Goal: Task Accomplishment & Management: Complete application form

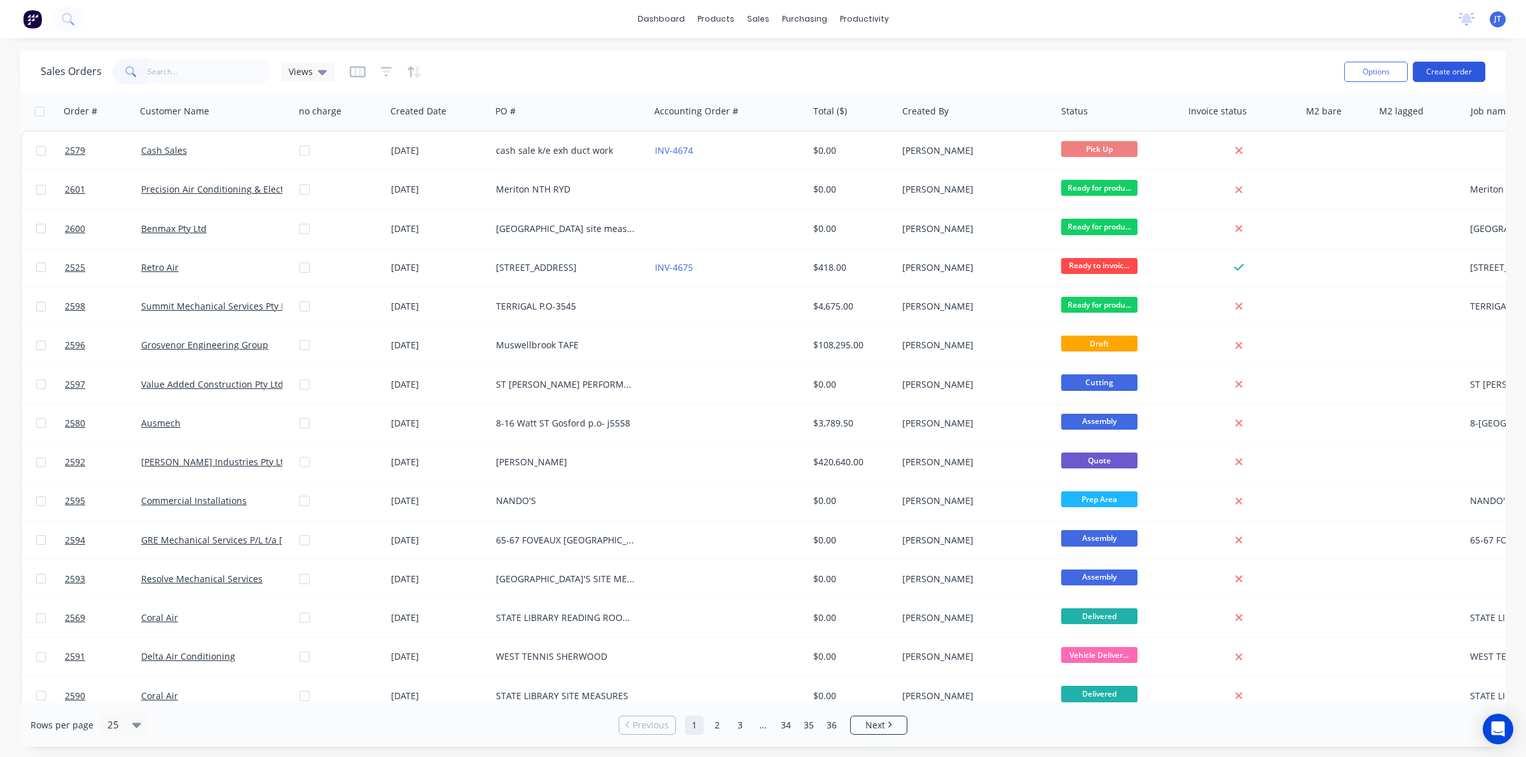
click at [1467, 73] on button "Create order" at bounding box center [1449, 72] width 73 height 20
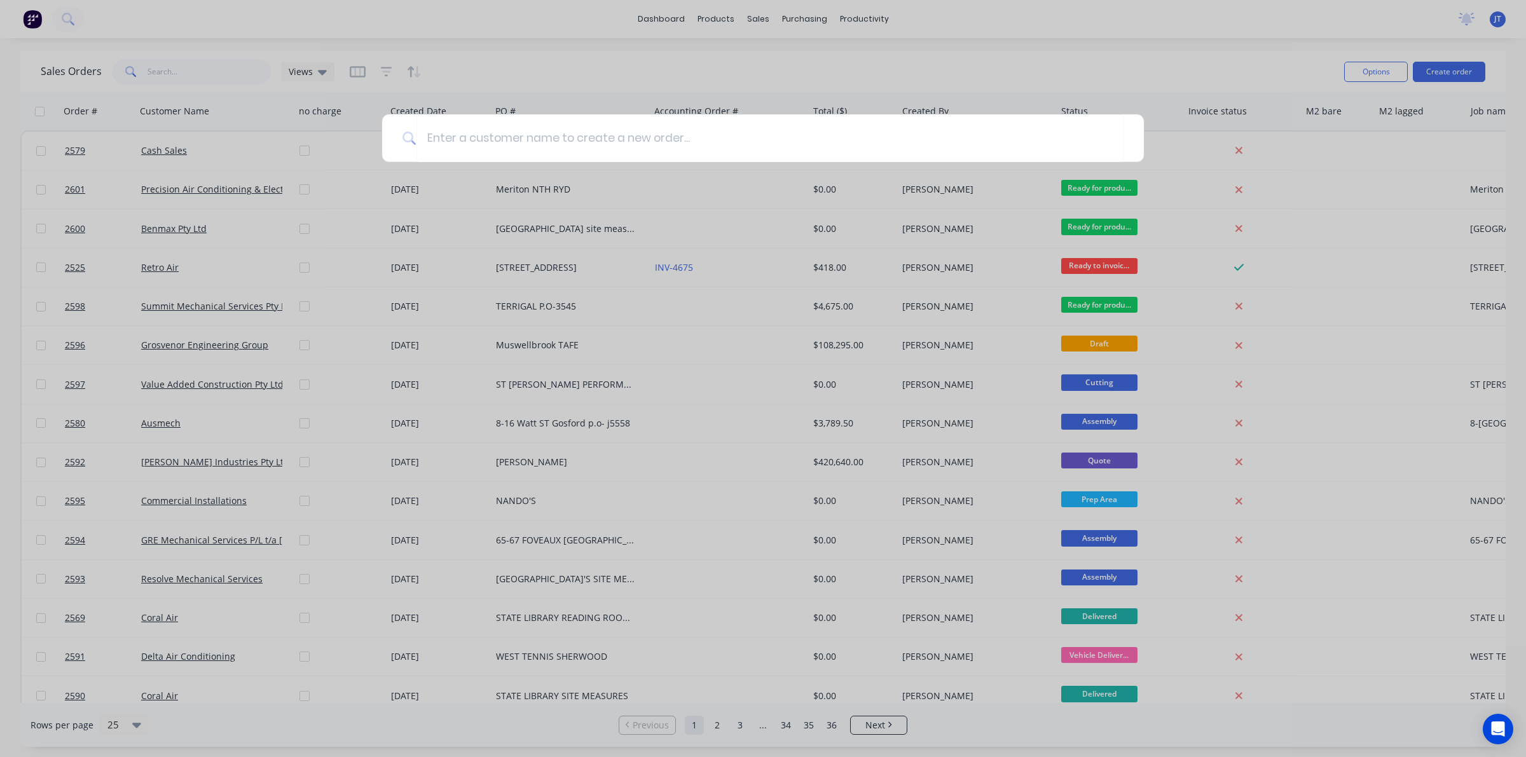
click at [445, 272] on div at bounding box center [763, 378] width 1526 height 757
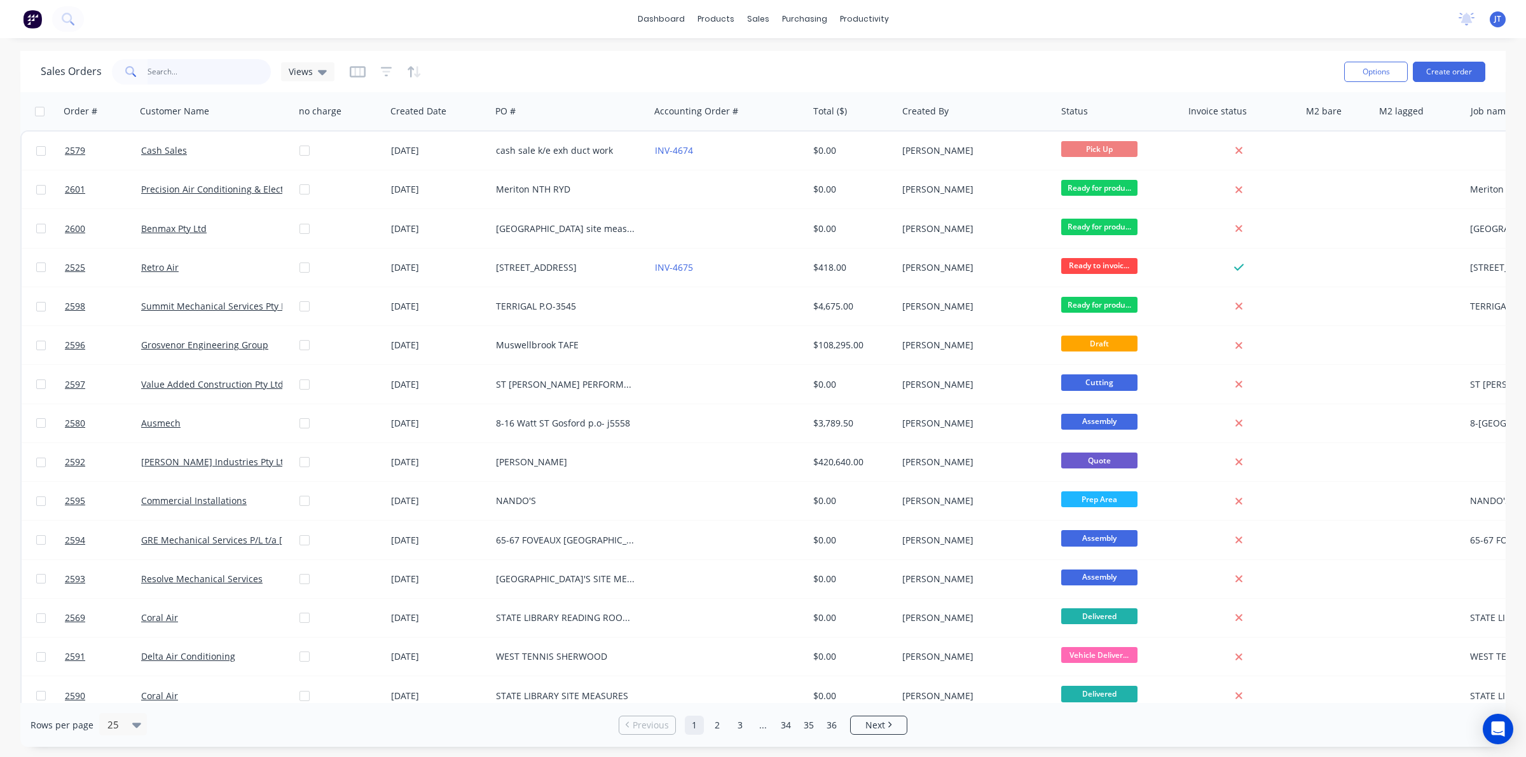
click at [208, 78] on input "text" at bounding box center [210, 71] width 124 height 25
type input "BONDI"
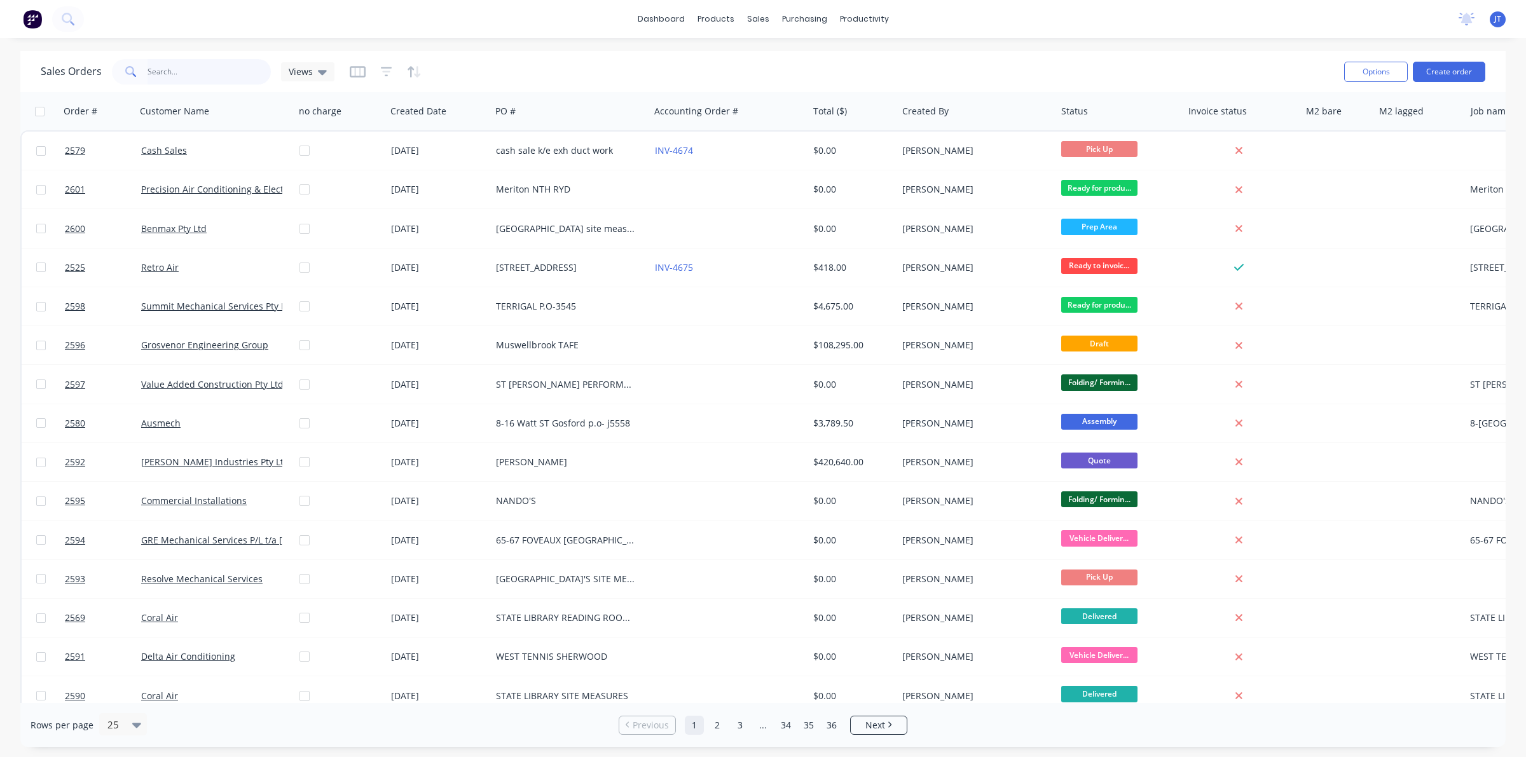
click at [189, 67] on input "text" at bounding box center [210, 71] width 124 height 25
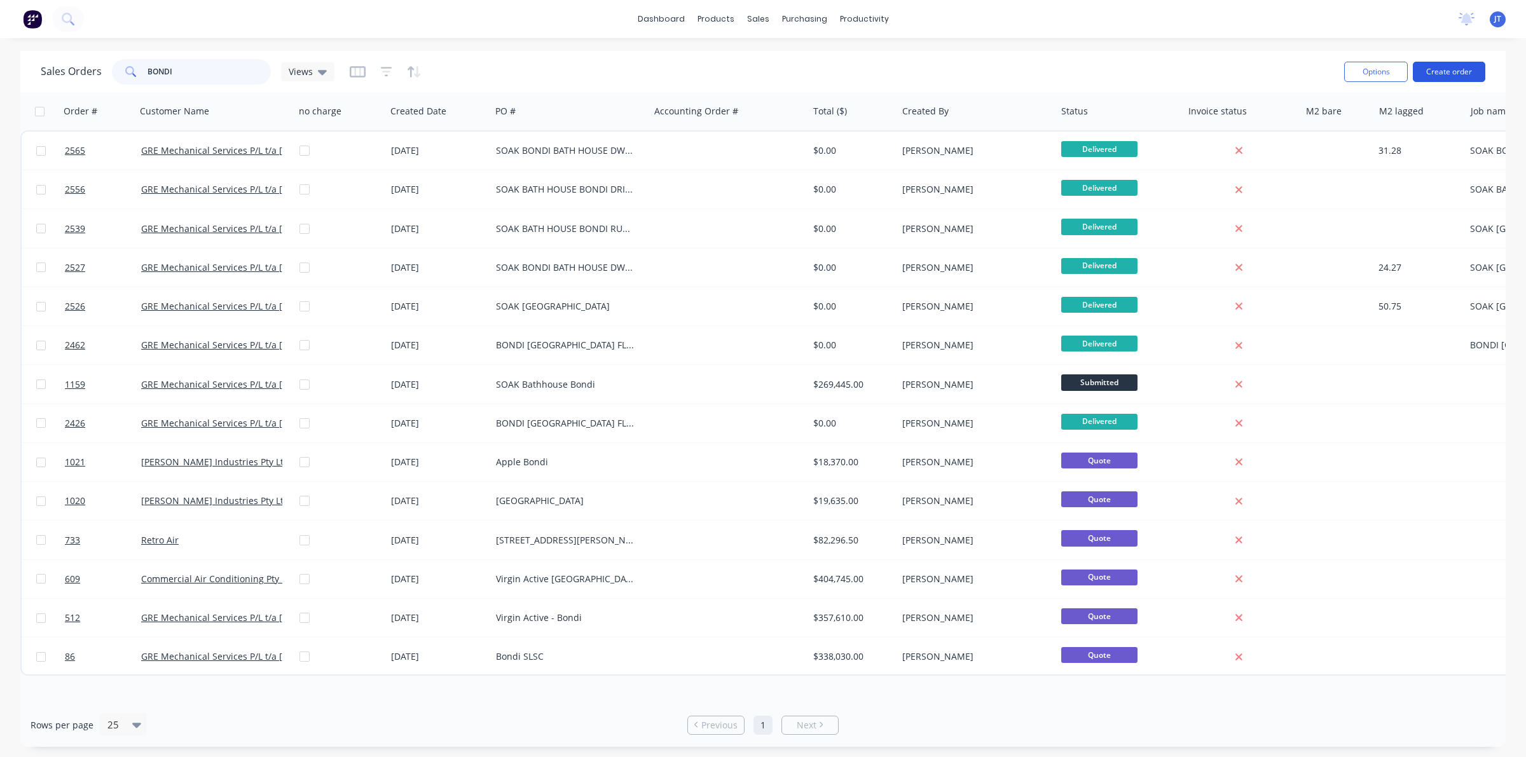
type input "BONDI"
click at [1461, 64] on button "Create order" at bounding box center [1449, 72] width 73 height 20
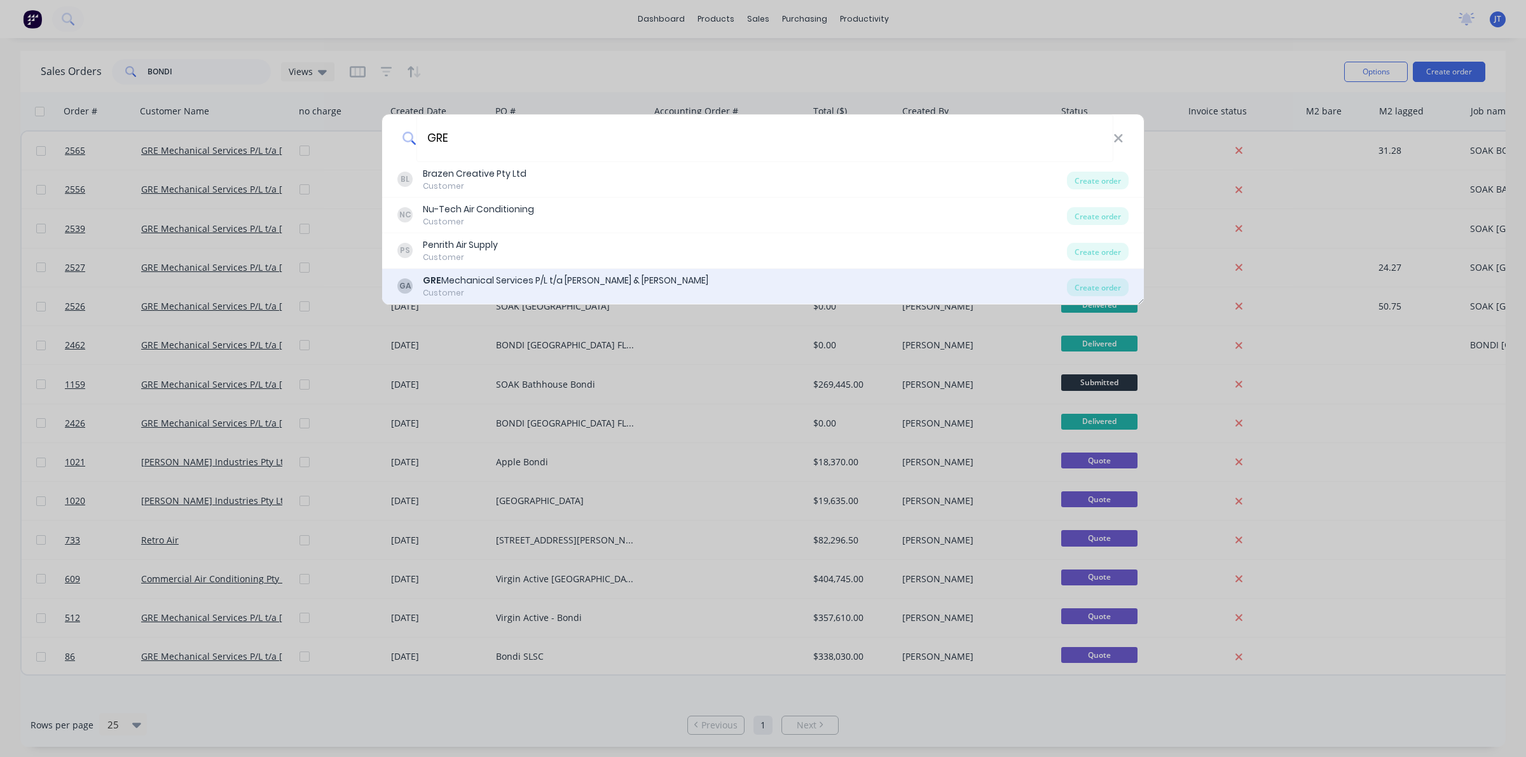
type input "GRE"
click at [480, 271] on div "GA GRE Mechanical Services P/L t/a [PERSON_NAME] & [PERSON_NAME] Customer Creat…" at bounding box center [763, 287] width 762 height 36
click at [469, 284] on div "GRE Mechanical Services P/L t/a [PERSON_NAME] & [PERSON_NAME]" at bounding box center [566, 280] width 286 height 13
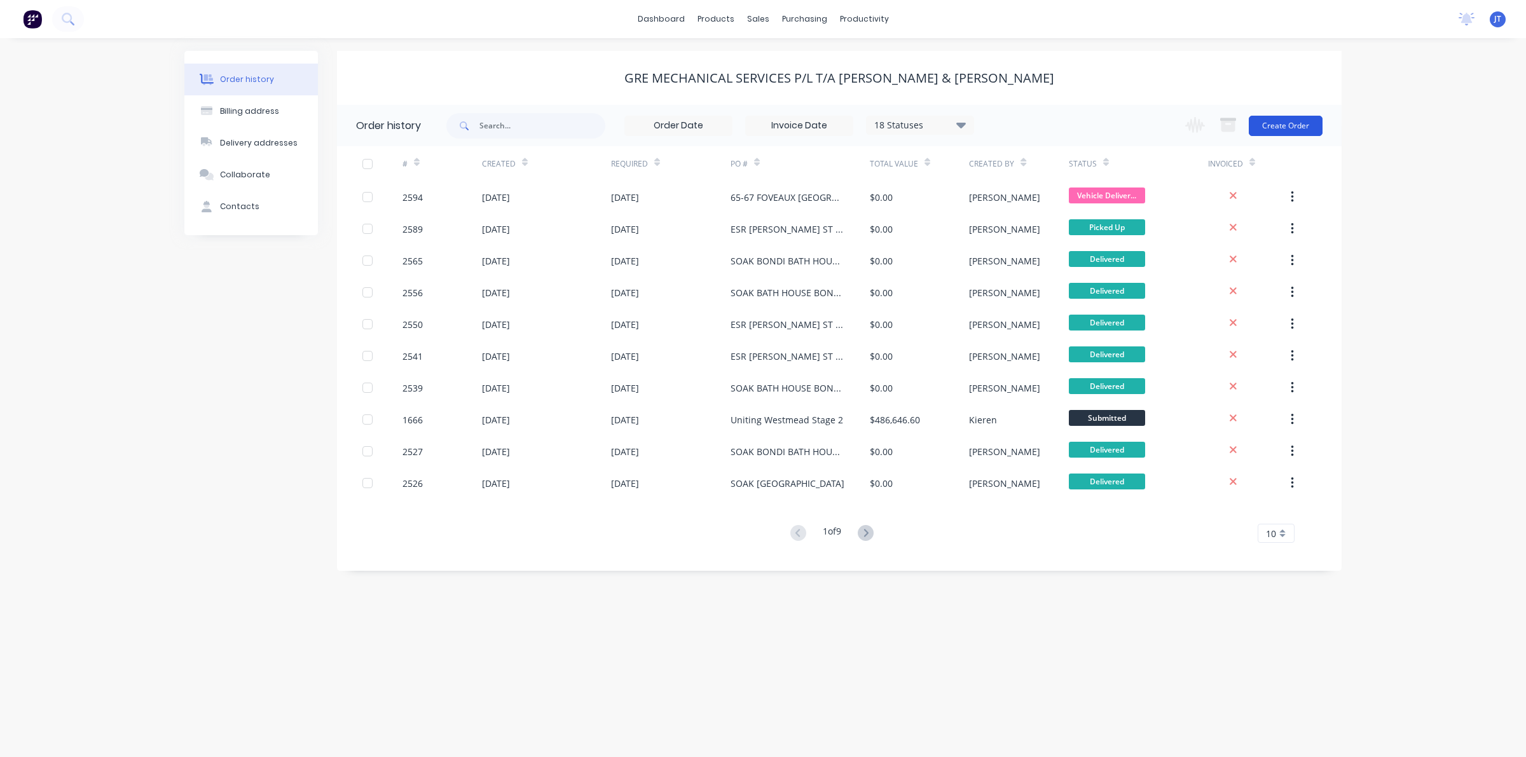
click at [1273, 121] on button "Create Order" at bounding box center [1286, 126] width 74 height 20
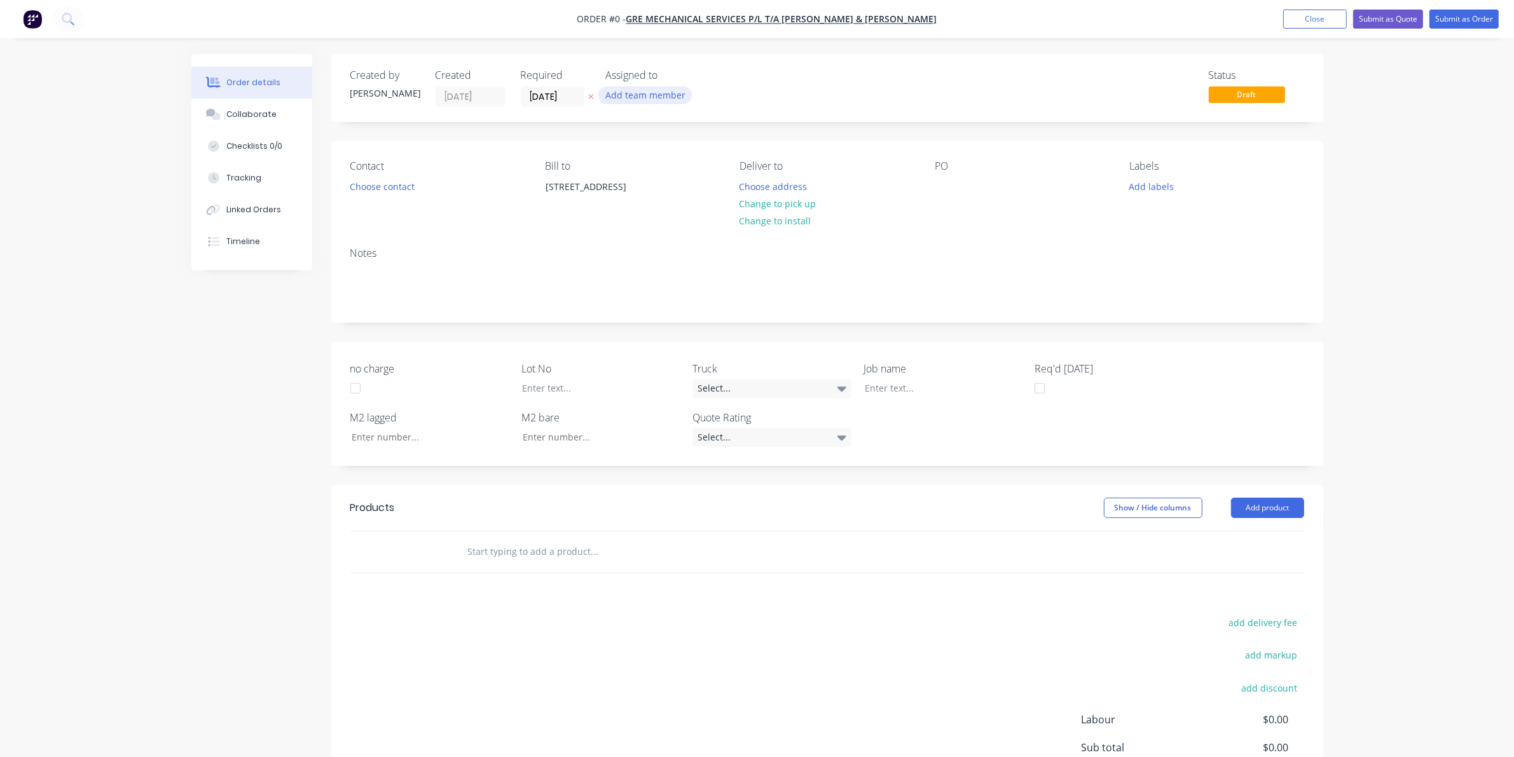
click at [666, 86] on button "Add team member" at bounding box center [644, 94] width 93 height 17
click at [670, 142] on input "text" at bounding box center [710, 133] width 135 height 25
click at [672, 154] on button "[PERSON_NAME] (You)" at bounding box center [701, 165] width 191 height 25
click at [927, 142] on div "Order details Collaborate Checklists 0/0 Tracking Linked Orders Timeline Order …" at bounding box center [758, 476] width 1158 height 844
click at [558, 551] on input "text" at bounding box center [594, 551] width 254 height 25
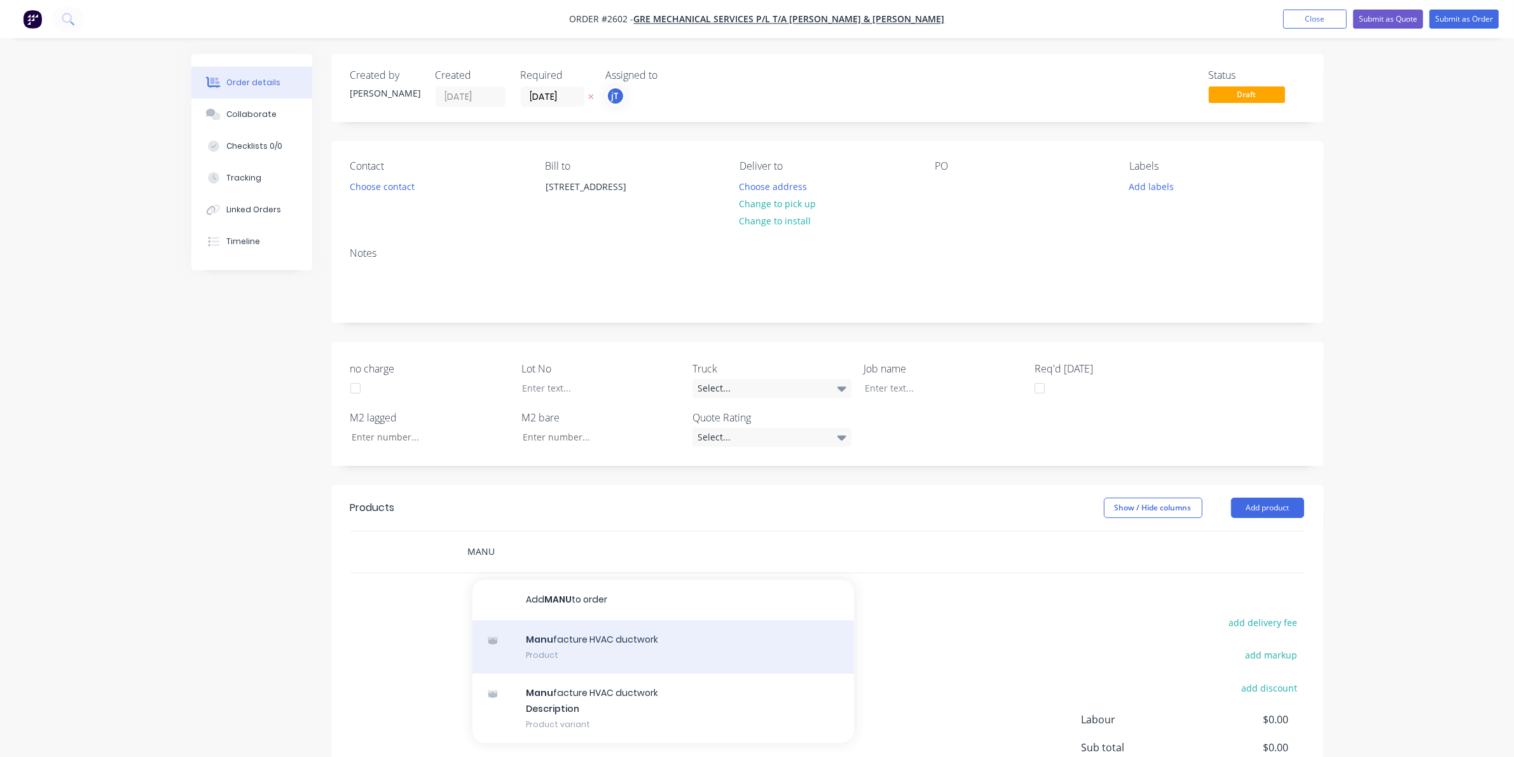
type input "MANU"
click at [548, 630] on div "Manu facture HVAC ductwork Product" at bounding box center [664, 647] width 382 height 53
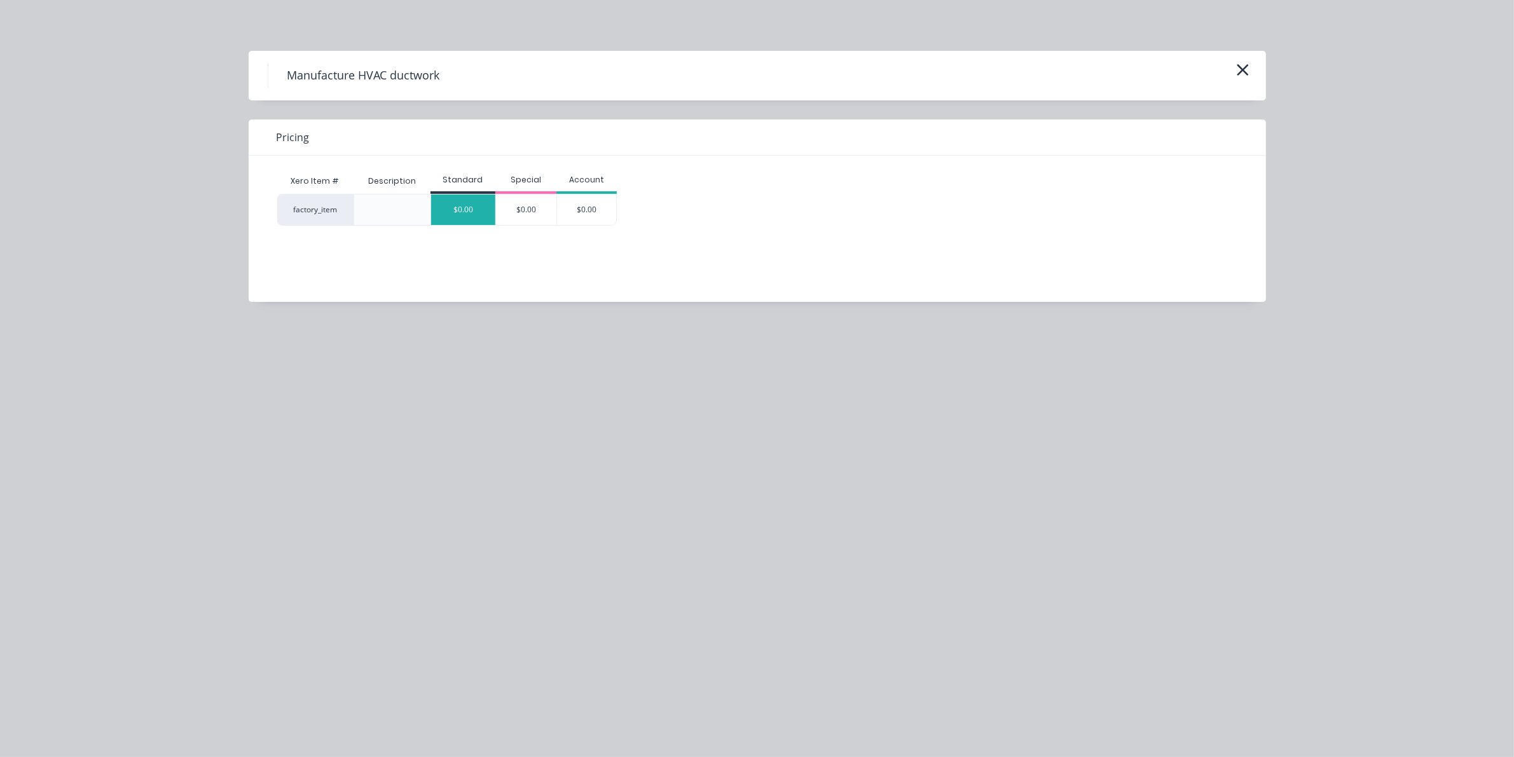
click at [467, 197] on div "$0.00" at bounding box center [463, 210] width 64 height 31
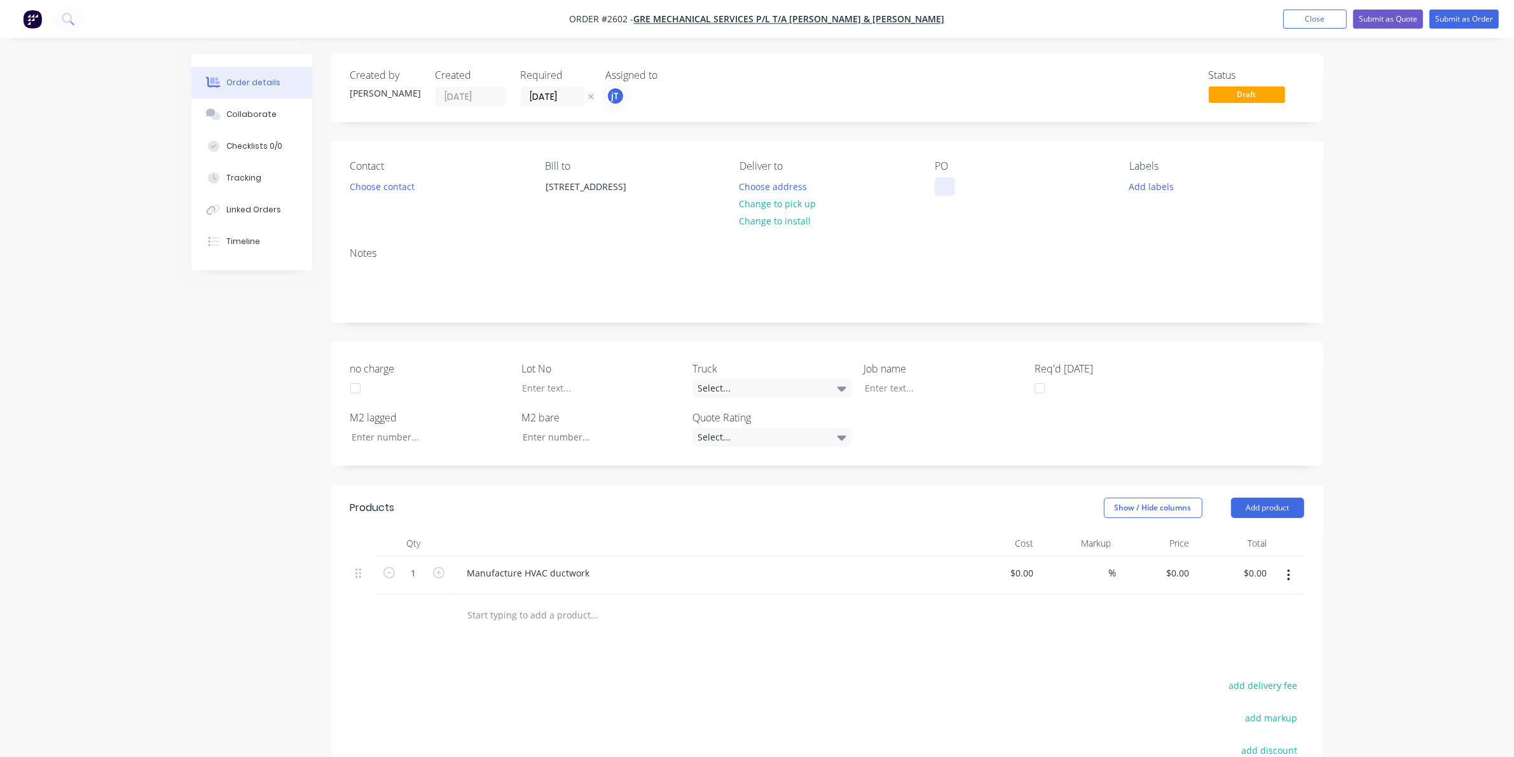
click at [939, 188] on div at bounding box center [945, 186] width 20 height 18
click at [377, 179] on button "Choose contact" at bounding box center [382, 185] width 78 height 17
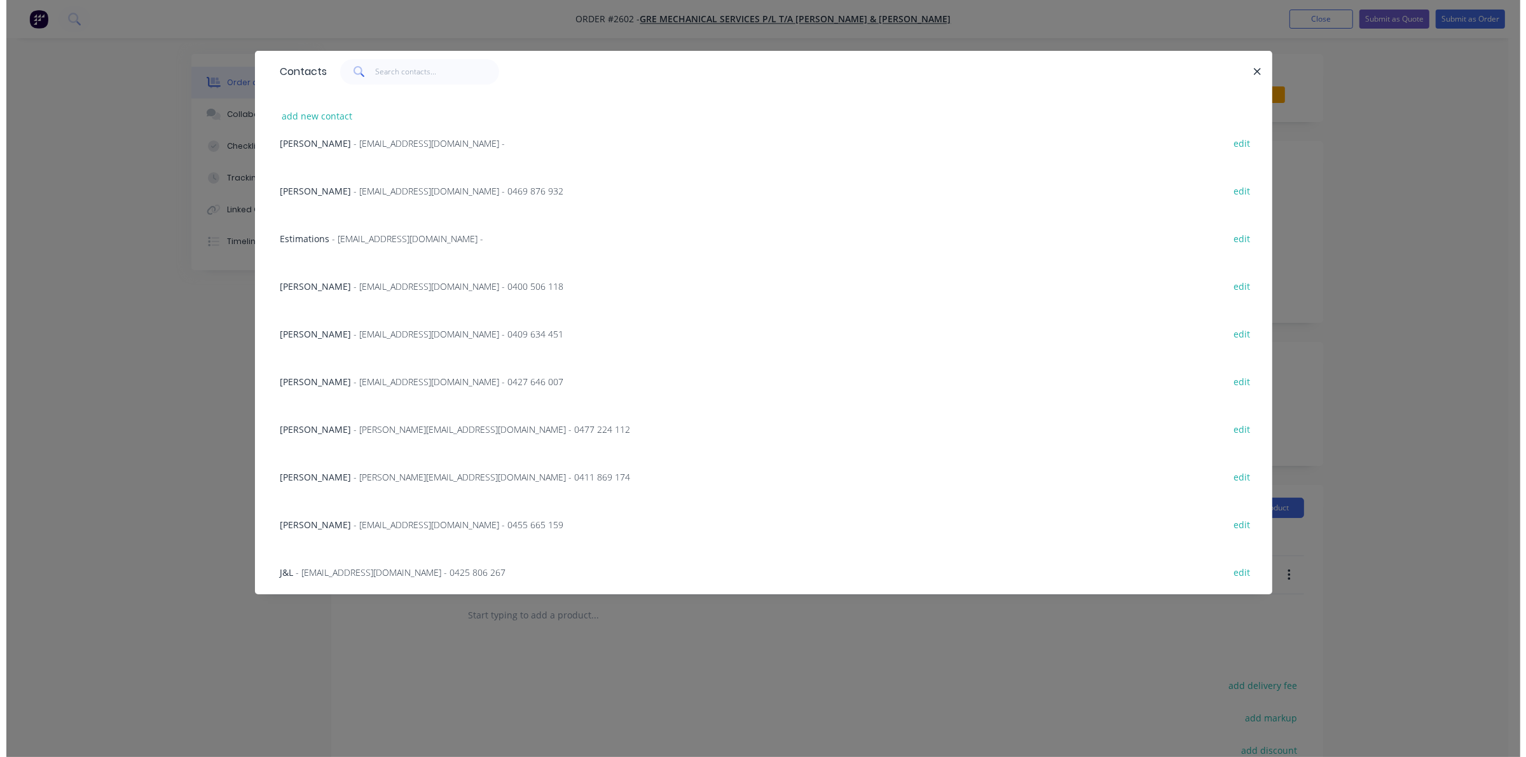
scroll to position [118, 0]
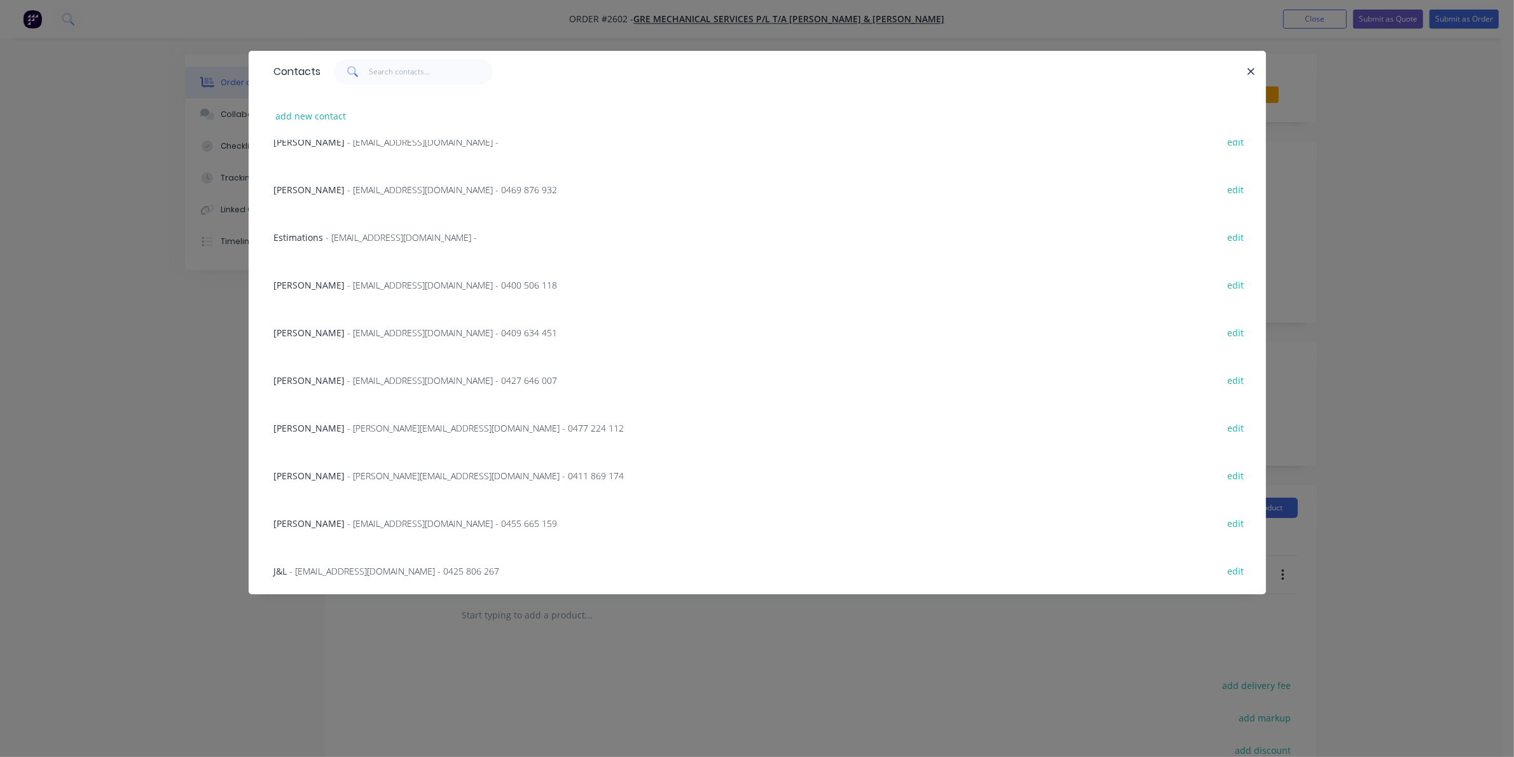
click at [59, 752] on div "Contacts add new contact [PERSON_NAME] - [EMAIL_ADDRESS][DOMAIN_NAME] - edit [P…" at bounding box center [757, 378] width 1514 height 757
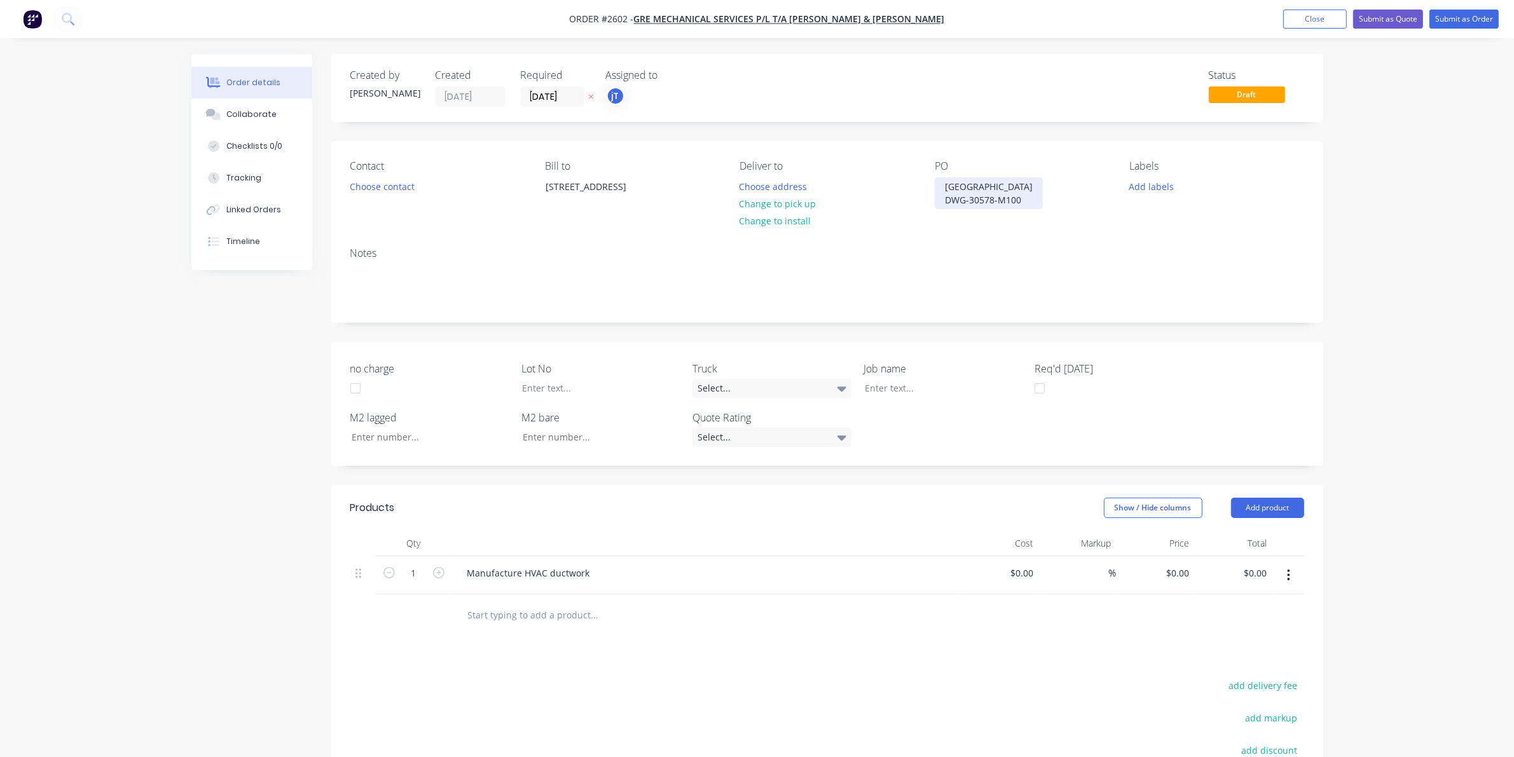
click at [1023, 198] on div "BONDI BATH HOUSE DWG-30578-M100" at bounding box center [989, 193] width 108 height 32
click at [969, 211] on div "BONDI BATH HOUSE DWG-30578-M100- REV A RUN RUN B-RUN C" at bounding box center [998, 199] width 127 height 45
click at [1152, 176] on div "Labels Add labels" at bounding box center [1217, 191] width 174 height 62
click at [1155, 184] on button "Add labels" at bounding box center [1152, 185] width 59 height 17
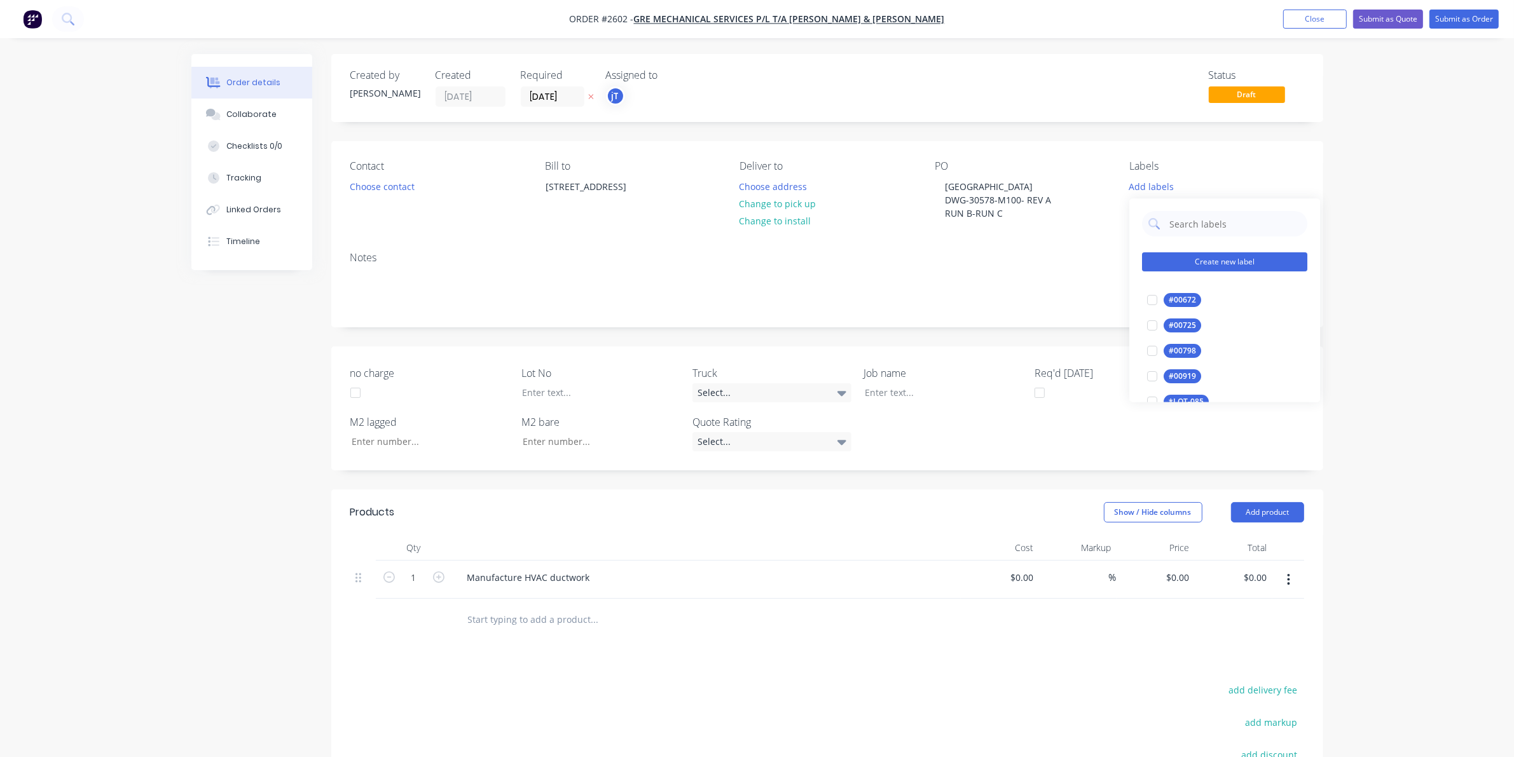
click at [1201, 258] on button "Create new label" at bounding box center [1224, 262] width 165 height 19
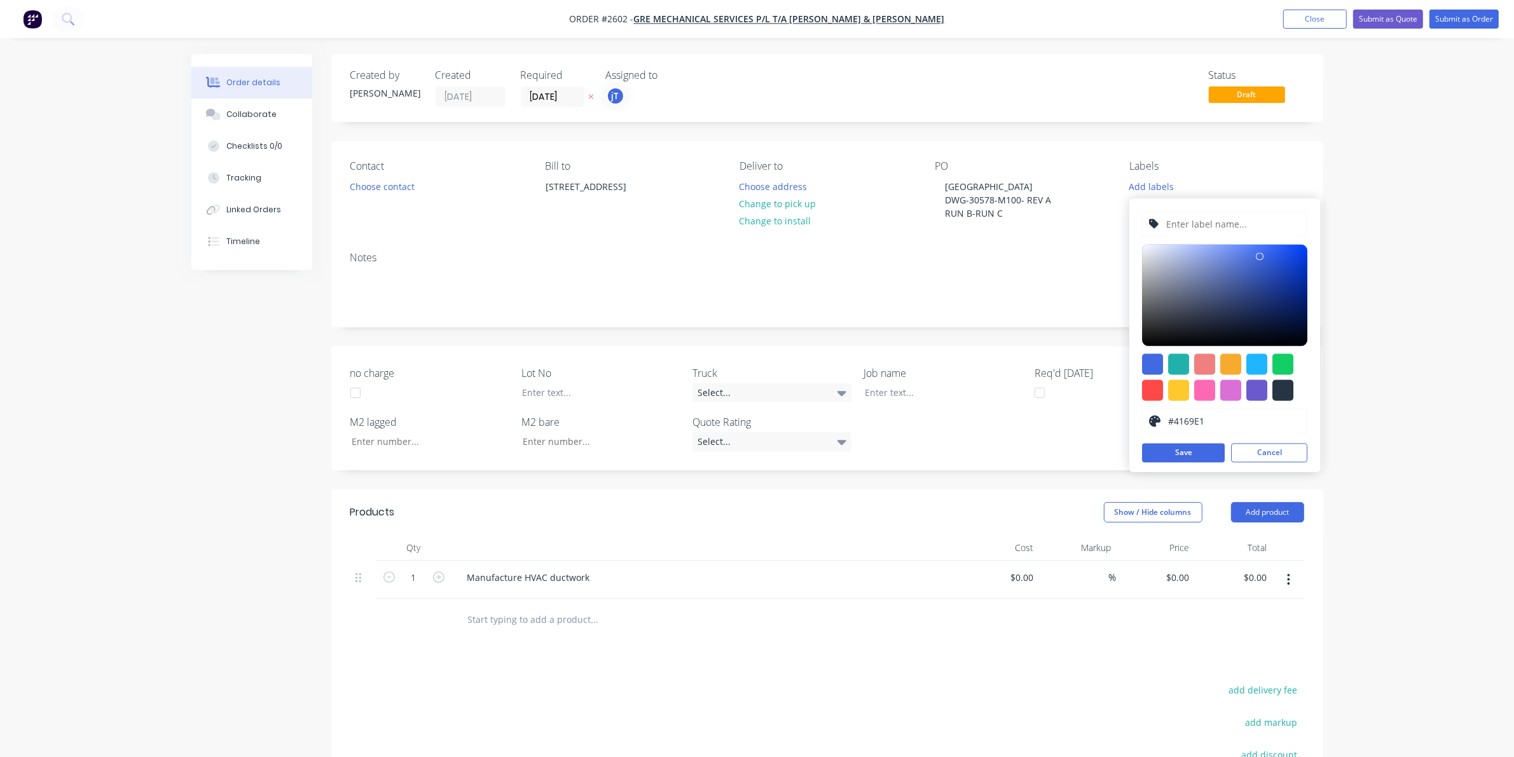
click at [1200, 225] on input "text" at bounding box center [1233, 224] width 135 height 24
click at [1224, 220] on input "LOT-#009" at bounding box center [1233, 224] width 135 height 24
type input "LOT-#00973"
click at [1207, 459] on button "Save" at bounding box center [1183, 453] width 83 height 19
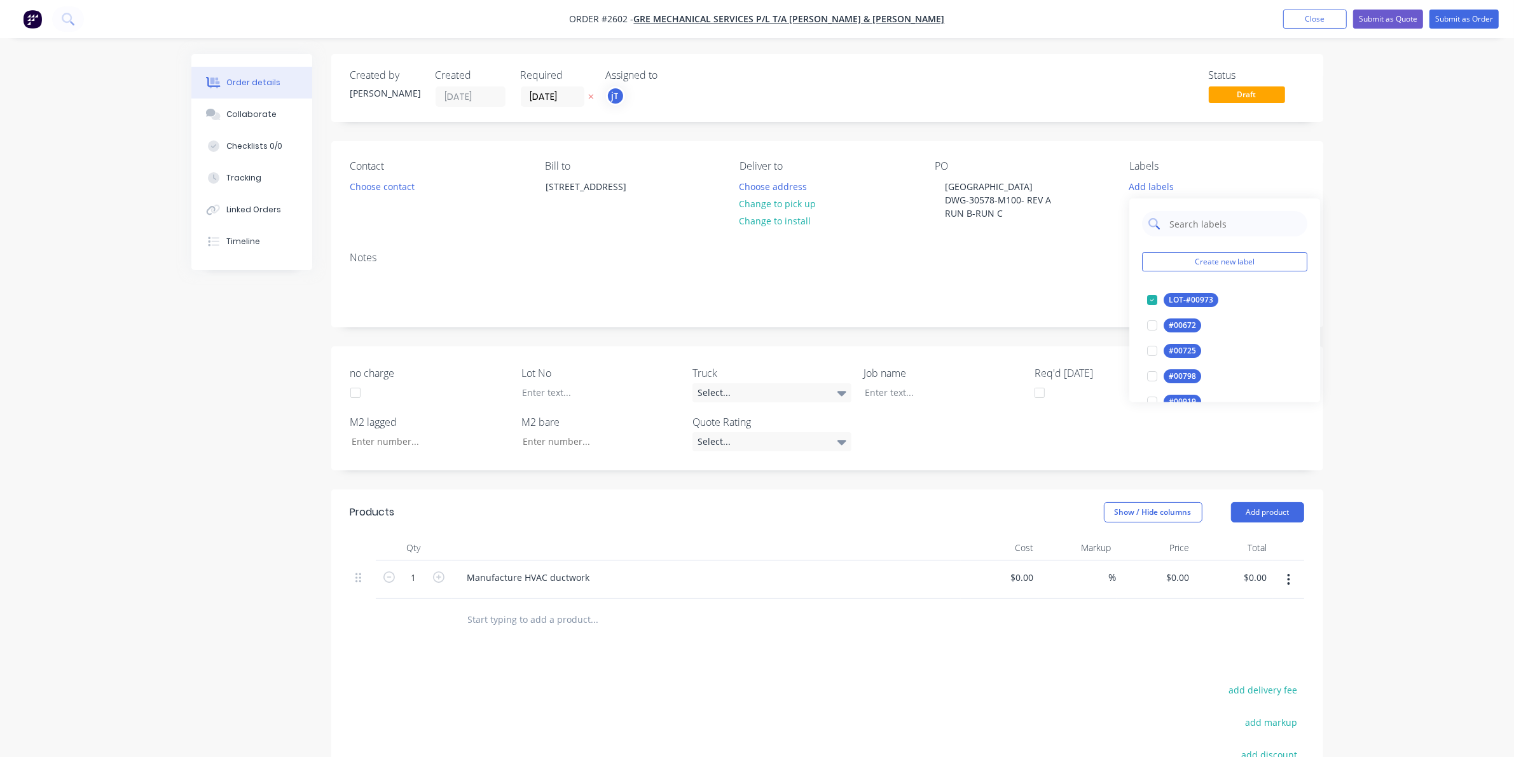
click at [1194, 231] on input "text" at bounding box center [1234, 224] width 133 height 25
type input "MAIN"
click at [1159, 312] on div at bounding box center [1152, 300] width 25 height 25
click at [1287, 172] on div "Labels" at bounding box center [1217, 166] width 174 height 12
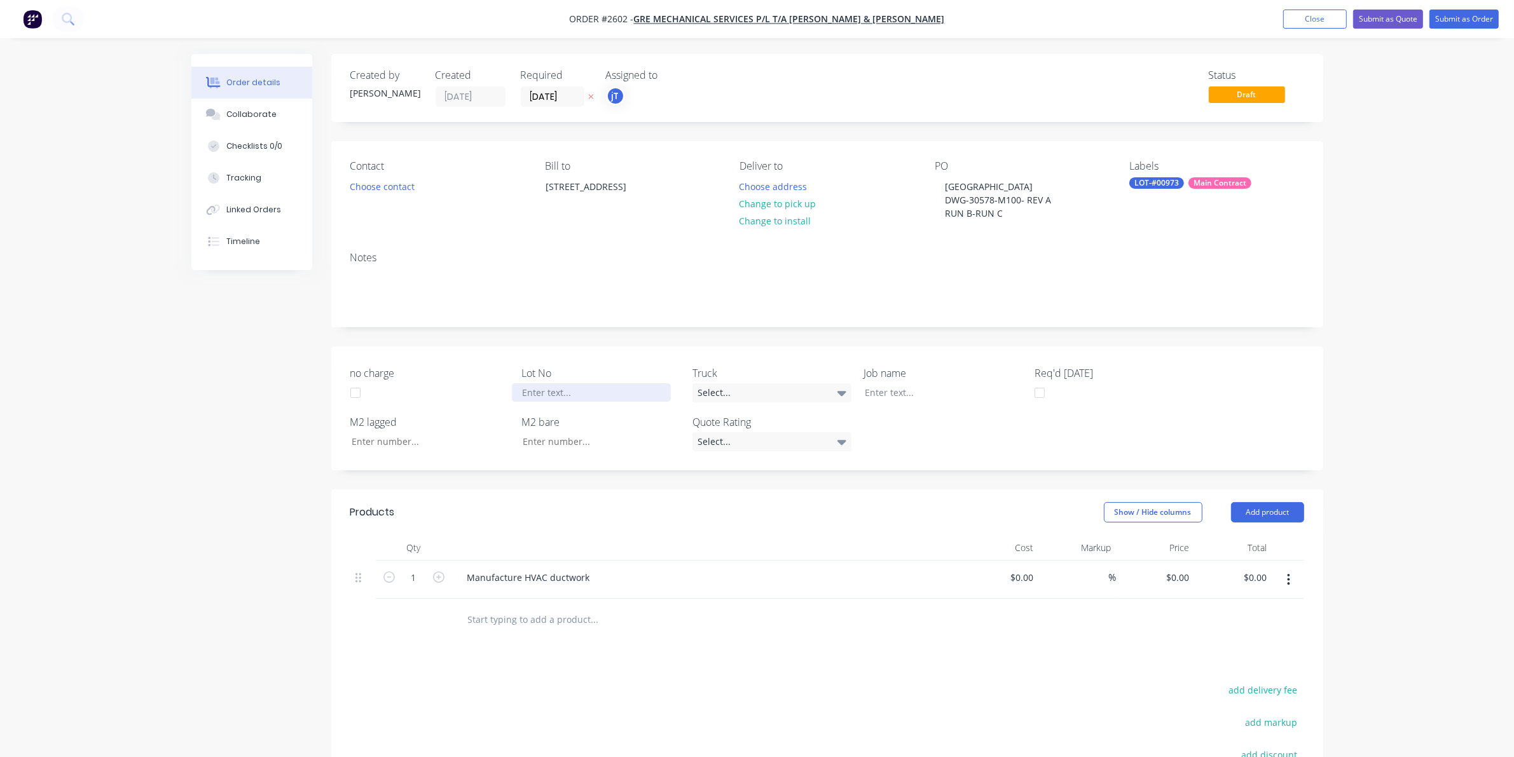
click at [603, 395] on div at bounding box center [591, 393] width 159 height 18
click at [767, 186] on button "Choose address" at bounding box center [773, 185] width 81 height 17
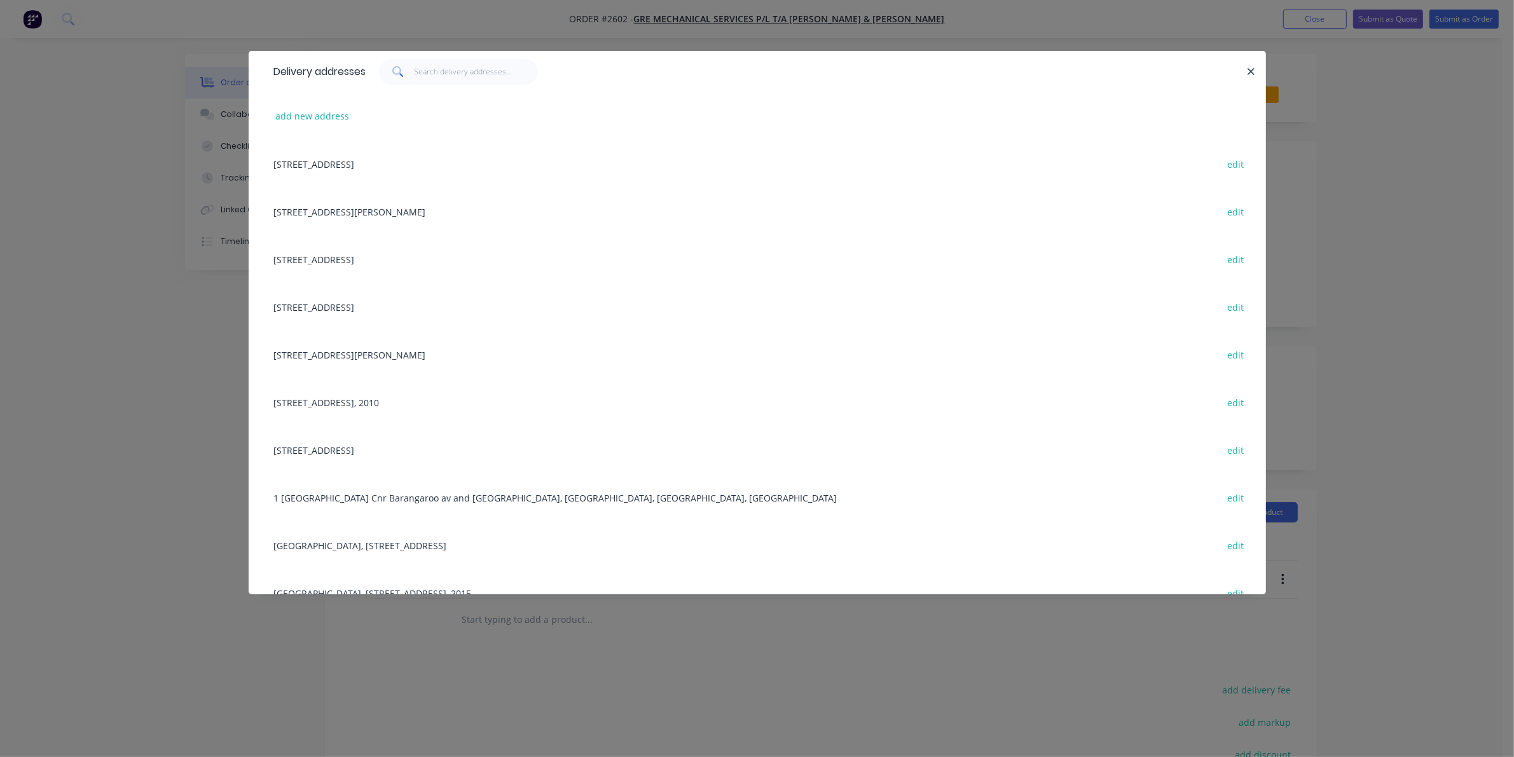
click at [373, 213] on div "[STREET_ADDRESS][PERSON_NAME] edit" at bounding box center [757, 212] width 979 height 48
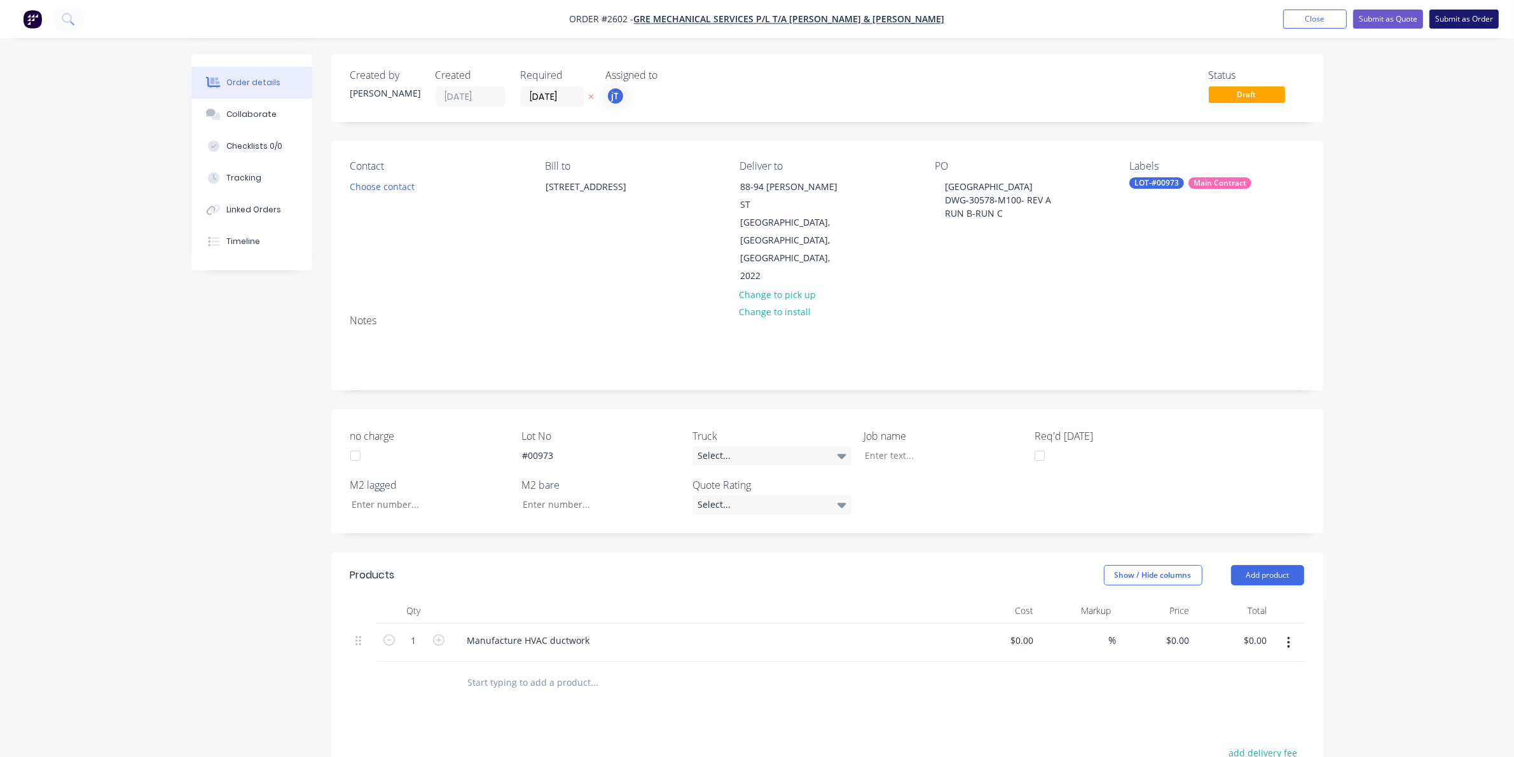
click at [1463, 24] on button "Submit as Order" at bounding box center [1464, 19] width 69 height 19
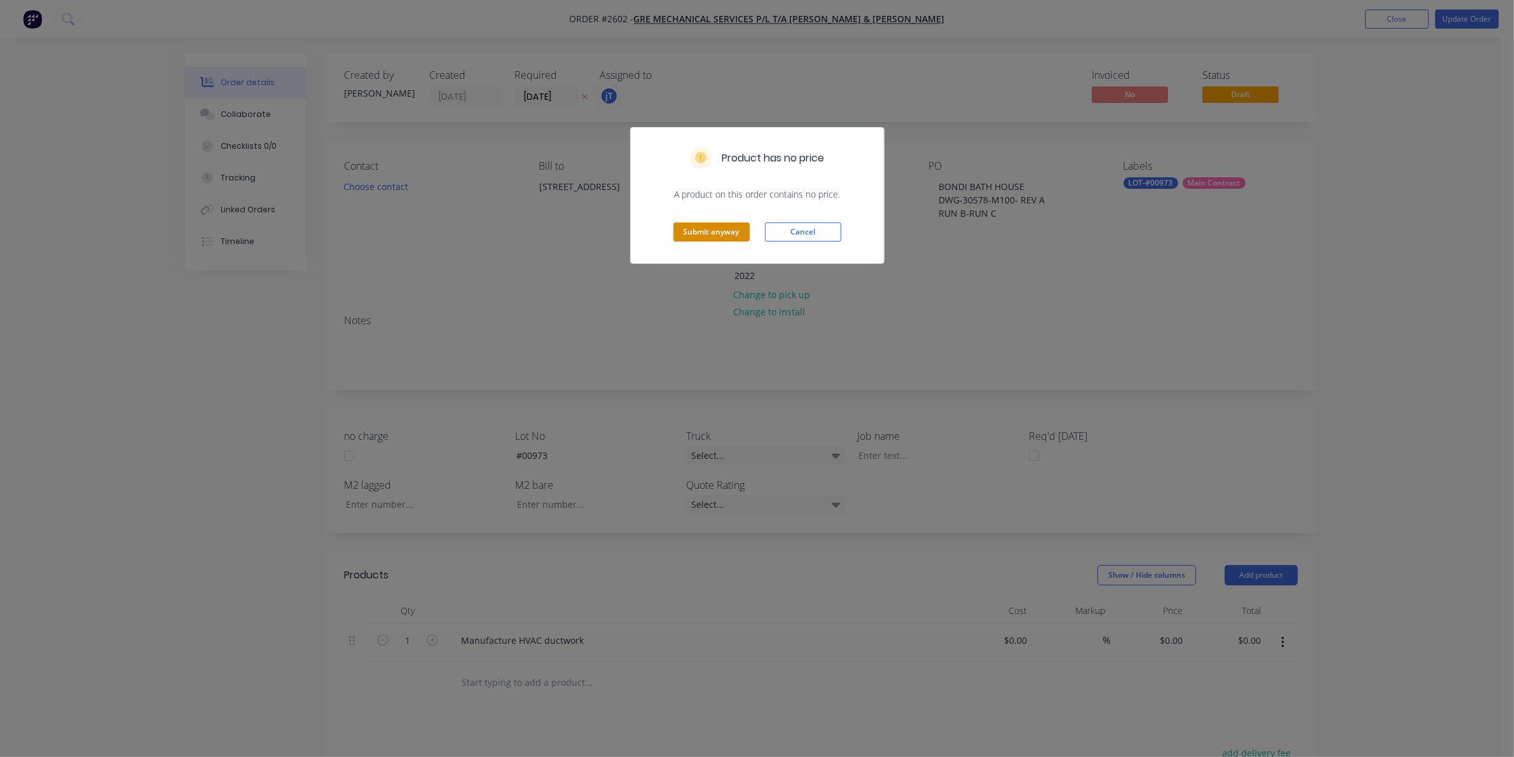
click at [706, 239] on button "Submit anyway" at bounding box center [712, 232] width 76 height 19
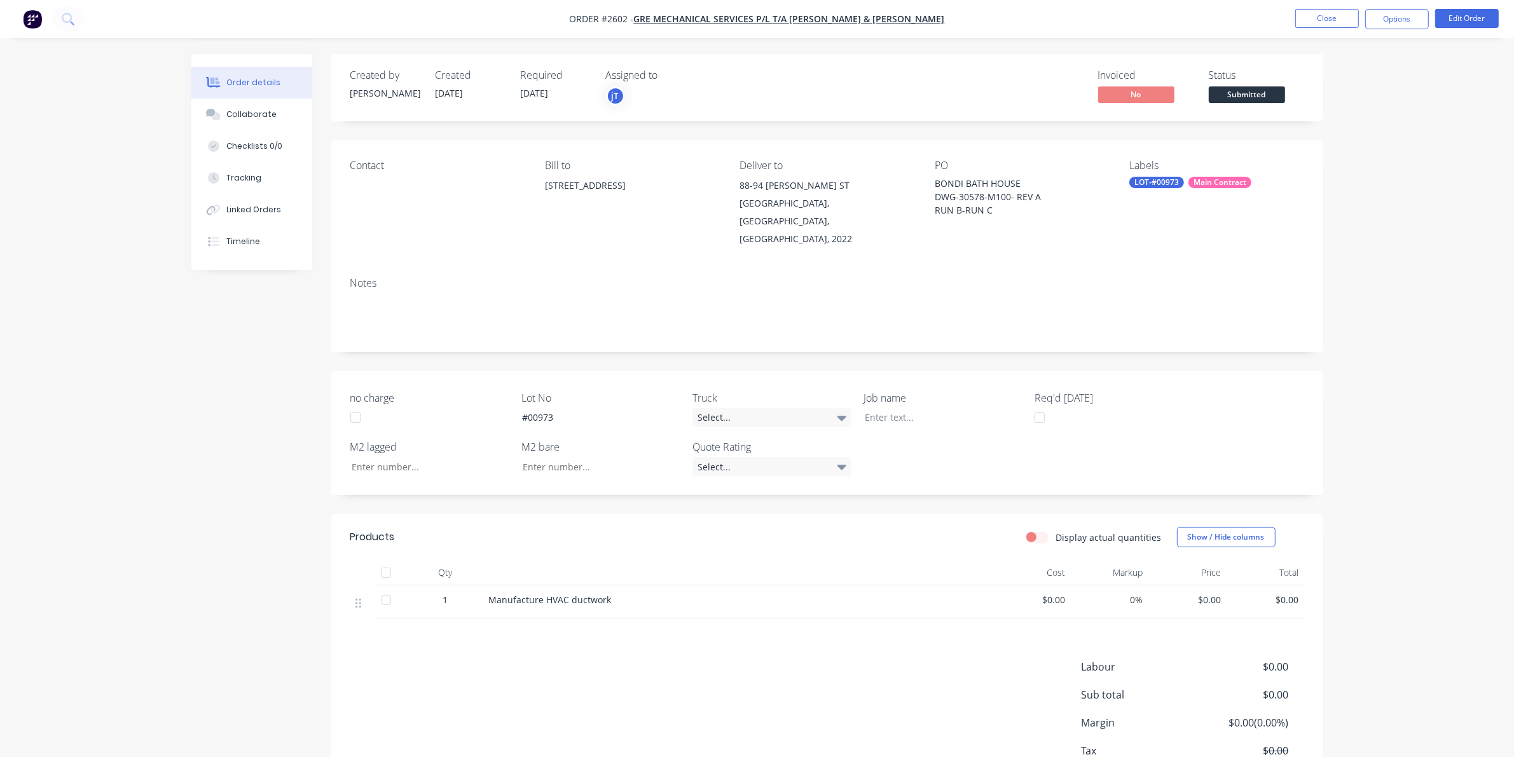
click at [1271, 103] on button "Submitted" at bounding box center [1247, 95] width 76 height 19
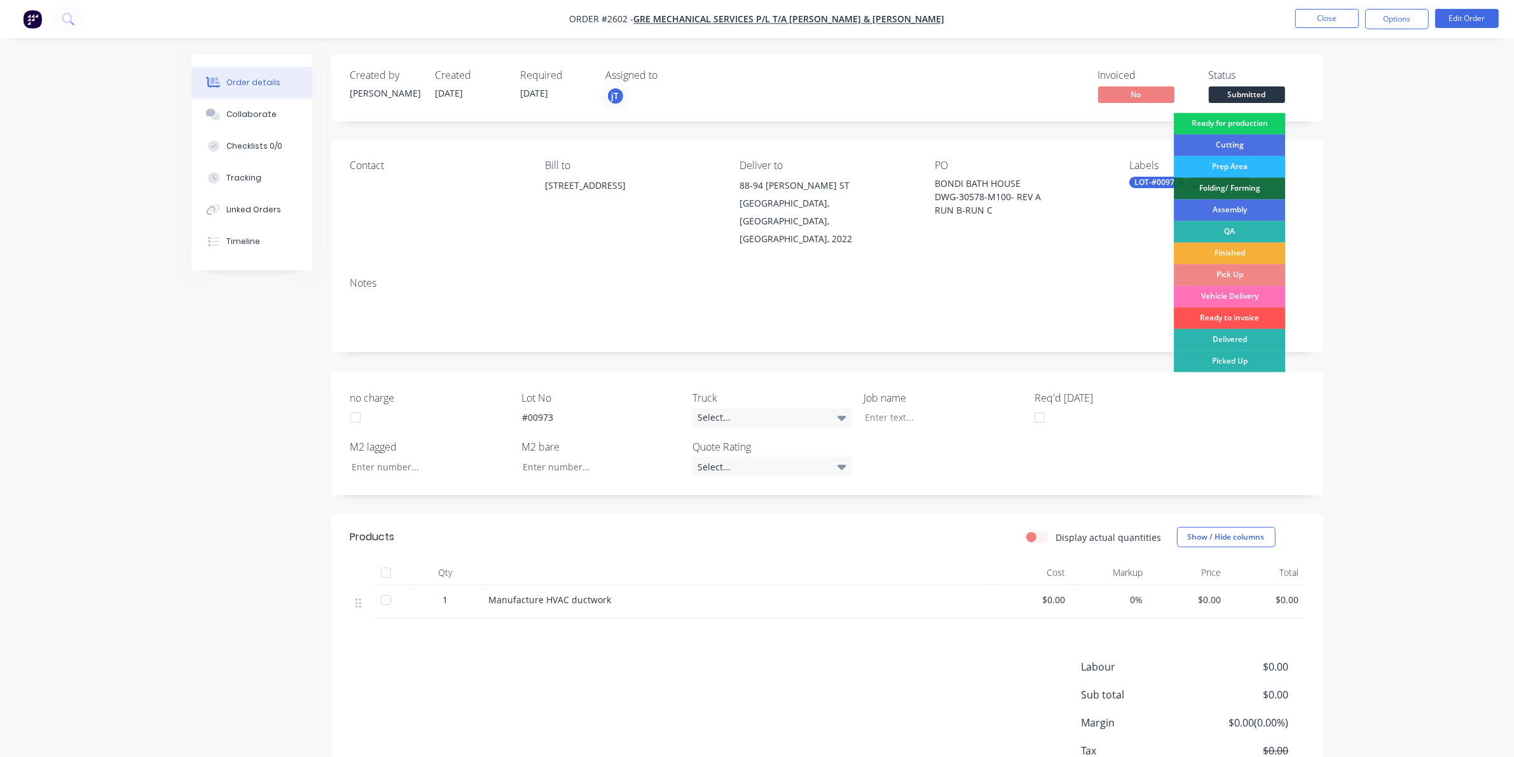
click at [1275, 124] on div "Ready for production" at bounding box center [1229, 124] width 111 height 22
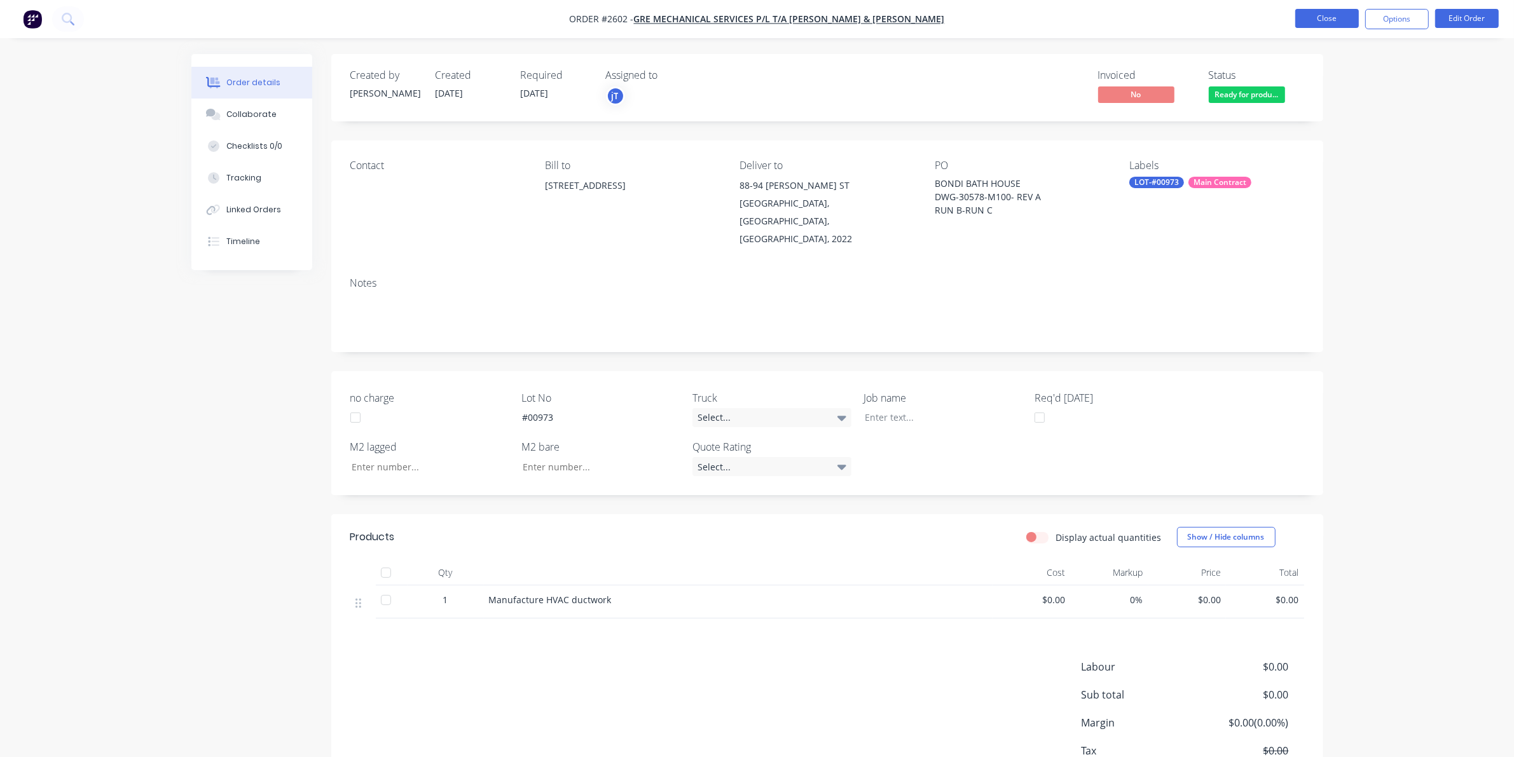
click at [1312, 24] on button "Close" at bounding box center [1328, 18] width 64 height 19
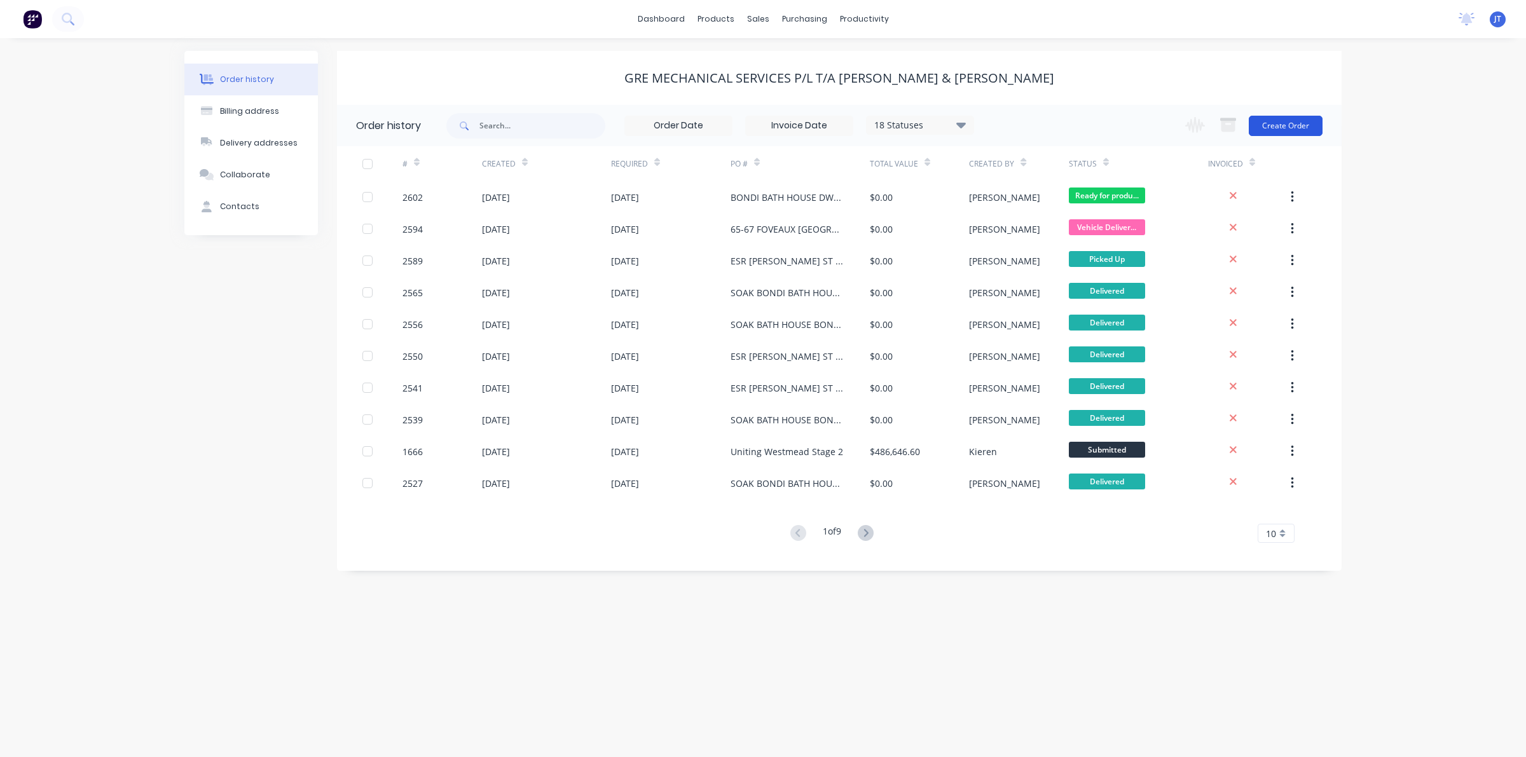
click at [1274, 126] on button "Create Order" at bounding box center [1286, 126] width 74 height 20
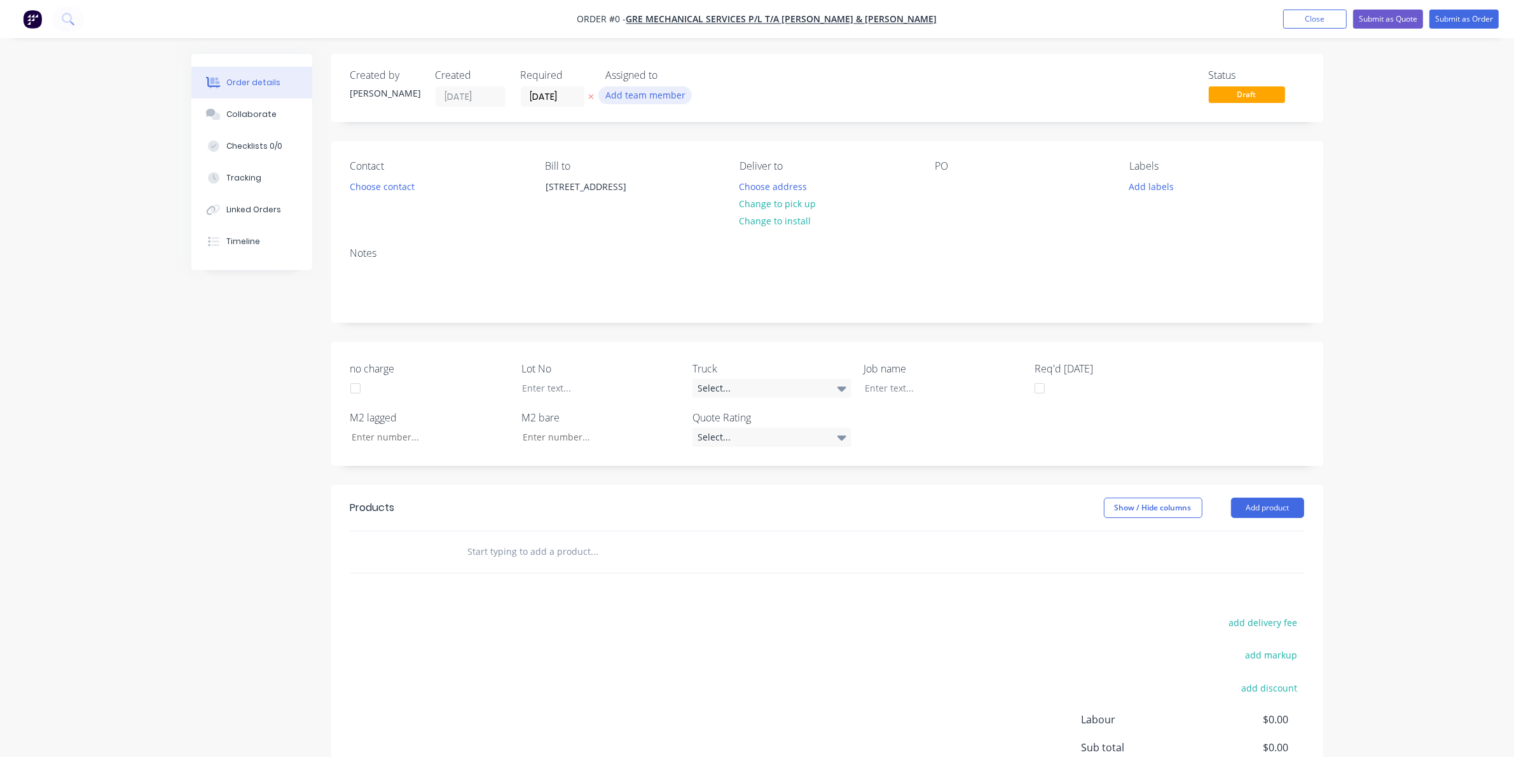
click at [679, 93] on button "Add team member" at bounding box center [644, 94] width 93 height 17
click at [702, 170] on div "[PERSON_NAME] (You)" at bounding box center [708, 166] width 127 height 13
click at [821, 162] on div "Order details Collaborate Checklists 0/0 Tracking Linked Orders Timeline Order …" at bounding box center [758, 476] width 1158 height 844
click at [799, 188] on button "Choose address" at bounding box center [773, 185] width 81 height 17
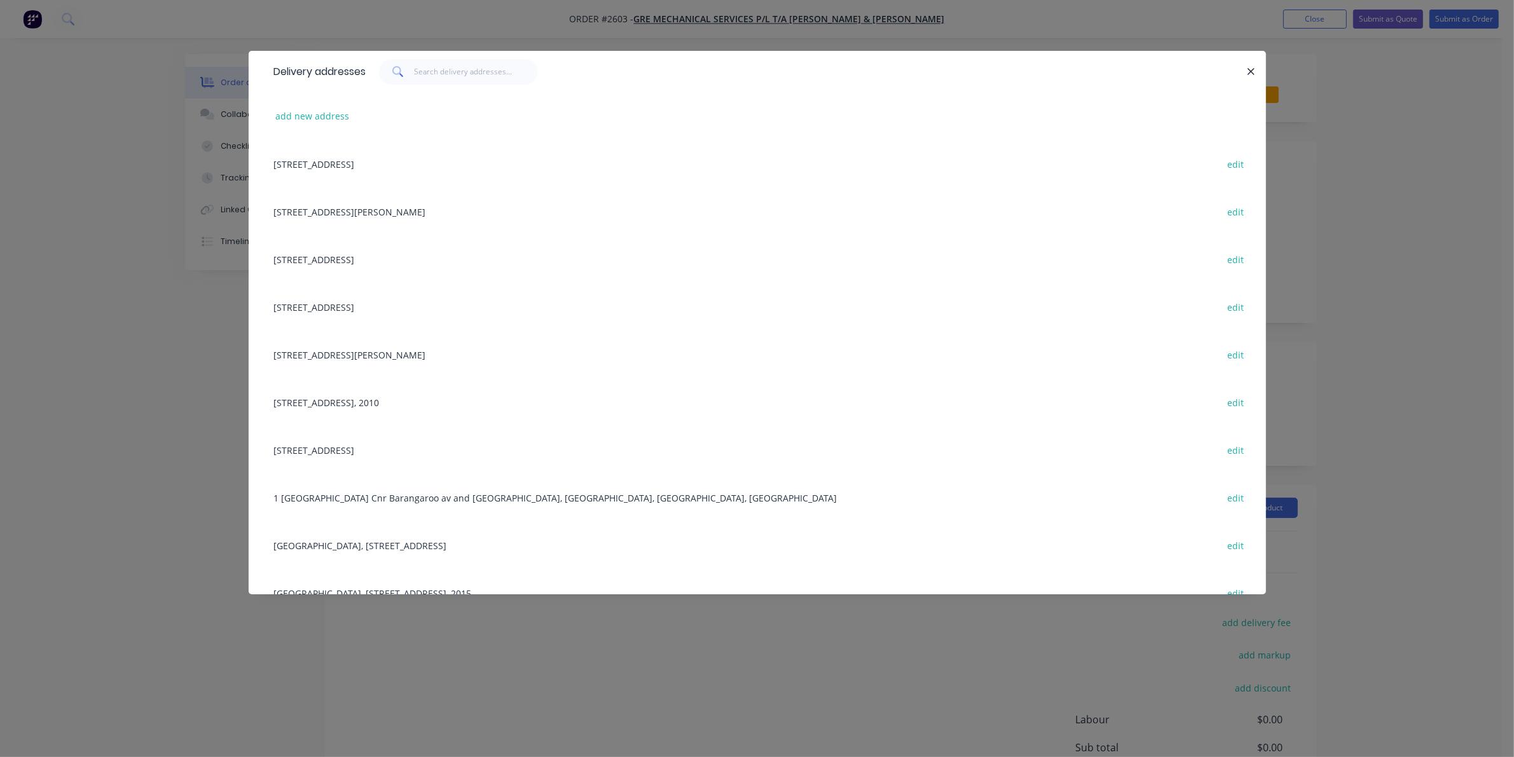
click at [443, 221] on div "[STREET_ADDRESS][PERSON_NAME] edit" at bounding box center [757, 212] width 979 height 48
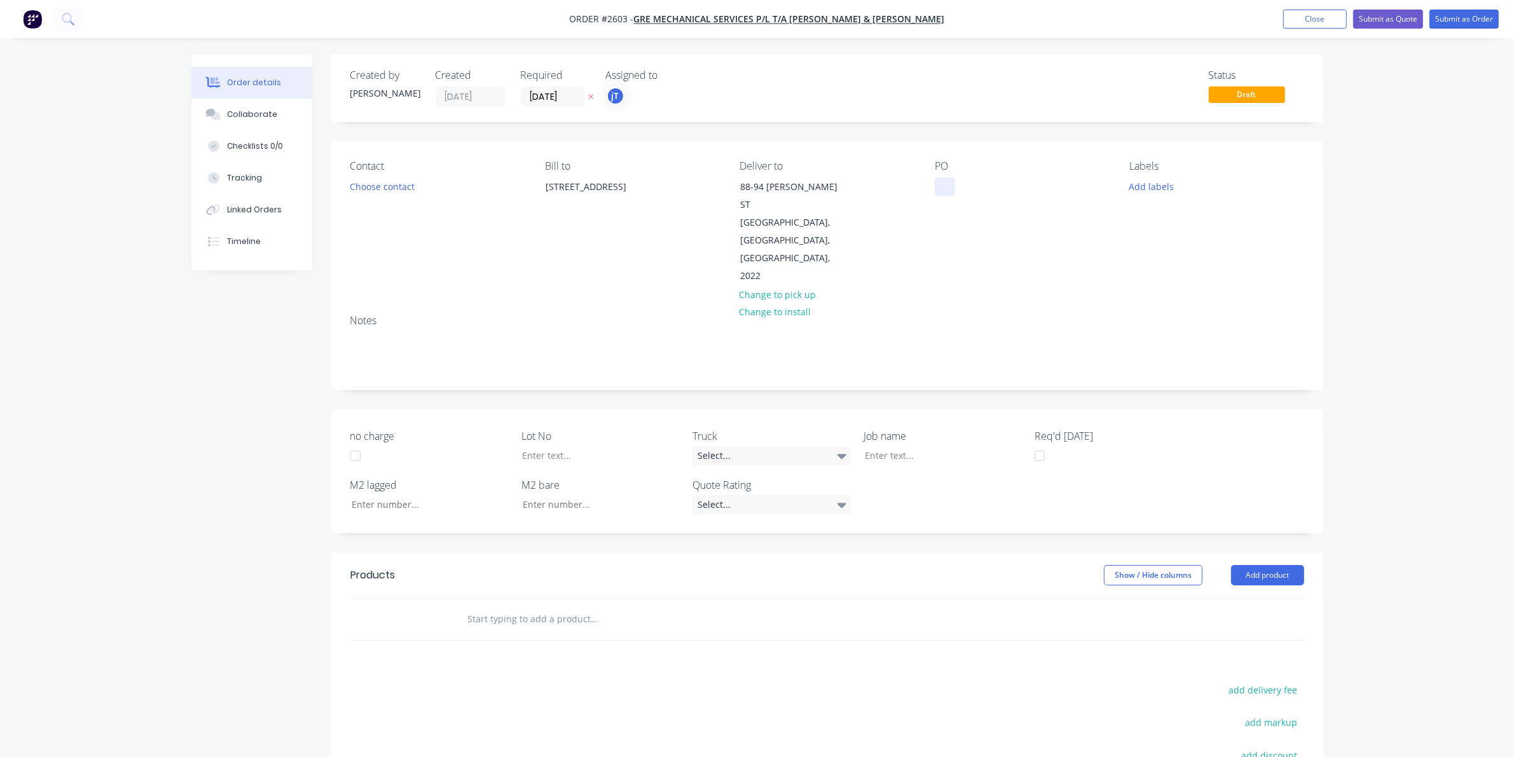
click at [951, 177] on div at bounding box center [945, 186] width 20 height 18
paste div
drag, startPoint x: 1028, startPoint y: 210, endPoint x: 840, endPoint y: 121, distance: 208.3
click at [840, 121] on div "Created by [PERSON_NAME] Created [DATE] Required [DATE] Assigned to jT Status D…" at bounding box center [827, 500] width 992 height 892
drag, startPoint x: 1023, startPoint y: 216, endPoint x: 916, endPoint y: 179, distance: 113.2
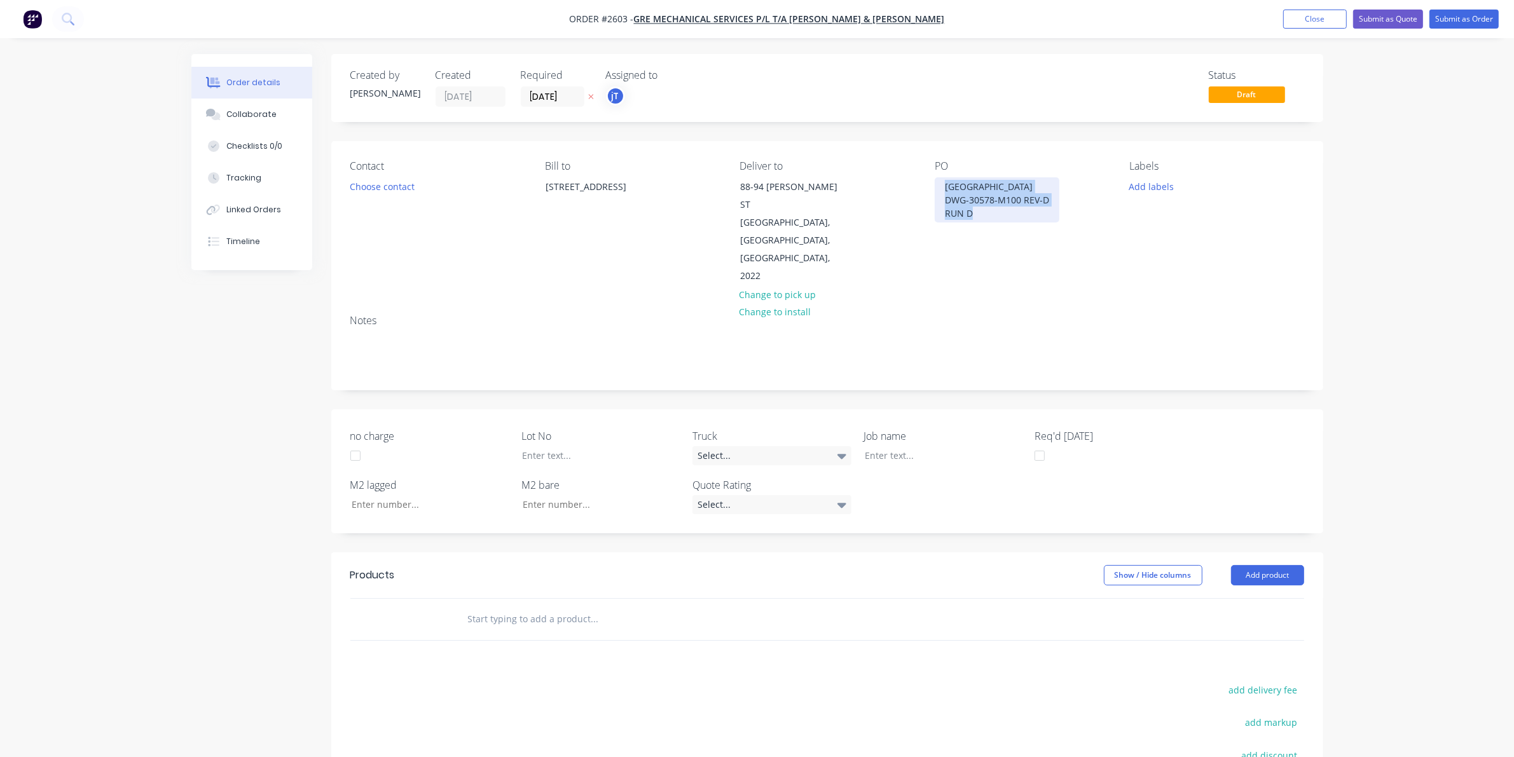
click at [916, 179] on div "Contact Choose contact Bill to [STREET_ADDRESS] Deliver to [STREET_ADDRESS][PER…" at bounding box center [827, 222] width 992 height 163
copy div "BONDI BATH HOUSE DWG-30578-M100 REV-D RUN D"
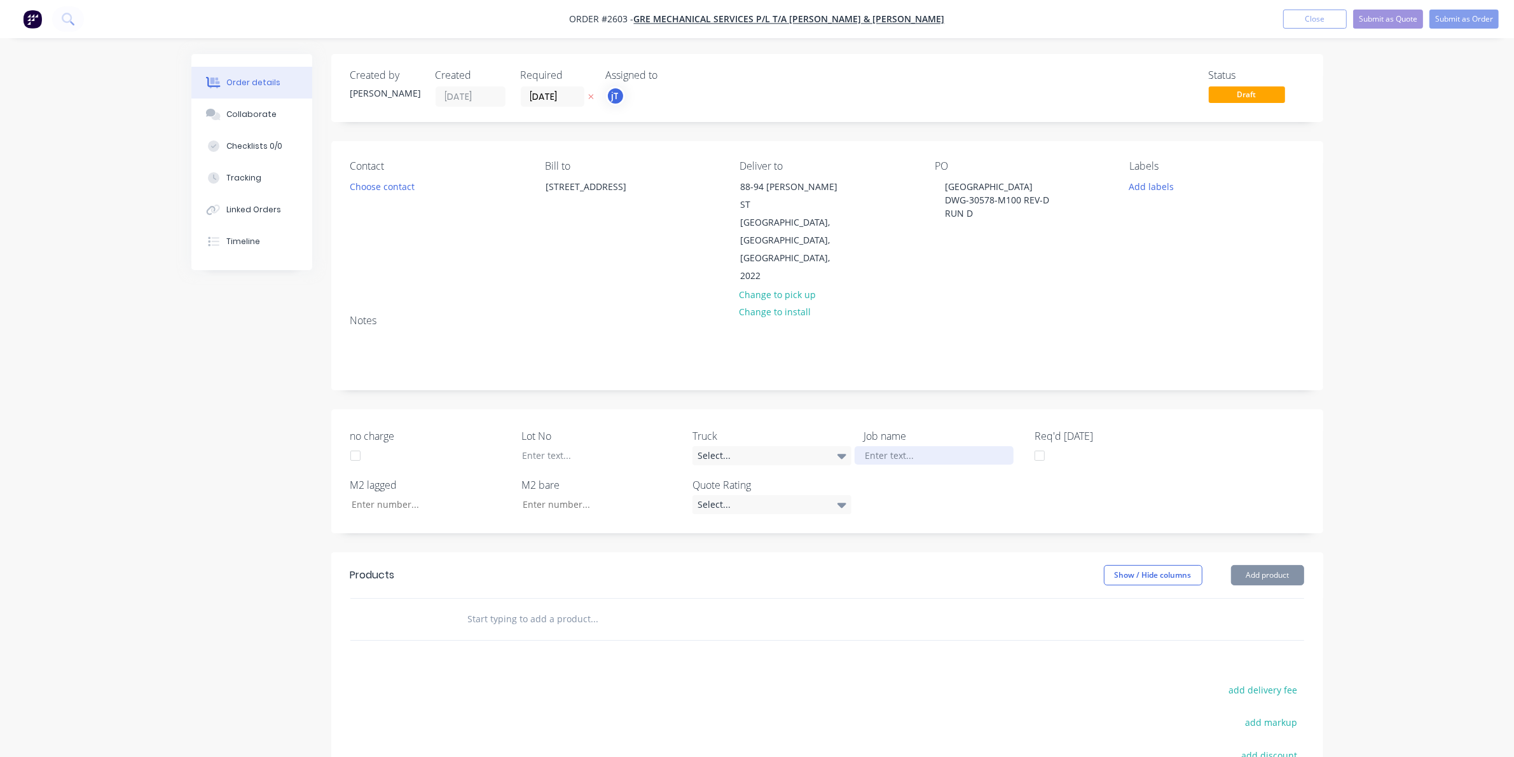
click at [897, 446] on div at bounding box center [934, 455] width 159 height 18
paste div
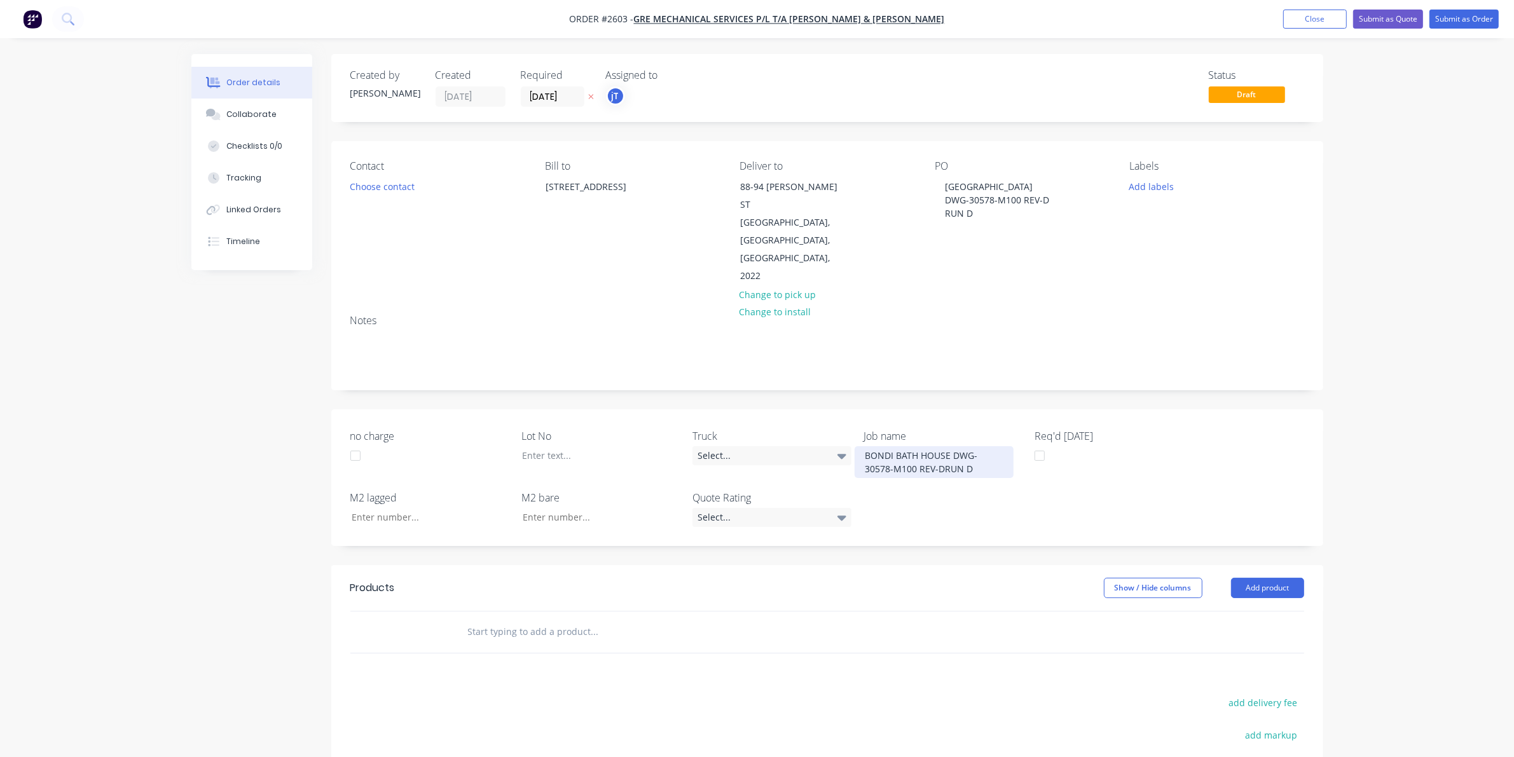
click at [951, 446] on div "BONDI BATH HOUSE DWG-30578-M100 REV-DRUN D" at bounding box center [934, 462] width 159 height 32
click at [973, 446] on div "BONDI BATH HOUSE DWG-30578-M100 REV-DRUN D" at bounding box center [934, 462] width 159 height 32
click at [969, 446] on div "BONDI BATH HOUSE DWG-30578-M100 REV-DRUN D" at bounding box center [934, 462] width 159 height 32
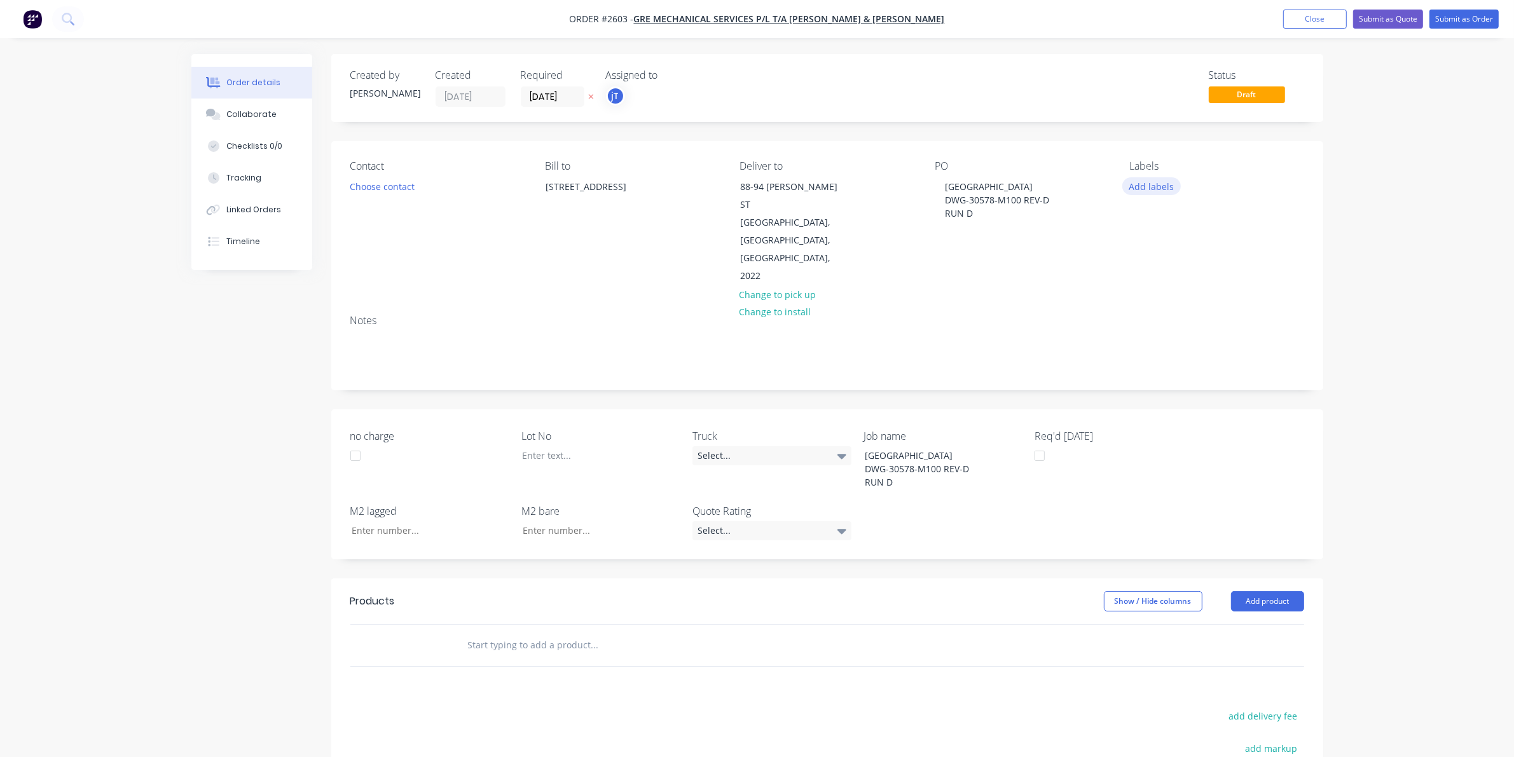
click at [1161, 191] on button "Add labels" at bounding box center [1152, 185] width 59 height 17
click at [1182, 239] on div "Create new label #00672 edit #00725 edit #00798 edit #00919 edit *LOT-085 edit …" at bounding box center [1225, 301] width 191 height 204
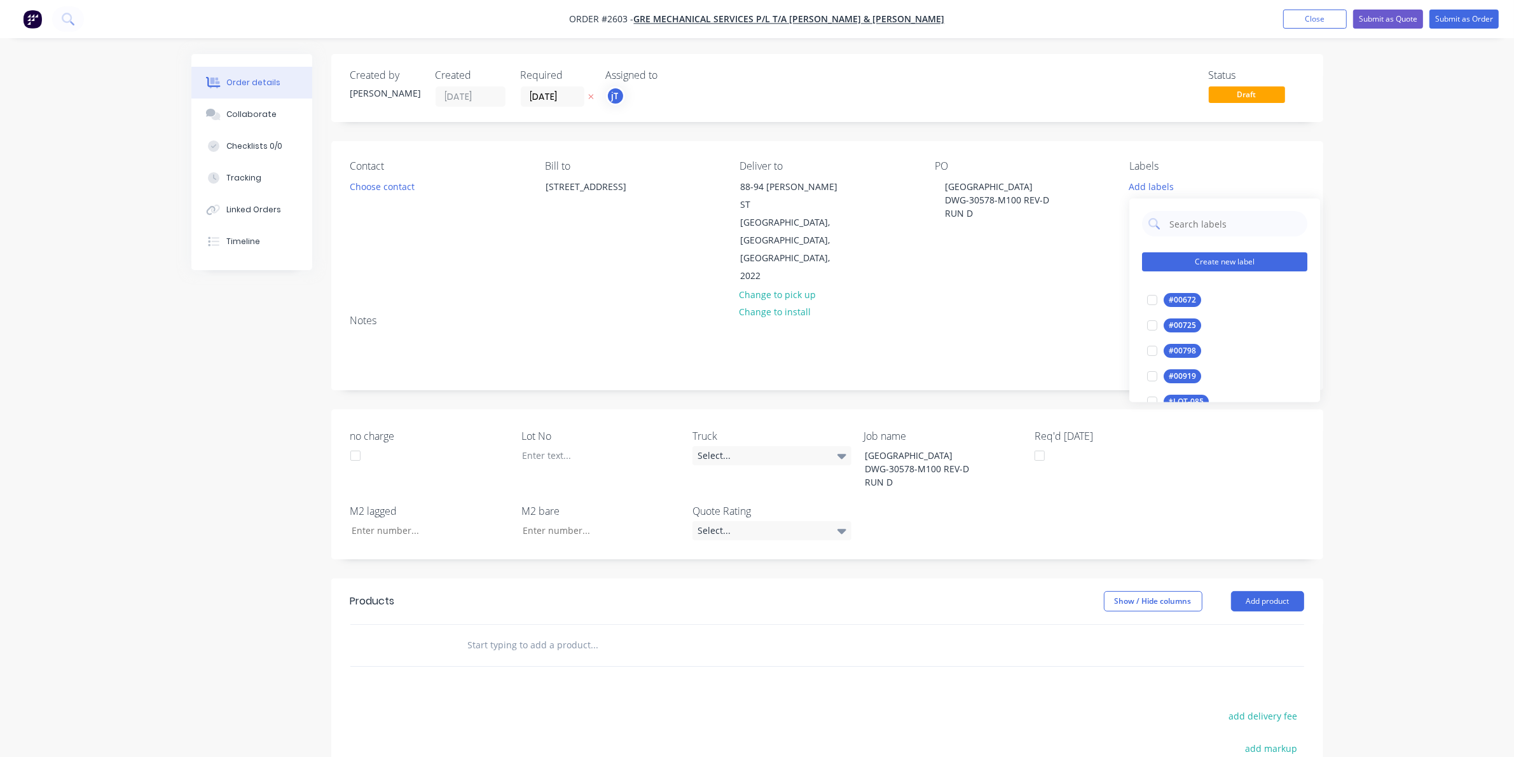
click at [1182, 262] on button "Create new label" at bounding box center [1224, 262] width 165 height 19
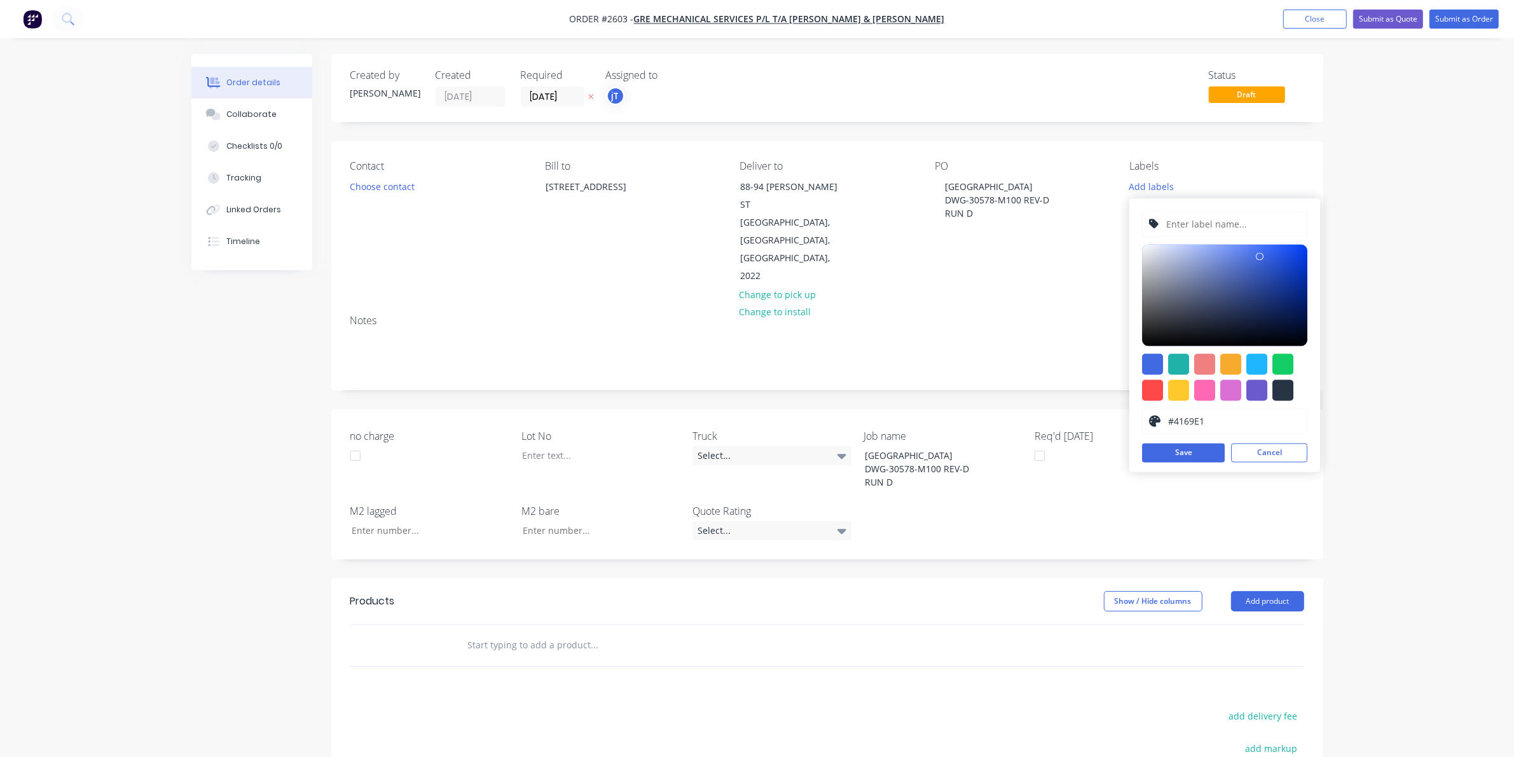
click at [1189, 229] on input "text" at bounding box center [1233, 224] width 135 height 24
click at [1200, 452] on button "Save" at bounding box center [1183, 453] width 83 height 19
click at [1219, 226] on input "LOT-#00973" at bounding box center [1233, 224] width 135 height 24
type input "LOT-#0097"
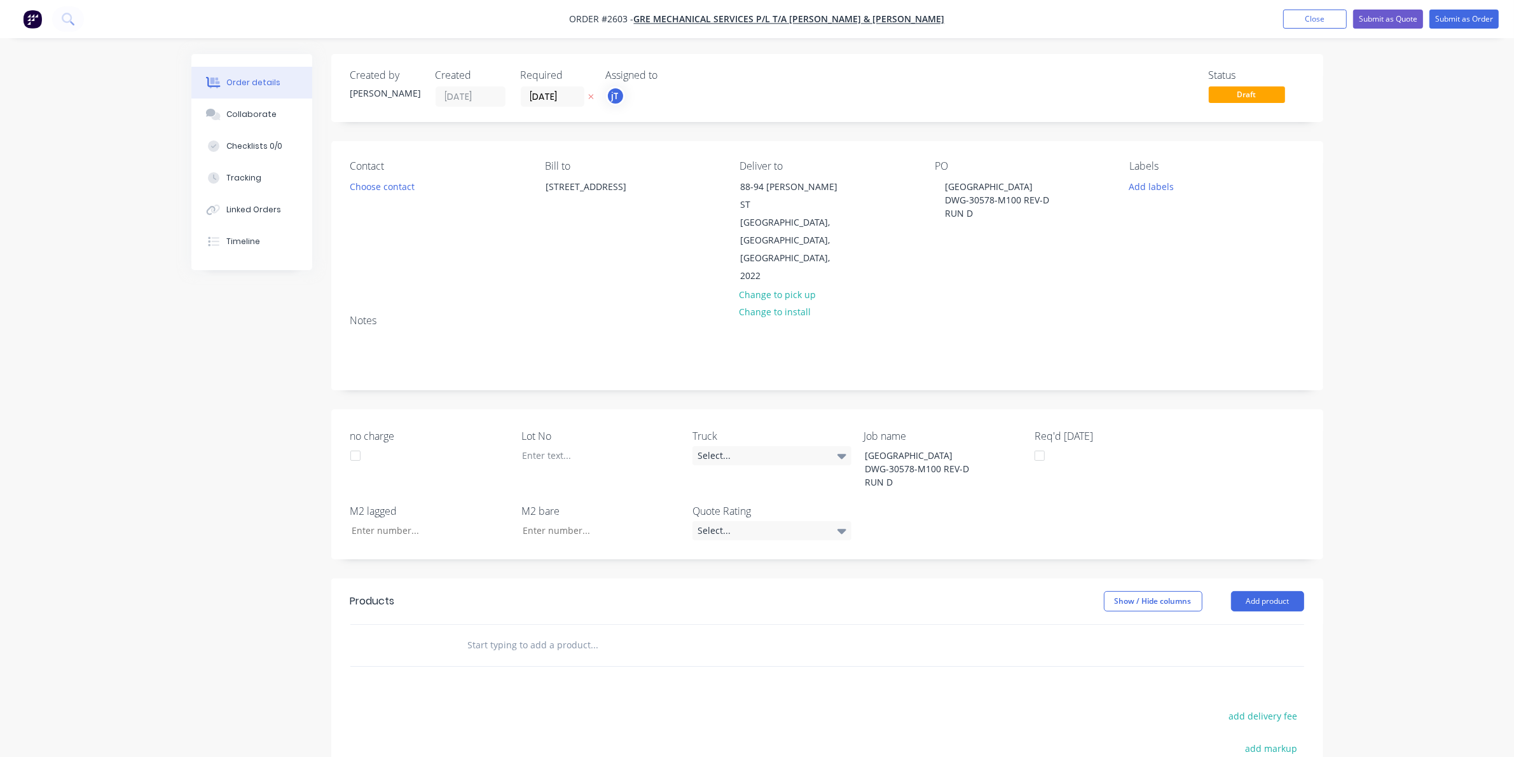
click at [1352, 173] on div "Order details Collaborate Checklists 0/0 Tracking Linked Orders Timeline Order …" at bounding box center [757, 496] width 1514 height 992
click at [1164, 183] on button "Add labels" at bounding box center [1152, 185] width 59 height 17
click at [1185, 298] on div "LOT-#00973" at bounding box center [1191, 301] width 55 height 14
click at [1254, 225] on input "LOT-#00973" at bounding box center [1234, 217] width 133 height 25
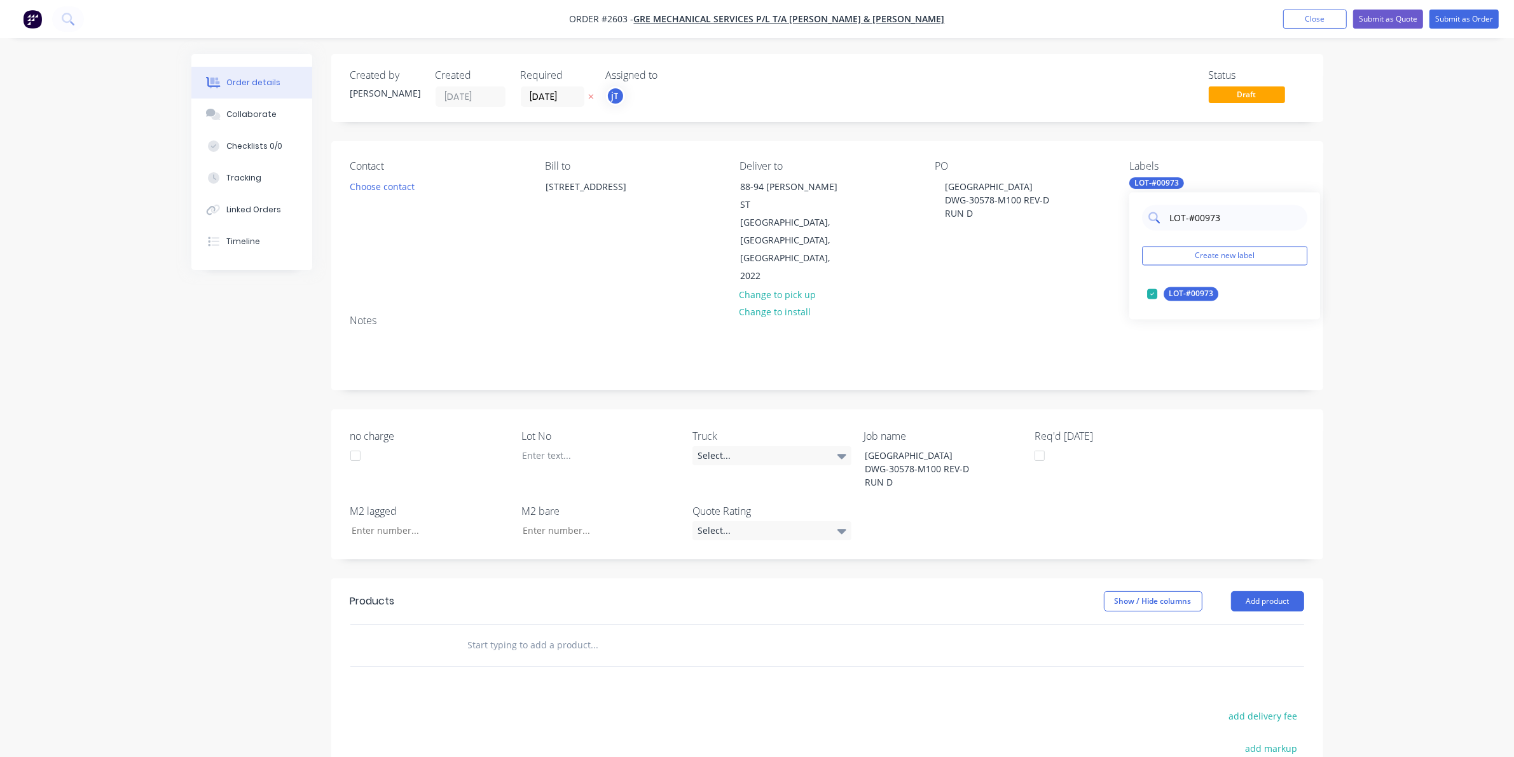
click at [1254, 225] on input "LOT-#00973" at bounding box center [1234, 217] width 133 height 25
type input "MAIN"
click at [1184, 296] on div "Main Contract" at bounding box center [1195, 294] width 63 height 14
click at [560, 446] on div at bounding box center [591, 455] width 159 height 18
click at [408, 179] on button "Choose contact" at bounding box center [382, 185] width 78 height 17
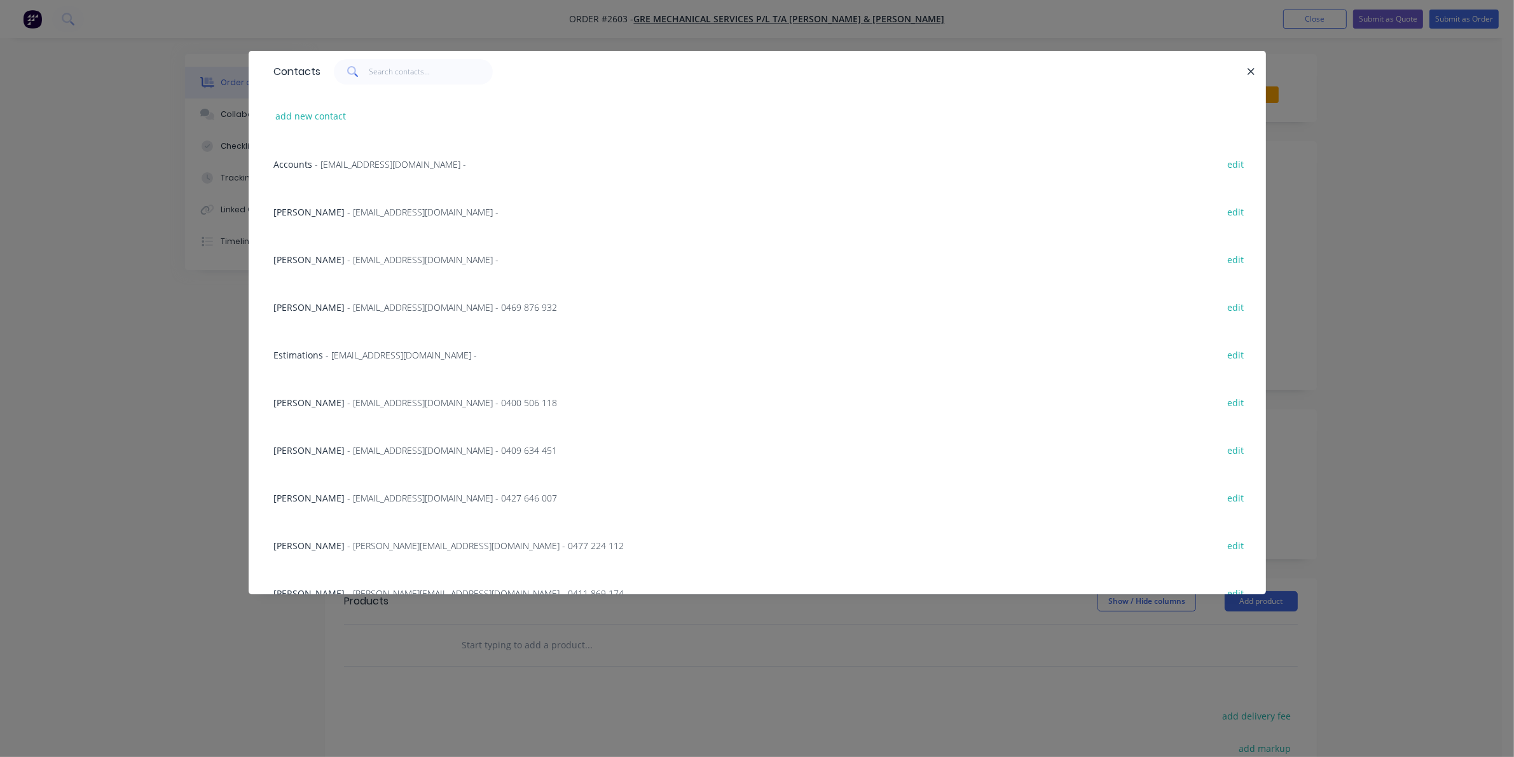
click at [205, 408] on div "Contacts add new contact Accounts - [EMAIL_ADDRESS][DOMAIN_NAME] - edit [PERSON…" at bounding box center [757, 378] width 1514 height 757
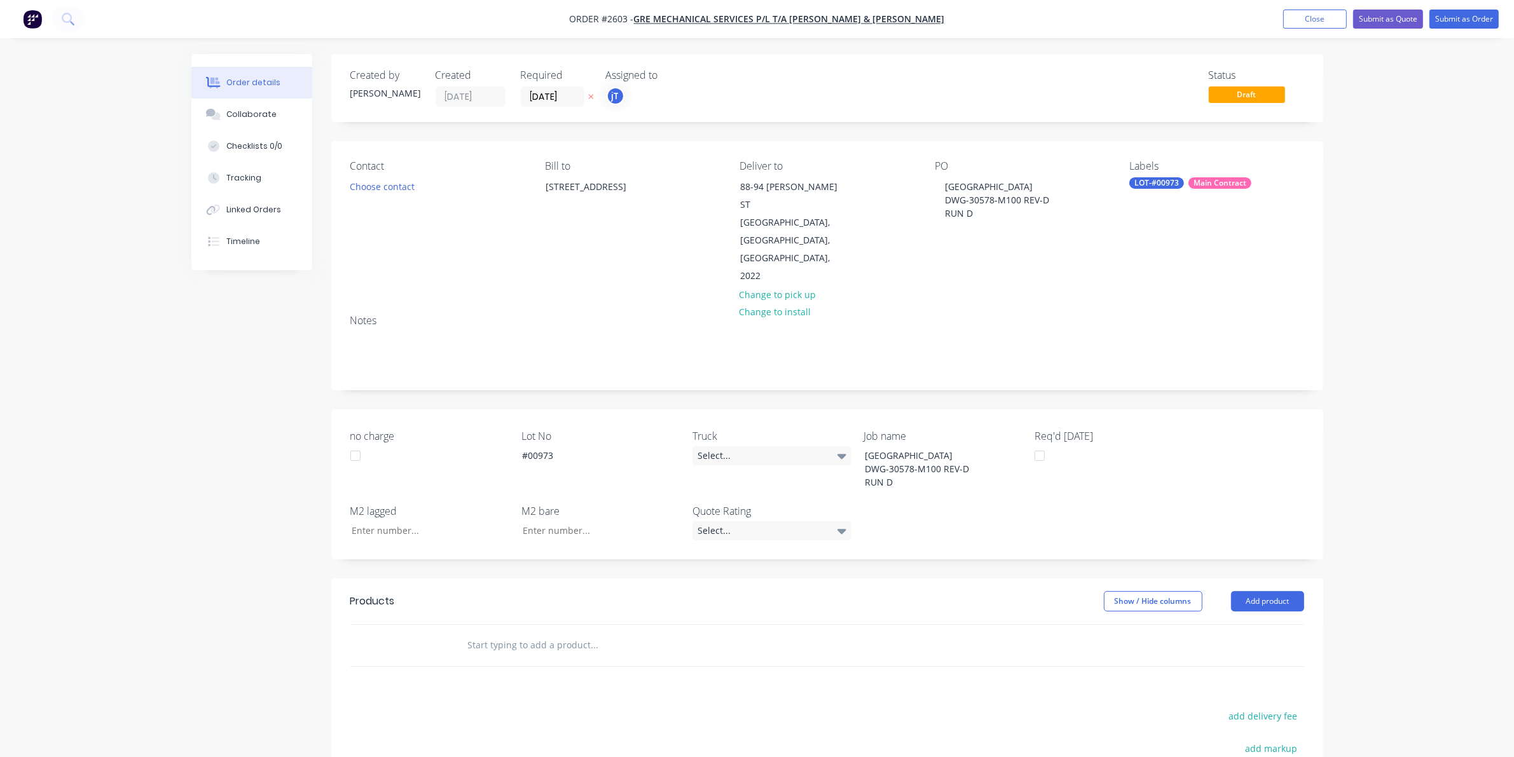
click at [598, 667] on div at bounding box center [827, 667] width 954 height 1
click at [597, 633] on input "text" at bounding box center [594, 645] width 254 height 25
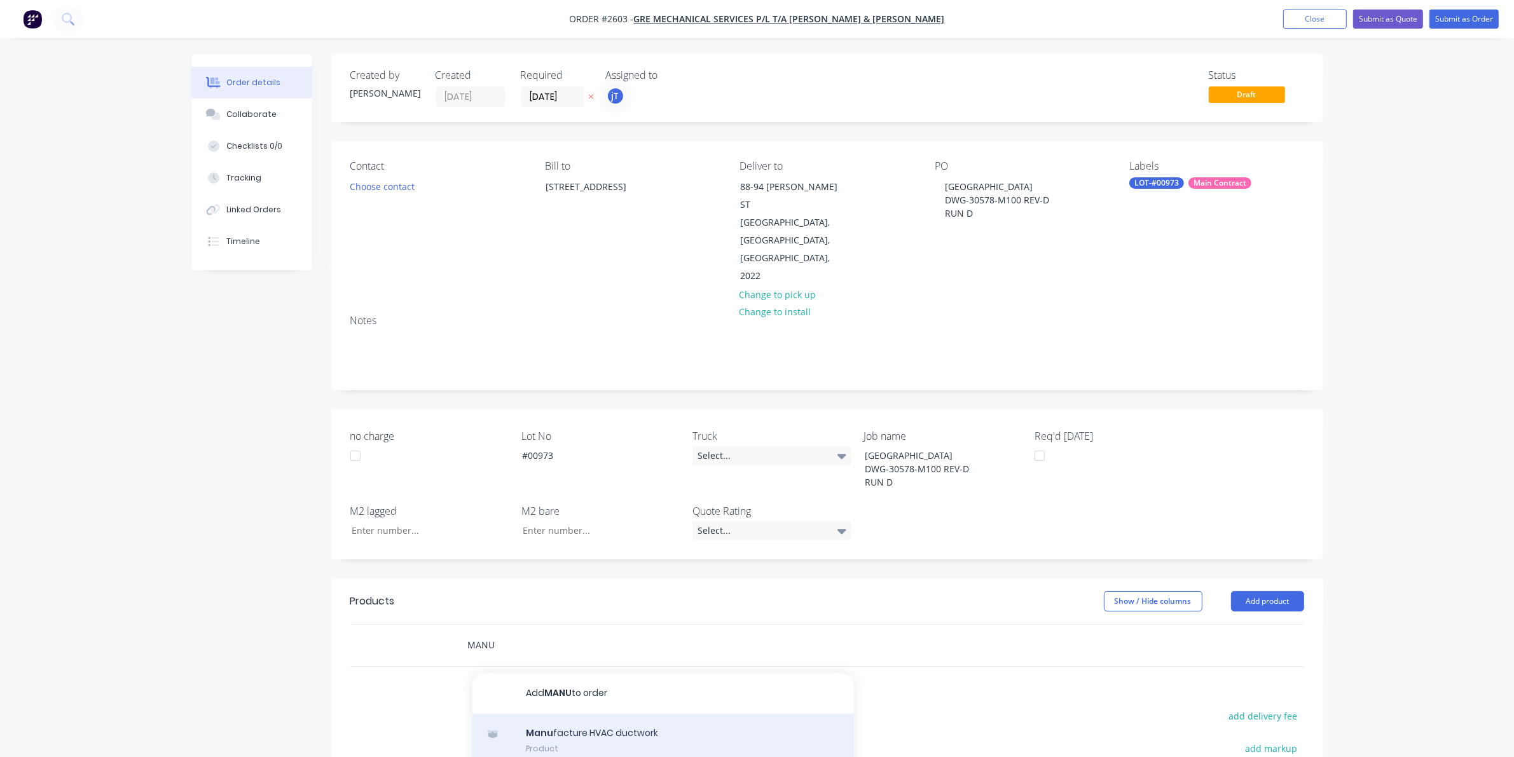
type input "MANU"
click at [570, 714] on div "Manu facture HVAC ductwork Product" at bounding box center [664, 740] width 382 height 53
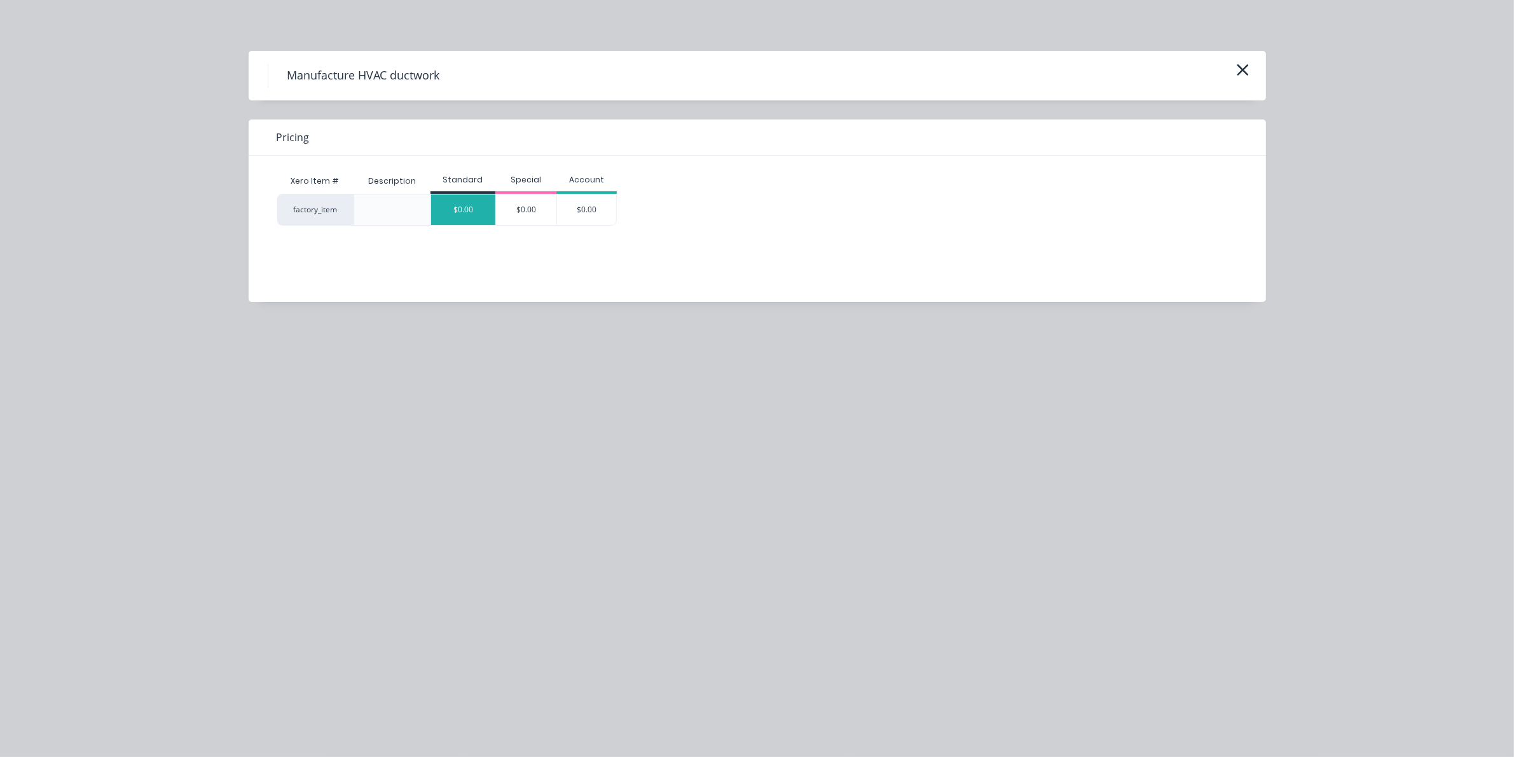
click at [455, 211] on div "$0.00" at bounding box center [463, 210] width 64 height 31
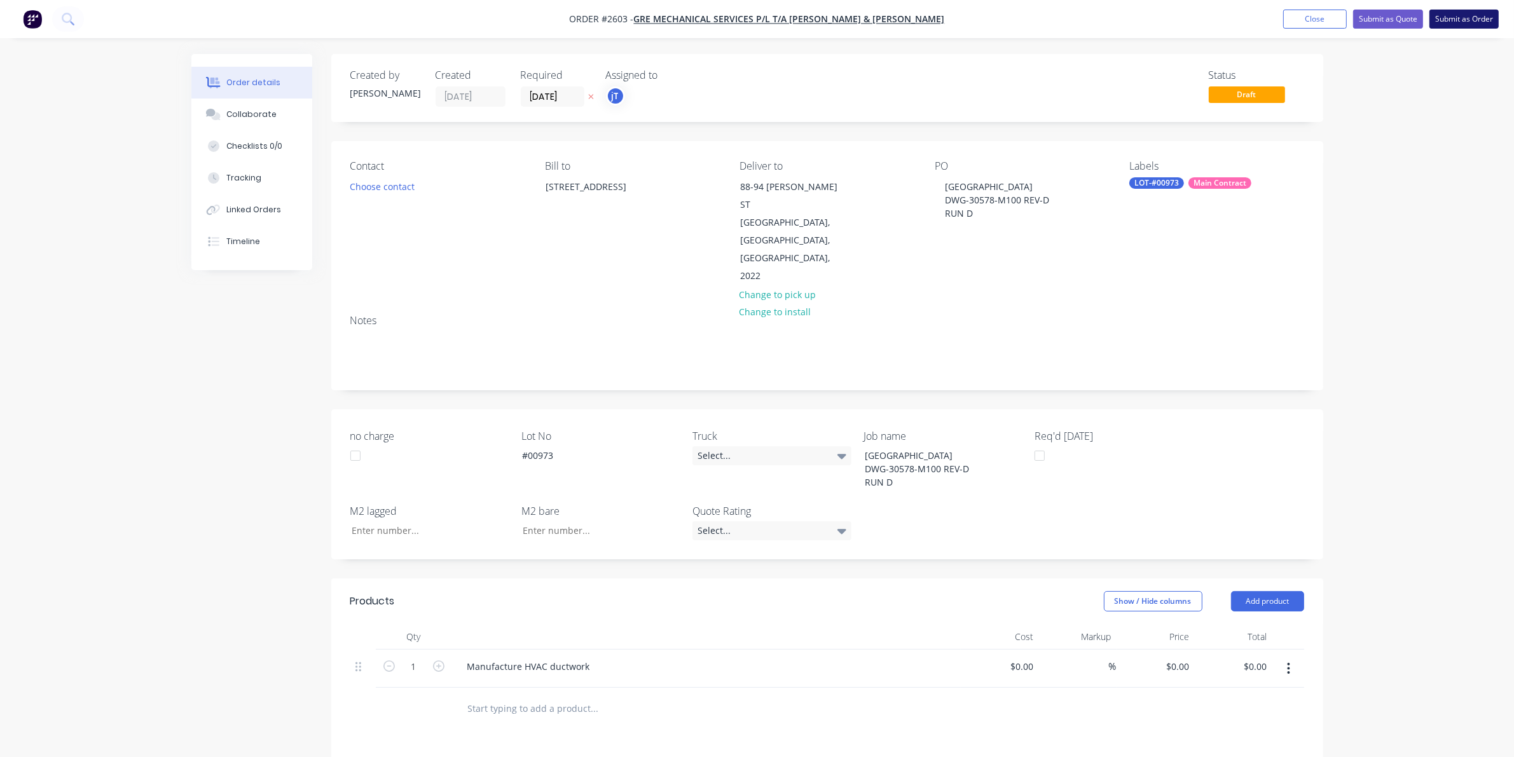
click at [1452, 19] on button "Submit as Order" at bounding box center [1464, 19] width 69 height 19
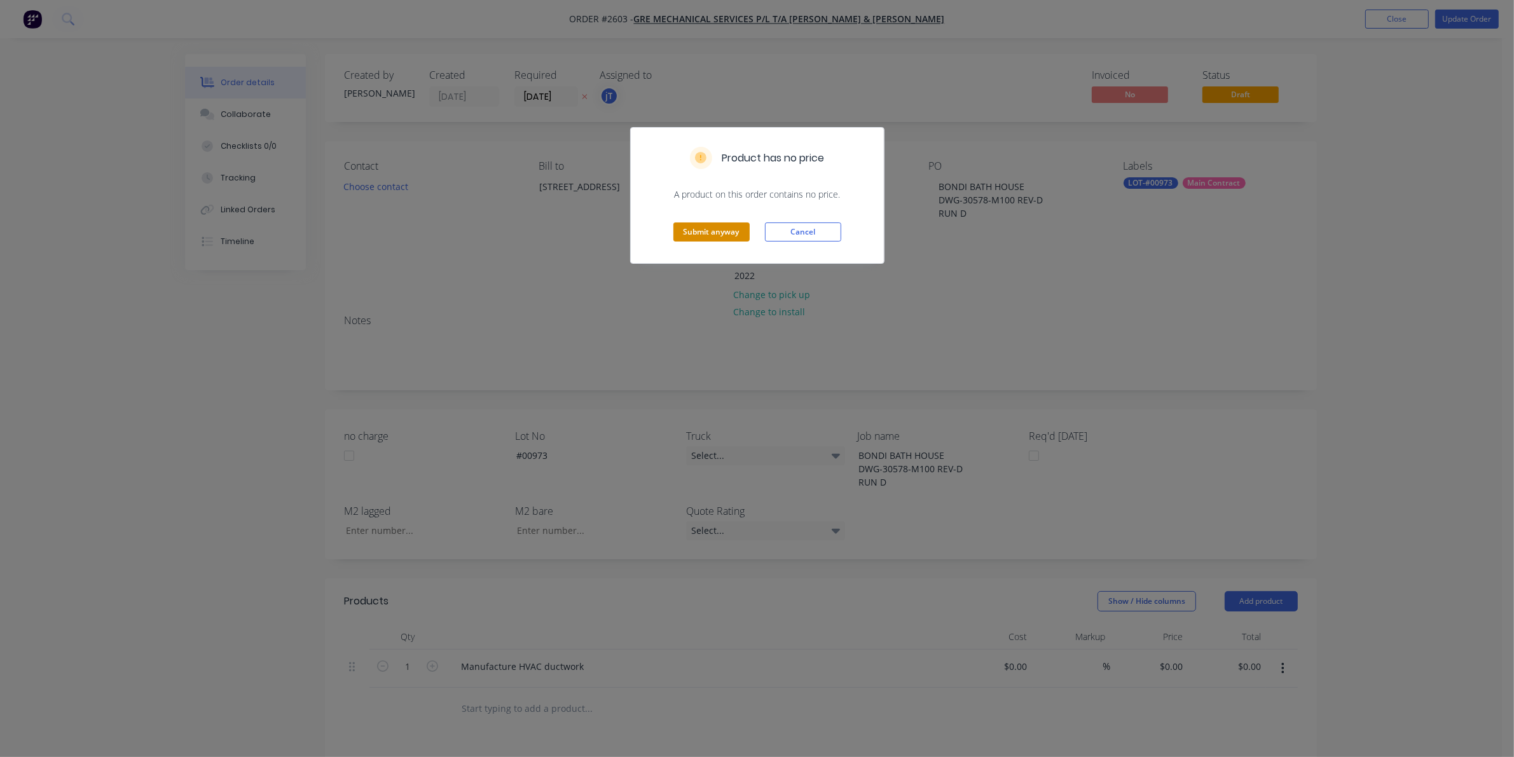
click at [726, 231] on button "Submit anyway" at bounding box center [712, 232] width 76 height 19
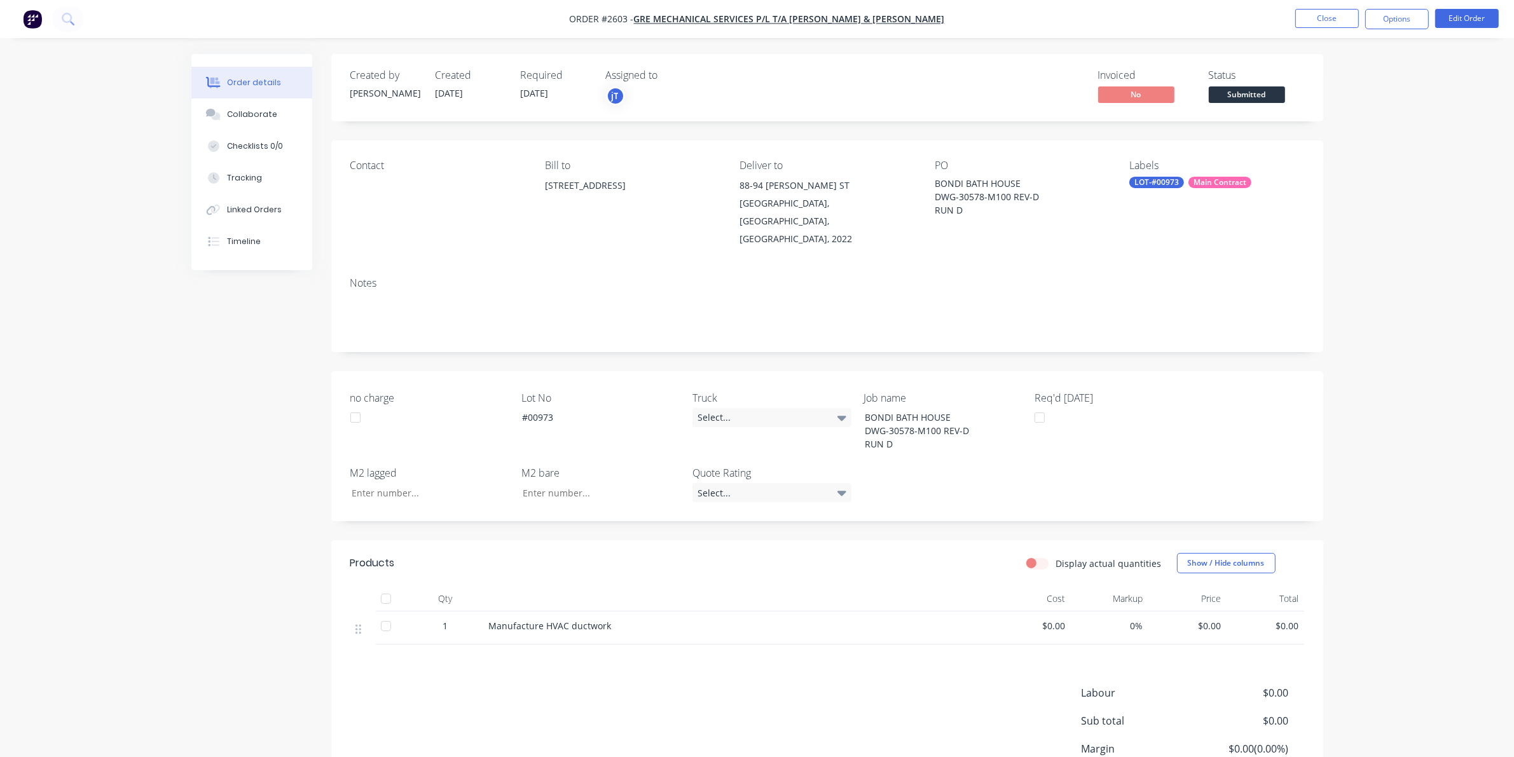
click at [1232, 94] on span "Submitted" at bounding box center [1247, 94] width 76 height 16
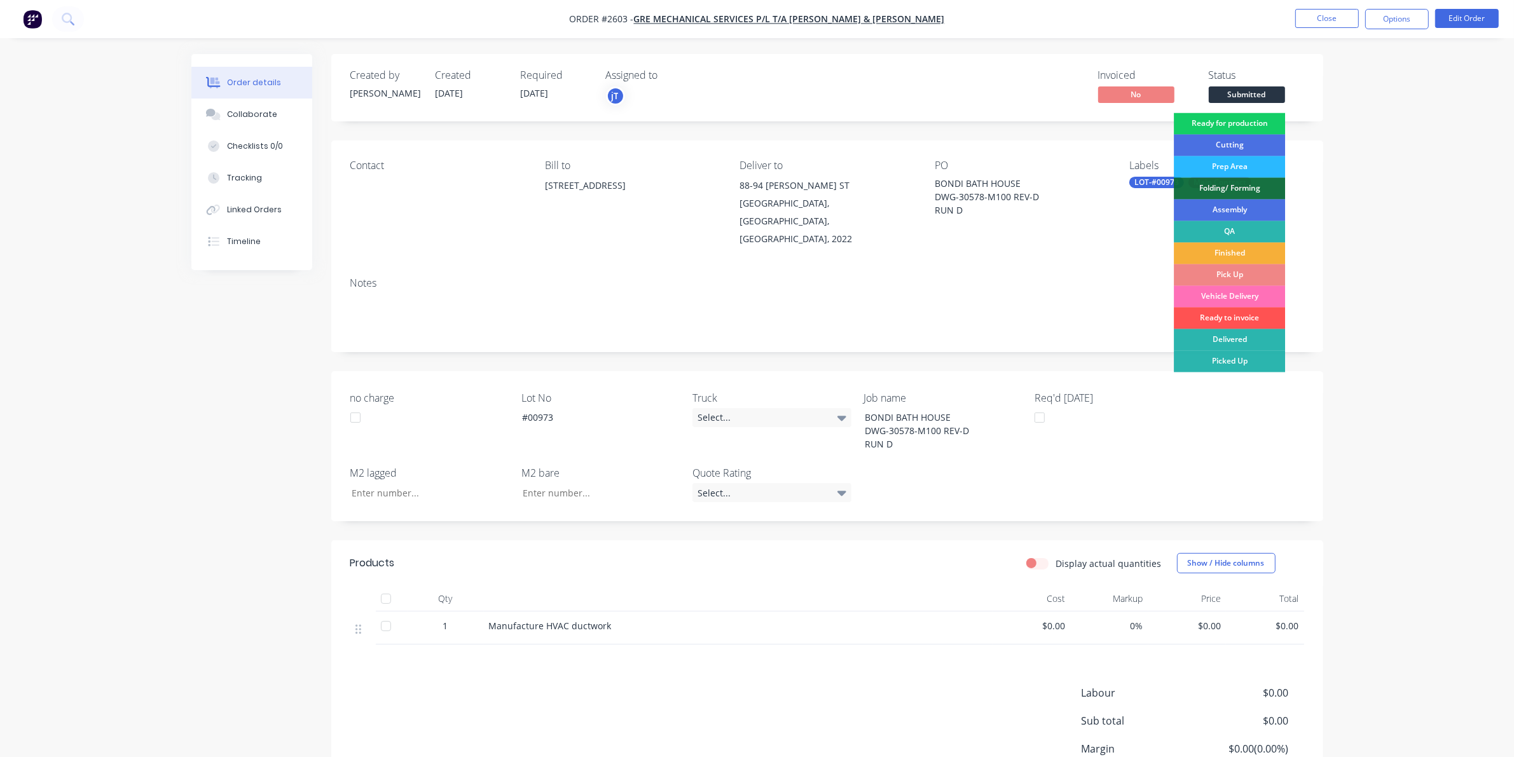
click at [1234, 122] on div "Ready for production" at bounding box center [1229, 124] width 111 height 22
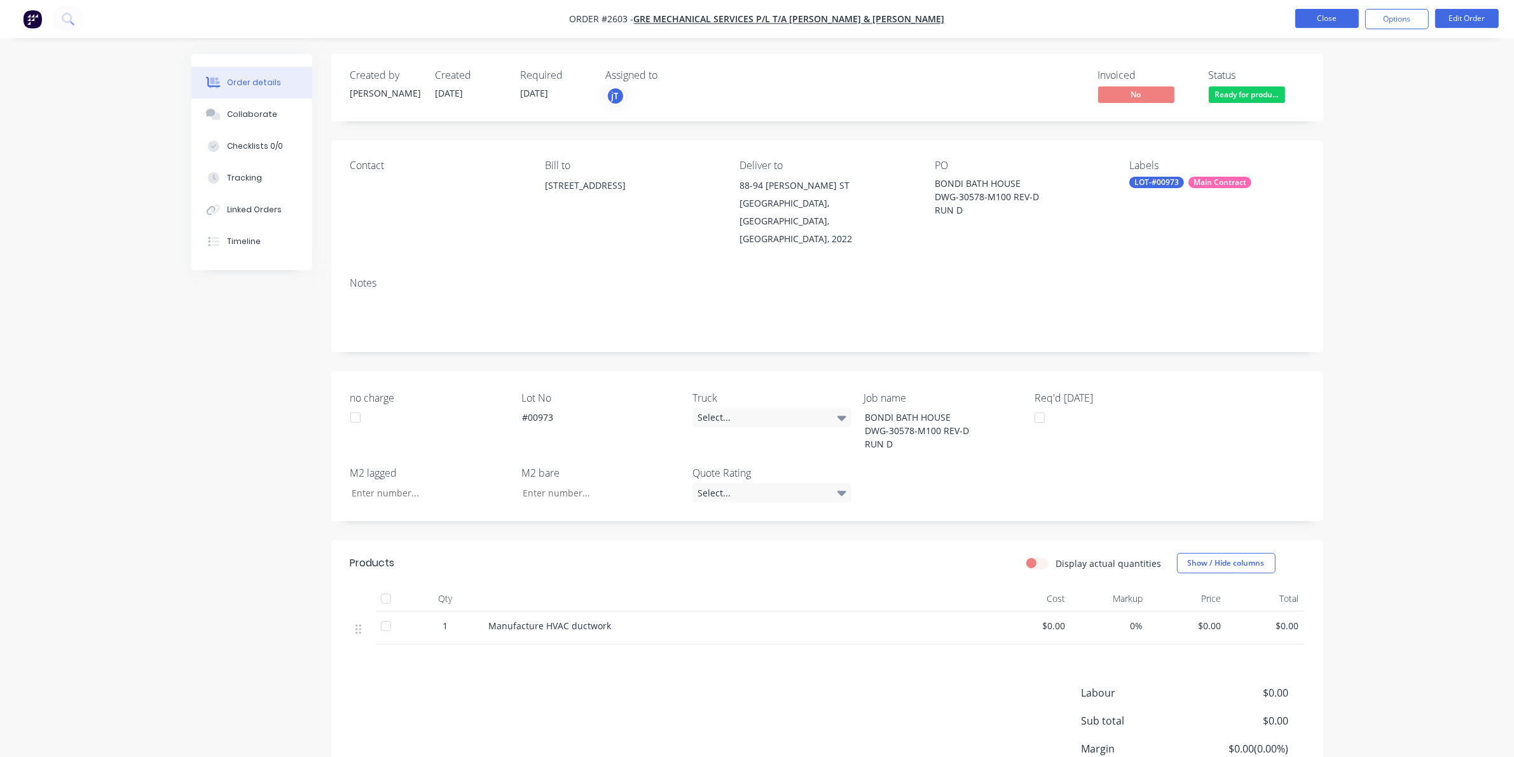
click at [1318, 17] on button "Close" at bounding box center [1328, 18] width 64 height 19
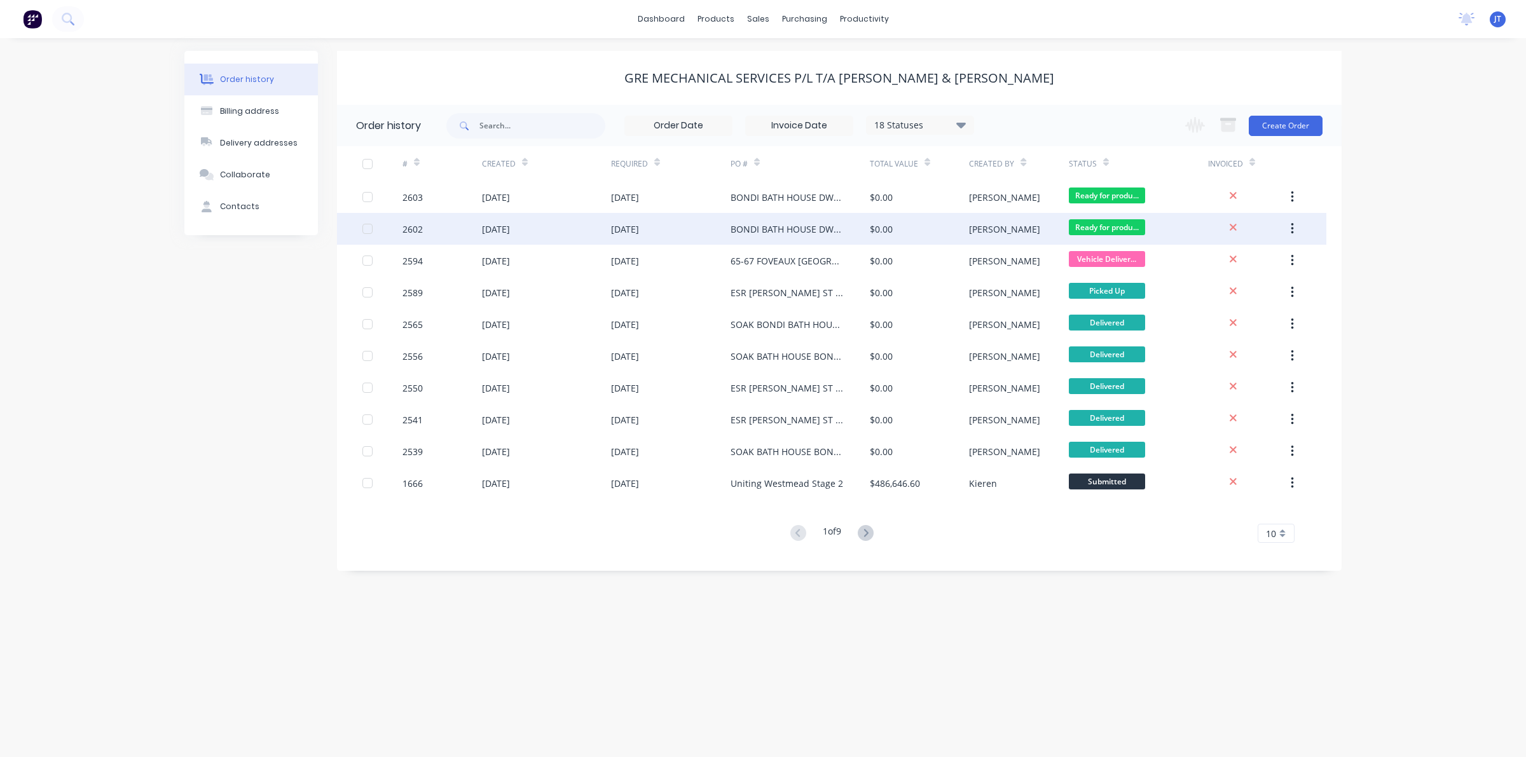
click at [942, 244] on div "$0.00" at bounding box center [919, 229] width 99 height 32
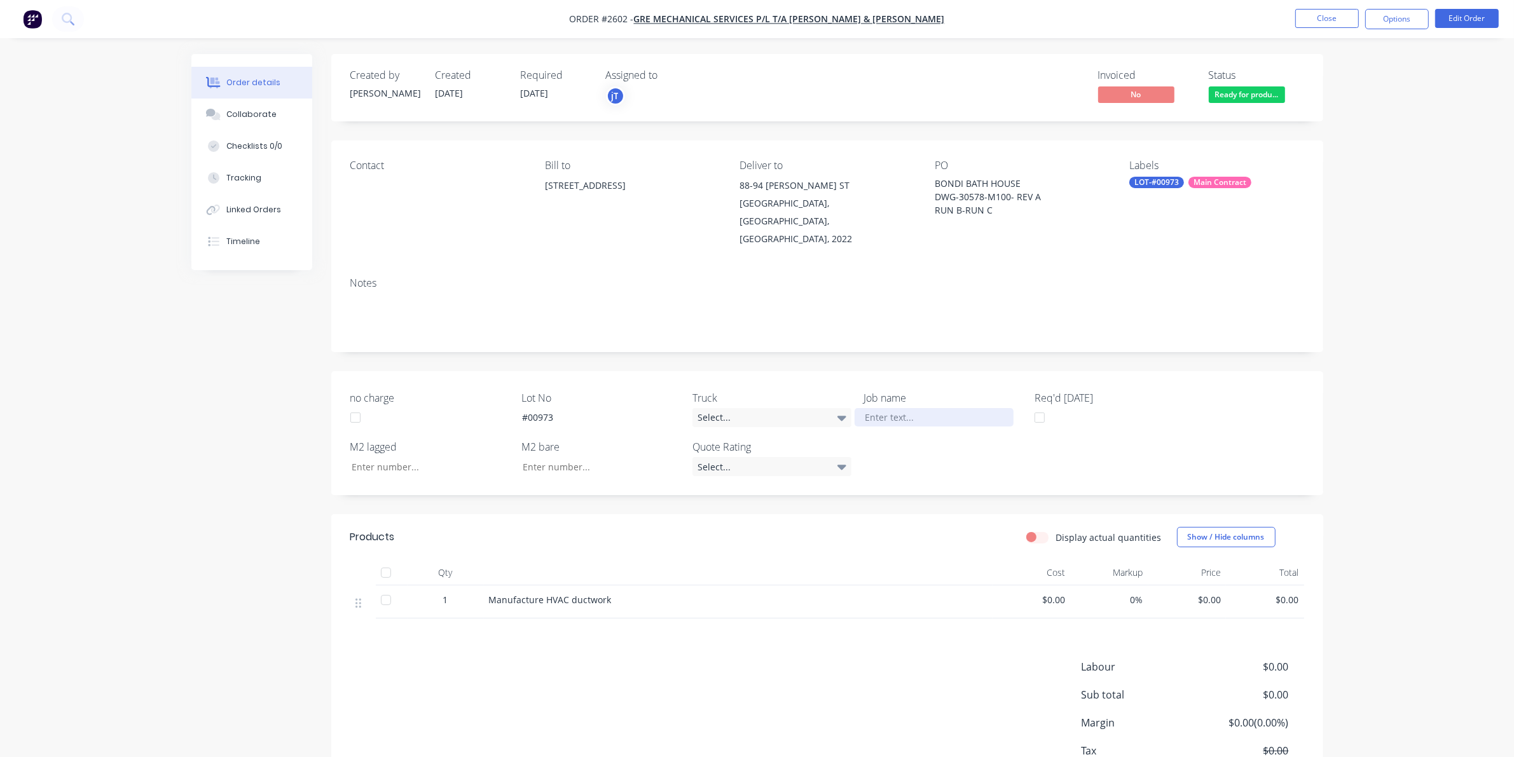
click at [906, 408] on div at bounding box center [934, 417] width 159 height 18
paste div
click at [948, 408] on div "BONDI BATH HOUSE DWG-30578-M100 REV-DRUN D" at bounding box center [934, 424] width 159 height 32
click at [950, 408] on div "BONDI BATH HOUSE DWG-30578-M100 REV-DRUN D" at bounding box center [934, 424] width 159 height 32
click at [968, 415] on div "BONDI BATH HOUSE DWG-30578-M100 REV-DRUN D" at bounding box center [934, 424] width 159 height 32
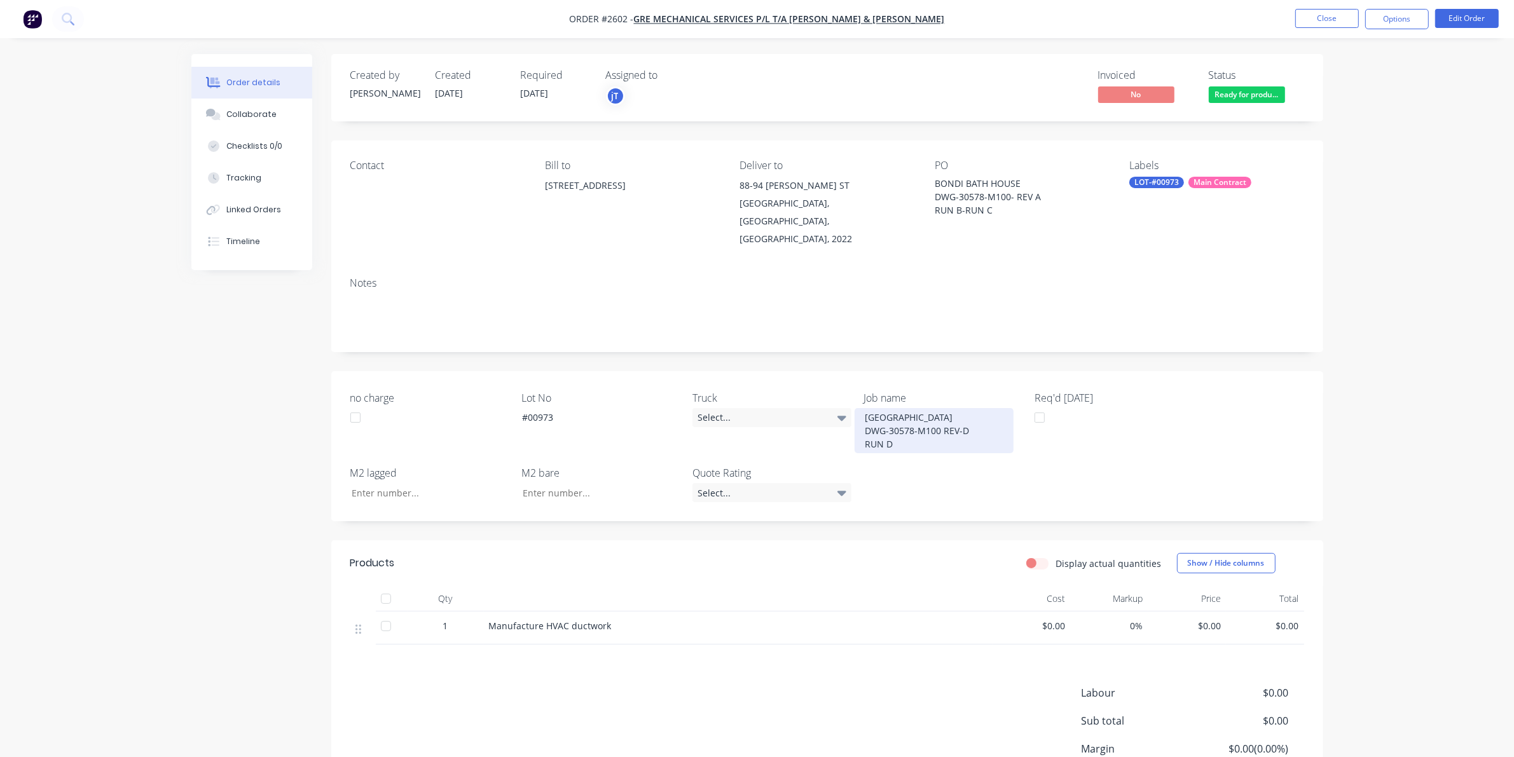
click at [945, 427] on div "BONDI BATH HOUSE DWG-30578-M100 REV-D RUN D" at bounding box center [934, 430] width 159 height 45
click at [1037, 197] on div "BONDI BATH HOUSE DWG-30578-M100- REV A RUN B-RUN C" at bounding box center [1014, 197] width 159 height 40
click at [1035, 195] on div "BONDI BATH HOUSE DWG-30578-M100- REV A RUN B-RUN C" at bounding box center [1014, 197] width 159 height 40
click at [1035, 194] on div "BONDI BATH HOUSE DWG-30578-M100- REV A RUN B-RUN C" at bounding box center [1014, 197] width 159 height 40
click at [1466, 14] on button "Edit Order" at bounding box center [1467, 18] width 64 height 19
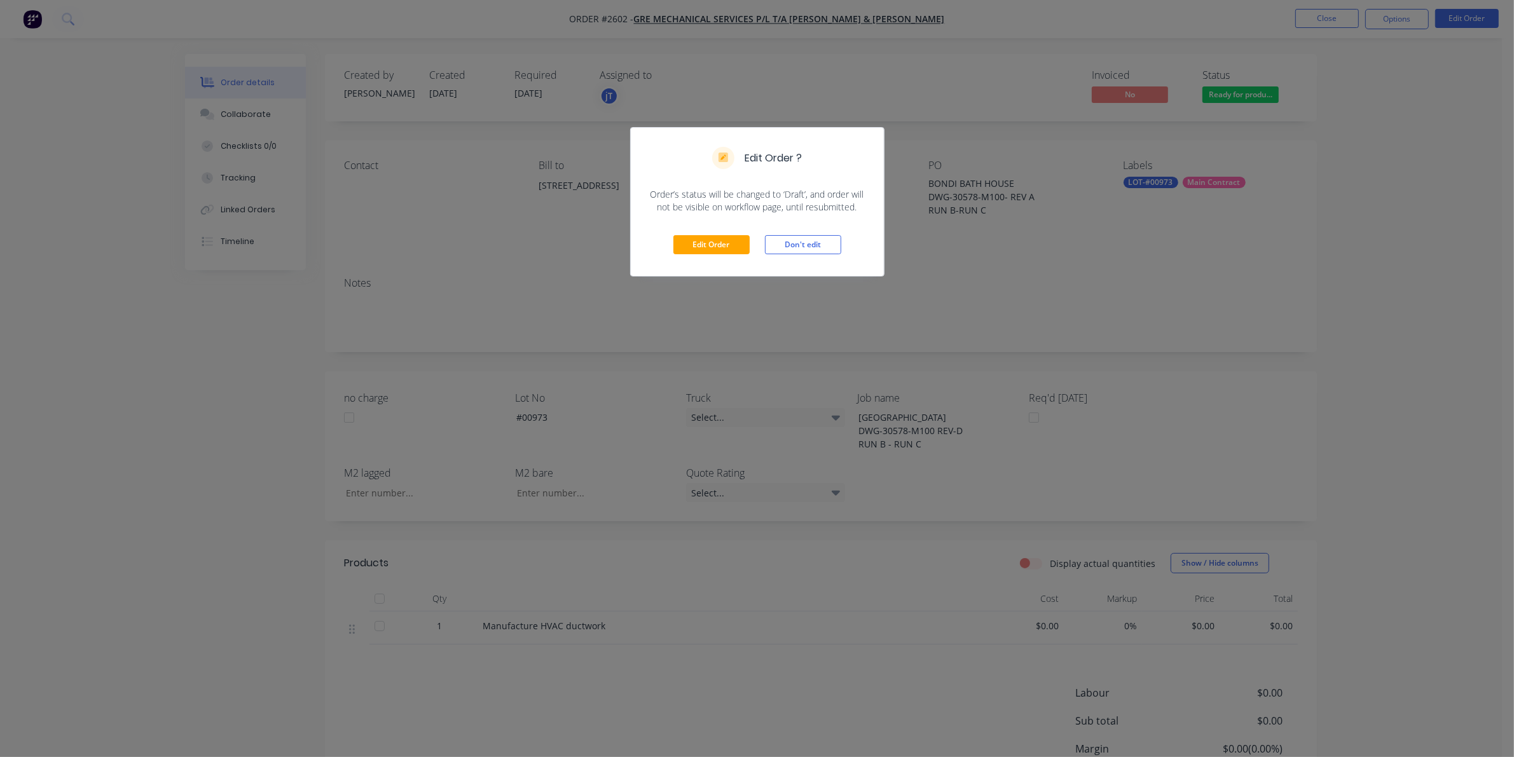
click at [732, 231] on div "Edit Order Don't edit" at bounding box center [757, 245] width 253 height 62
click at [710, 249] on button "Edit Order" at bounding box center [712, 244] width 76 height 19
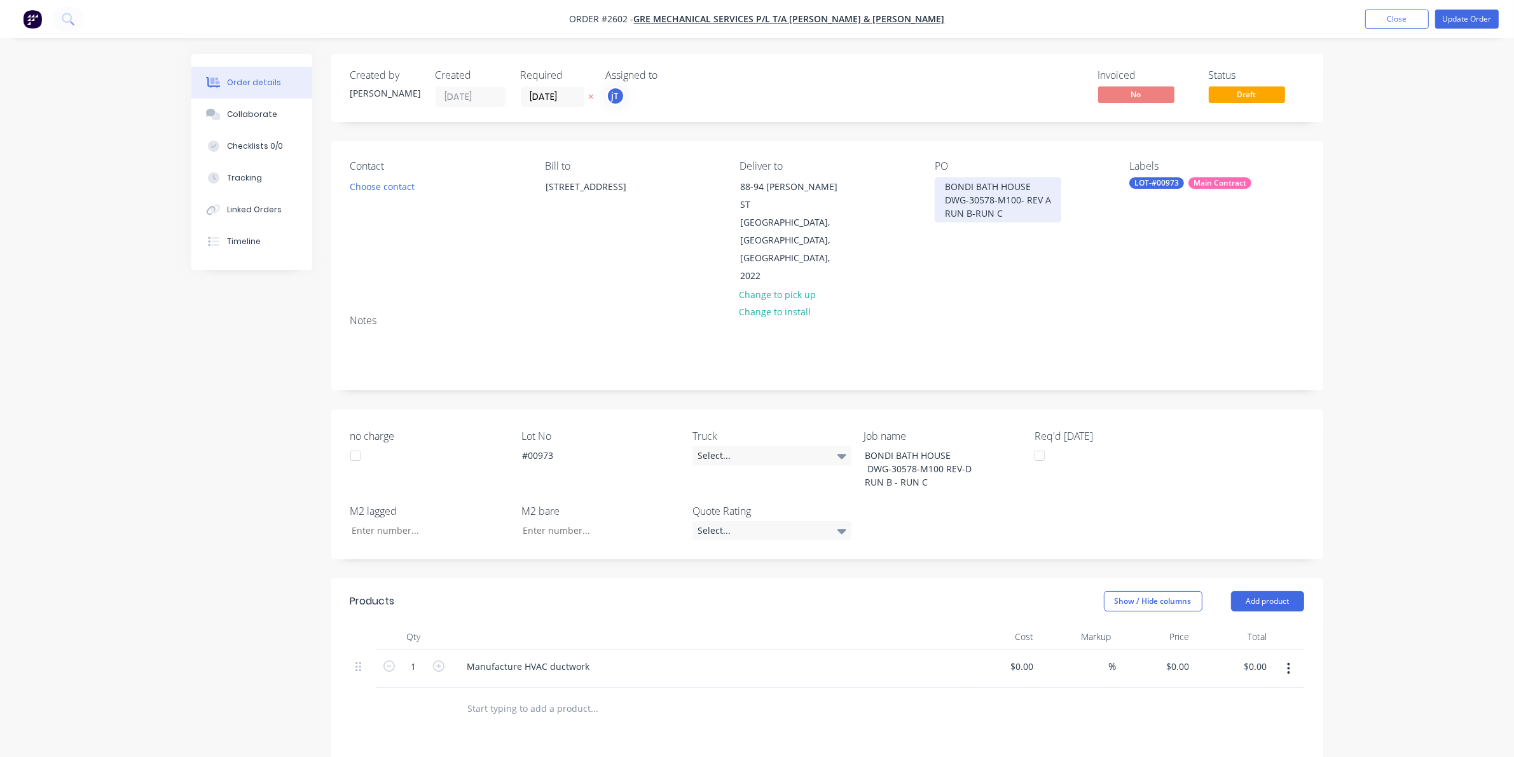
click at [1057, 198] on div "BONDI BATH HOUSE DWG-30578-M100- REV A RUN B-RUN C" at bounding box center [998, 199] width 127 height 45
click at [1462, 8] on nav "Order #2602 - GRE Mechanical Services P/L t/a [PERSON_NAME] & [PERSON_NAME] Add…" at bounding box center [757, 19] width 1514 height 38
click at [1463, 19] on button "Update Order" at bounding box center [1467, 19] width 64 height 19
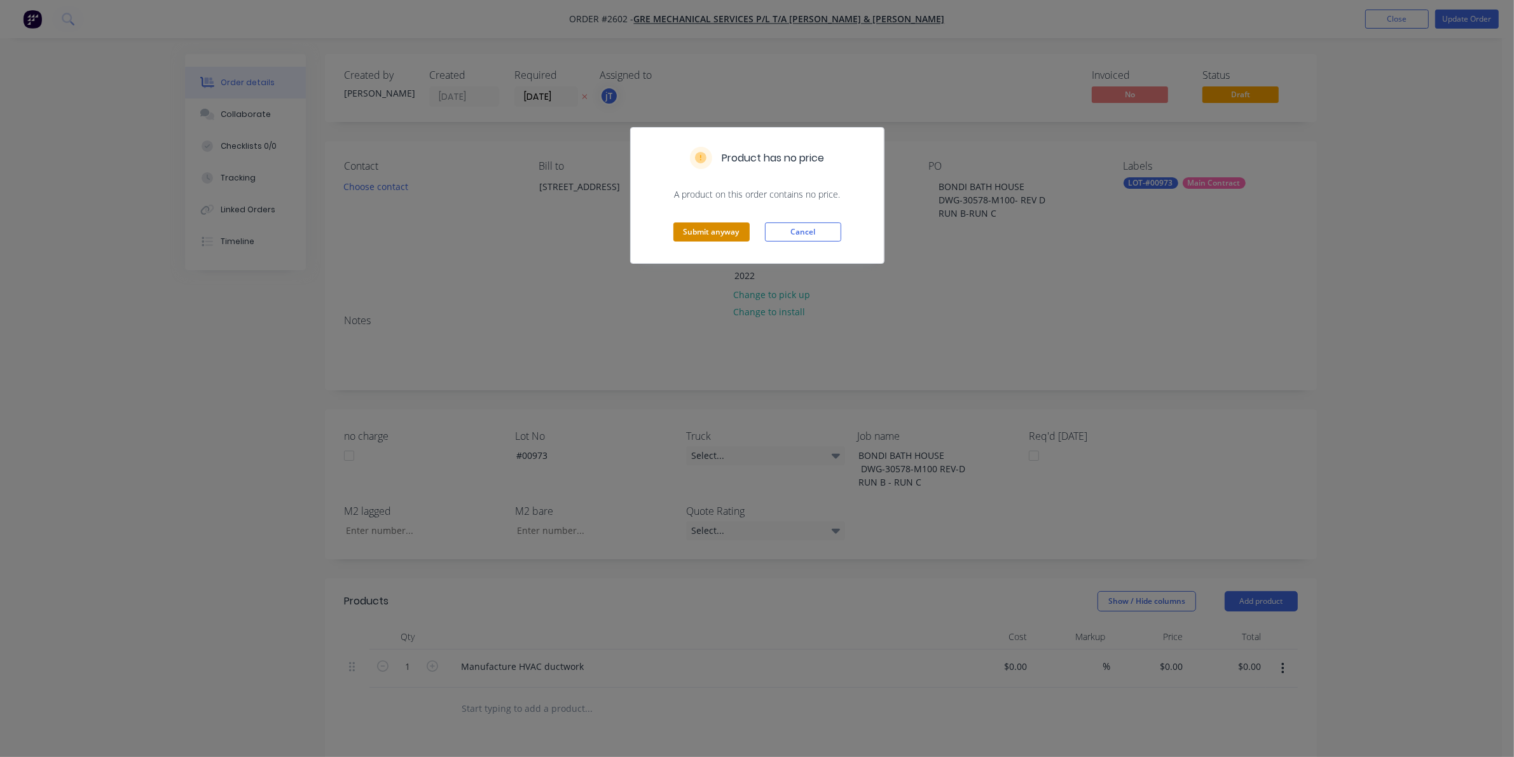
click at [730, 239] on button "Submit anyway" at bounding box center [712, 232] width 76 height 19
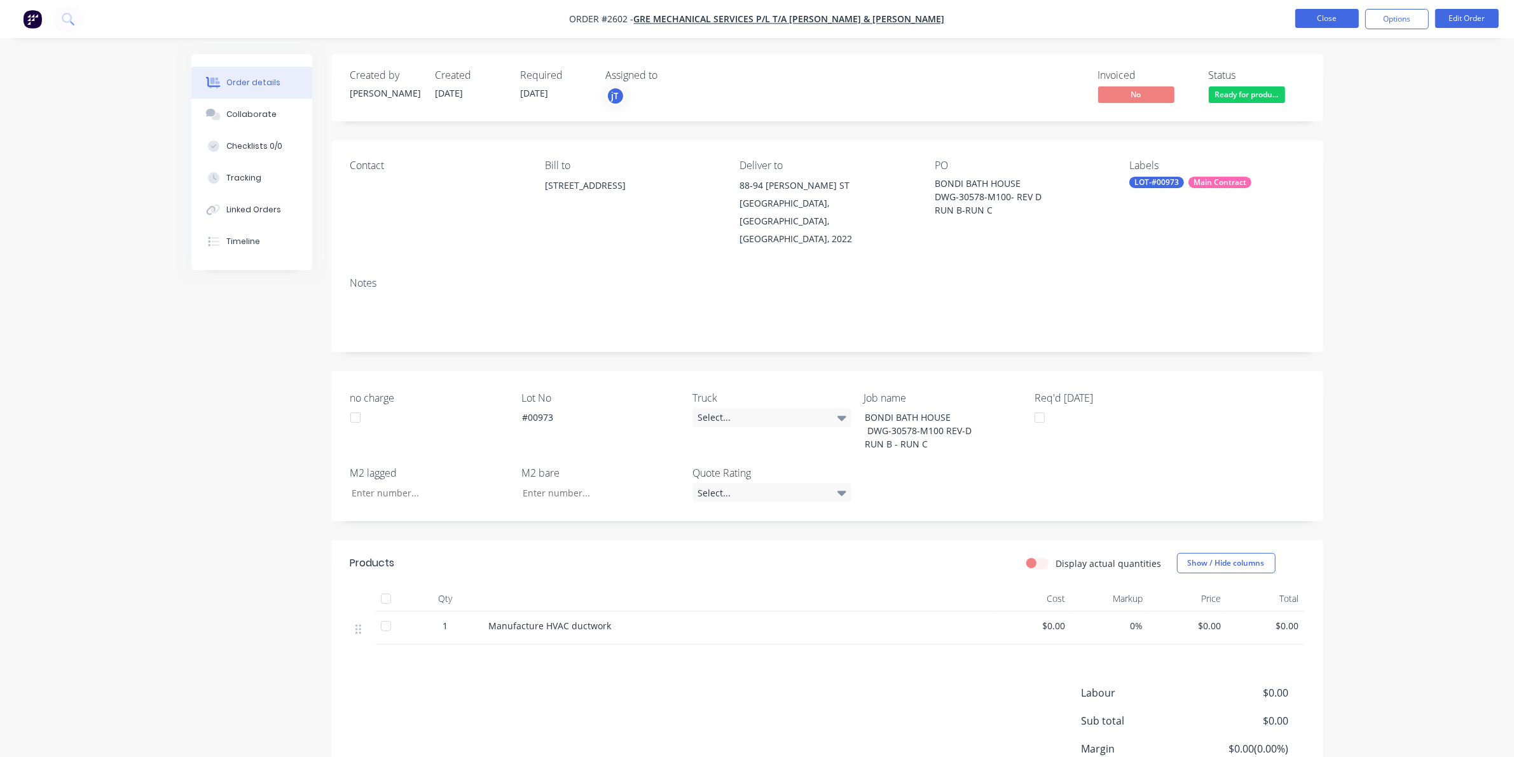
click at [1352, 17] on button "Close" at bounding box center [1328, 18] width 64 height 19
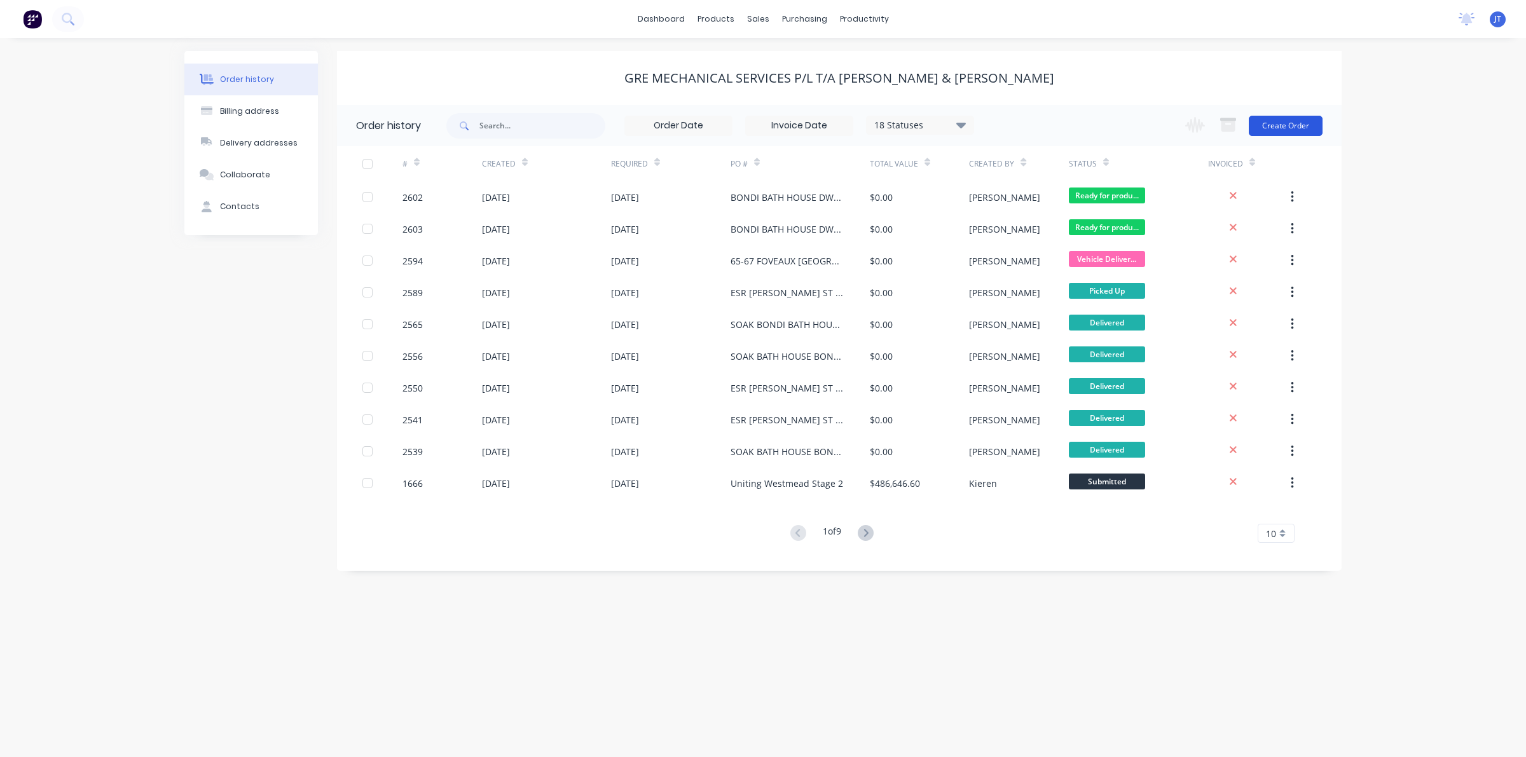
click at [1286, 124] on button "Create Order" at bounding box center [1286, 126] width 74 height 20
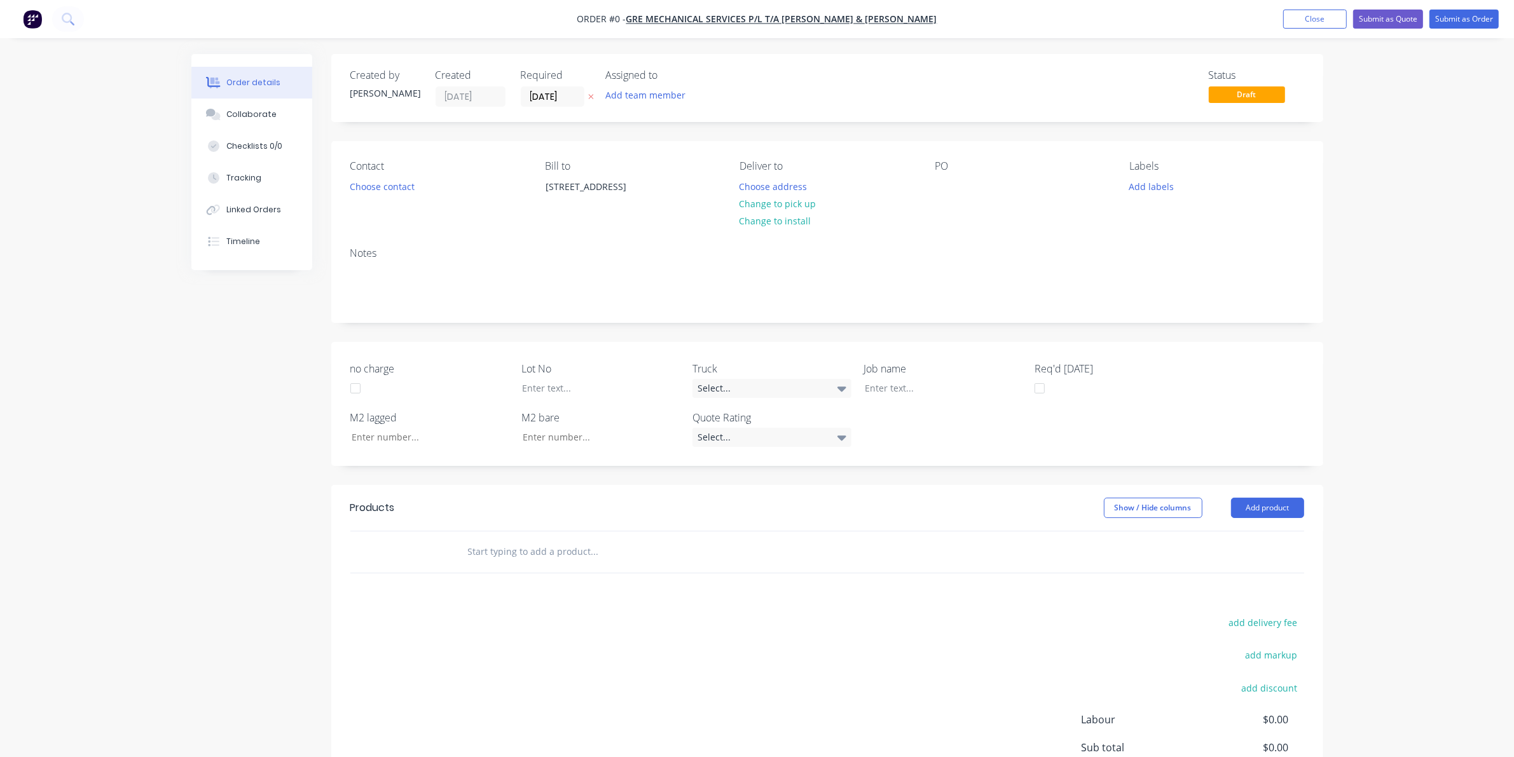
click at [679, 110] on div "Created by [PERSON_NAME] Created [DATE] Required [DATE] Assigned to Add team me…" at bounding box center [827, 88] width 992 height 68
click at [666, 100] on button "Add team member" at bounding box center [644, 94] width 93 height 17
click at [684, 172] on div "[PERSON_NAME] (You)" at bounding box center [708, 166] width 127 height 13
click at [935, 181] on div "Creating draft order... Loading... Order details Collaborate Checklists 0/0 Tra…" at bounding box center [758, 476] width 1158 height 844
click at [1032, 186] on div "BONDI BATH HOUSE DWG-30578-M100 REV-DRUN D" at bounding box center [1014, 193] width 159 height 32
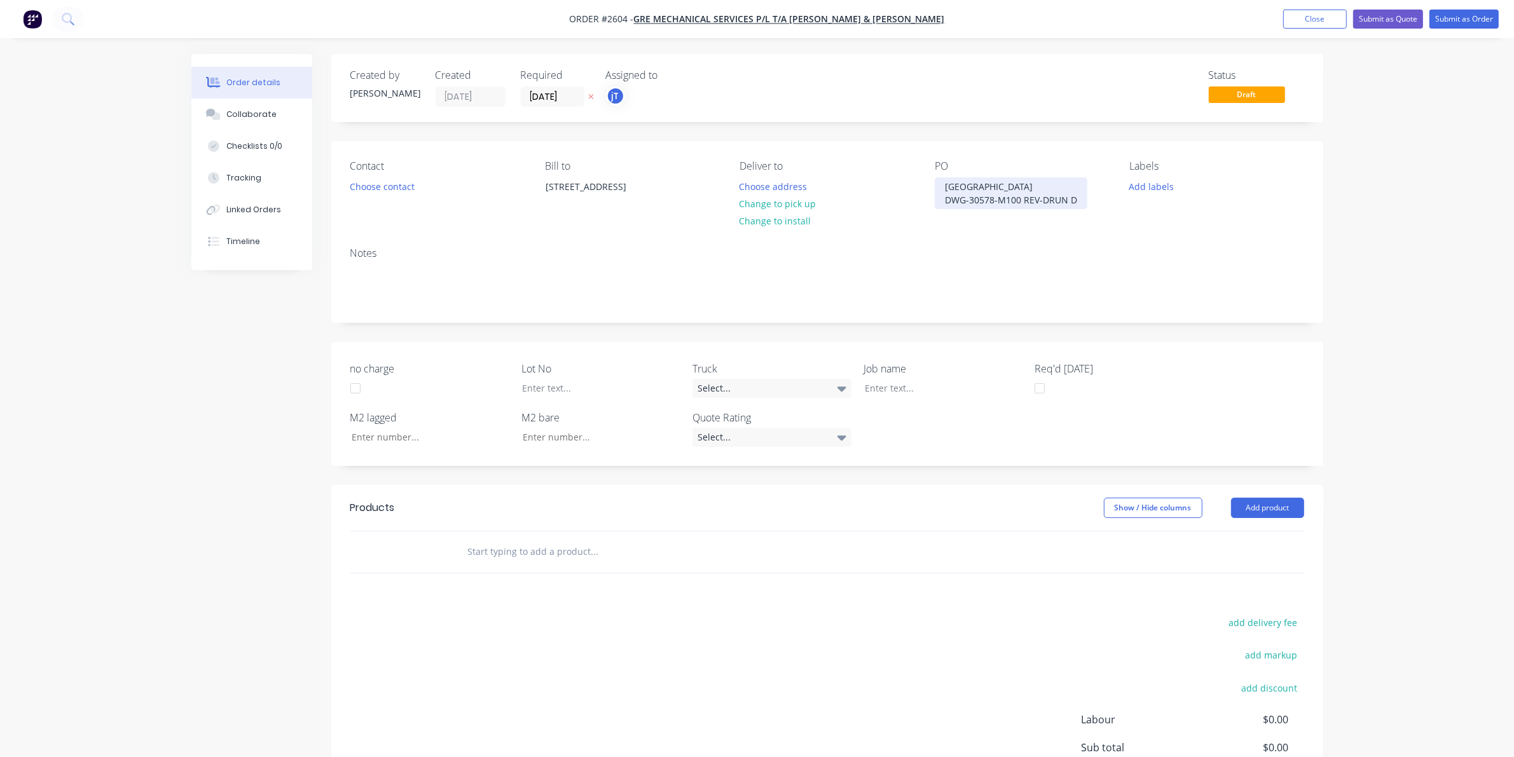
click at [1048, 196] on div "BONDI BATH HOUSE DWG-30578-M100 REV-DRUN D" at bounding box center [1011, 193] width 153 height 32
click at [1037, 212] on div "BONDI BATH HOUSE DWG-30578-M100 REV-D RUN D" at bounding box center [997, 199] width 125 height 45
drag, startPoint x: 1035, startPoint y: 212, endPoint x: 805, endPoint y: 179, distance: 232.6
click at [805, 179] on div "Contact Choose contact [PERSON_NAME] to [STREET_ADDRESS] Deliver to Choose addr…" at bounding box center [827, 191] width 992 height 100
copy div "BONDI BATH HOUSE DWG-30578-M100 REV-D RUN i"
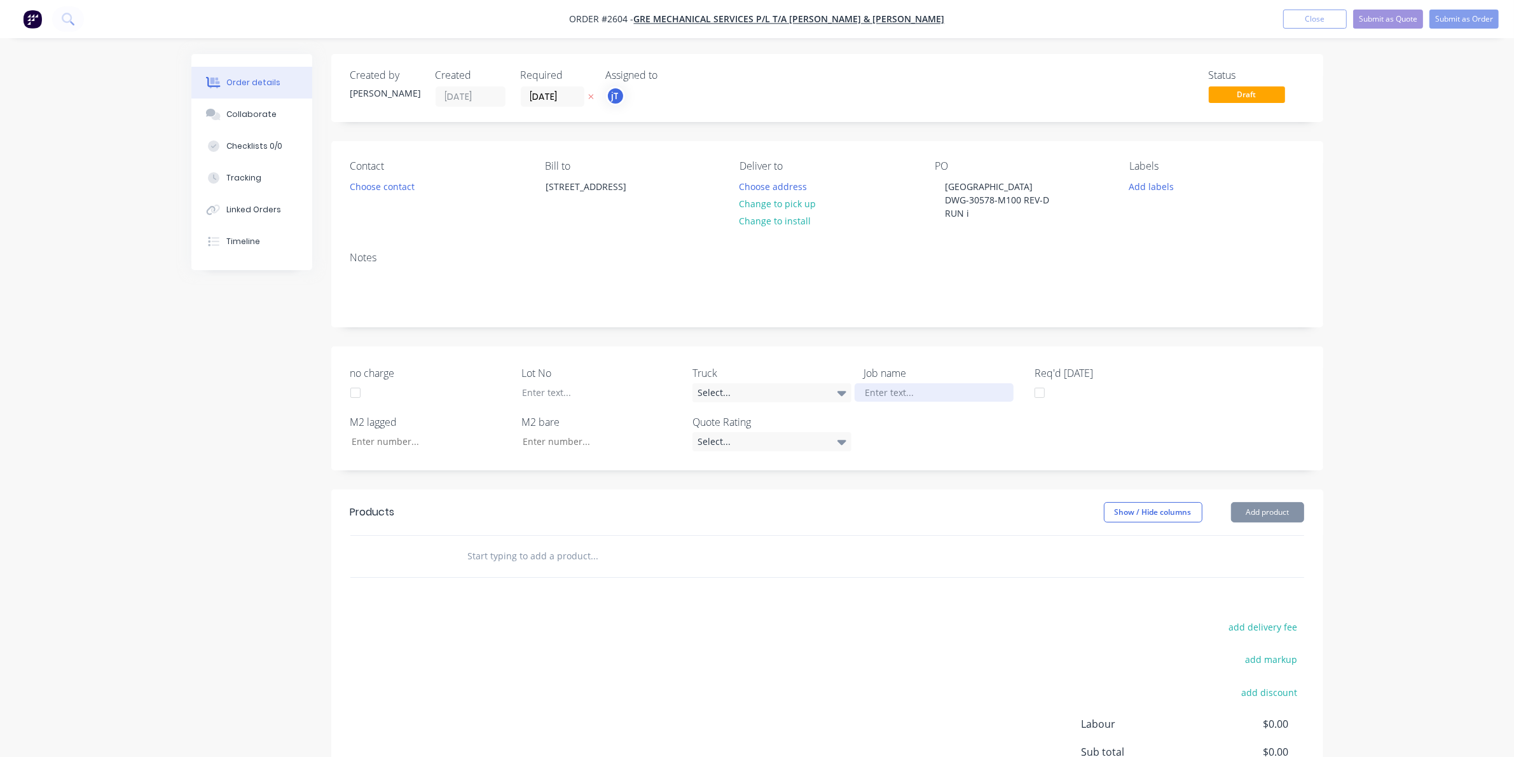
click at [871, 396] on div at bounding box center [934, 393] width 159 height 18
paste div
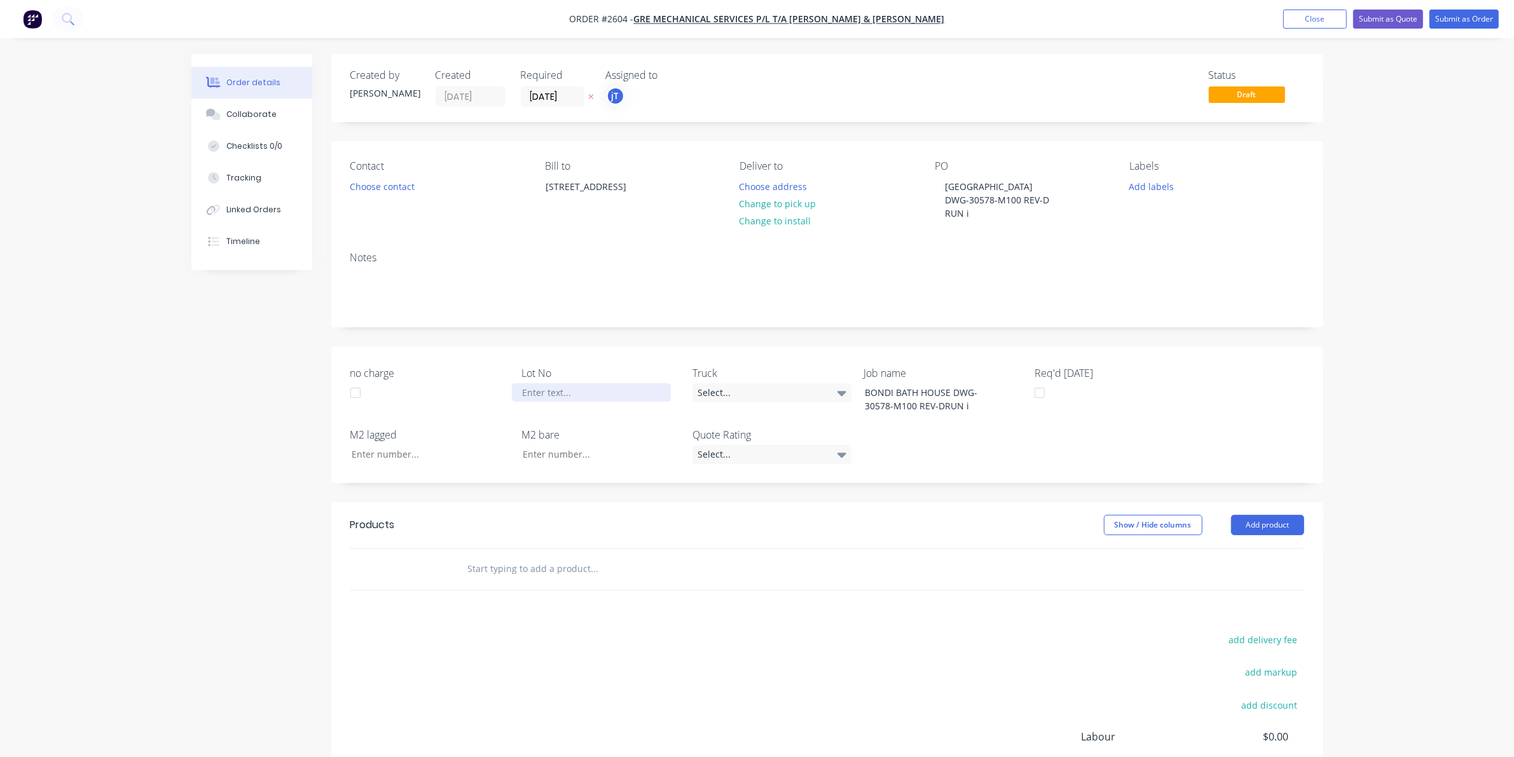
click at [598, 393] on div at bounding box center [591, 393] width 159 height 18
click at [570, 392] on div "#009" at bounding box center [591, 393] width 159 height 18
click at [1145, 183] on button "Add labels" at bounding box center [1152, 185] width 59 height 17
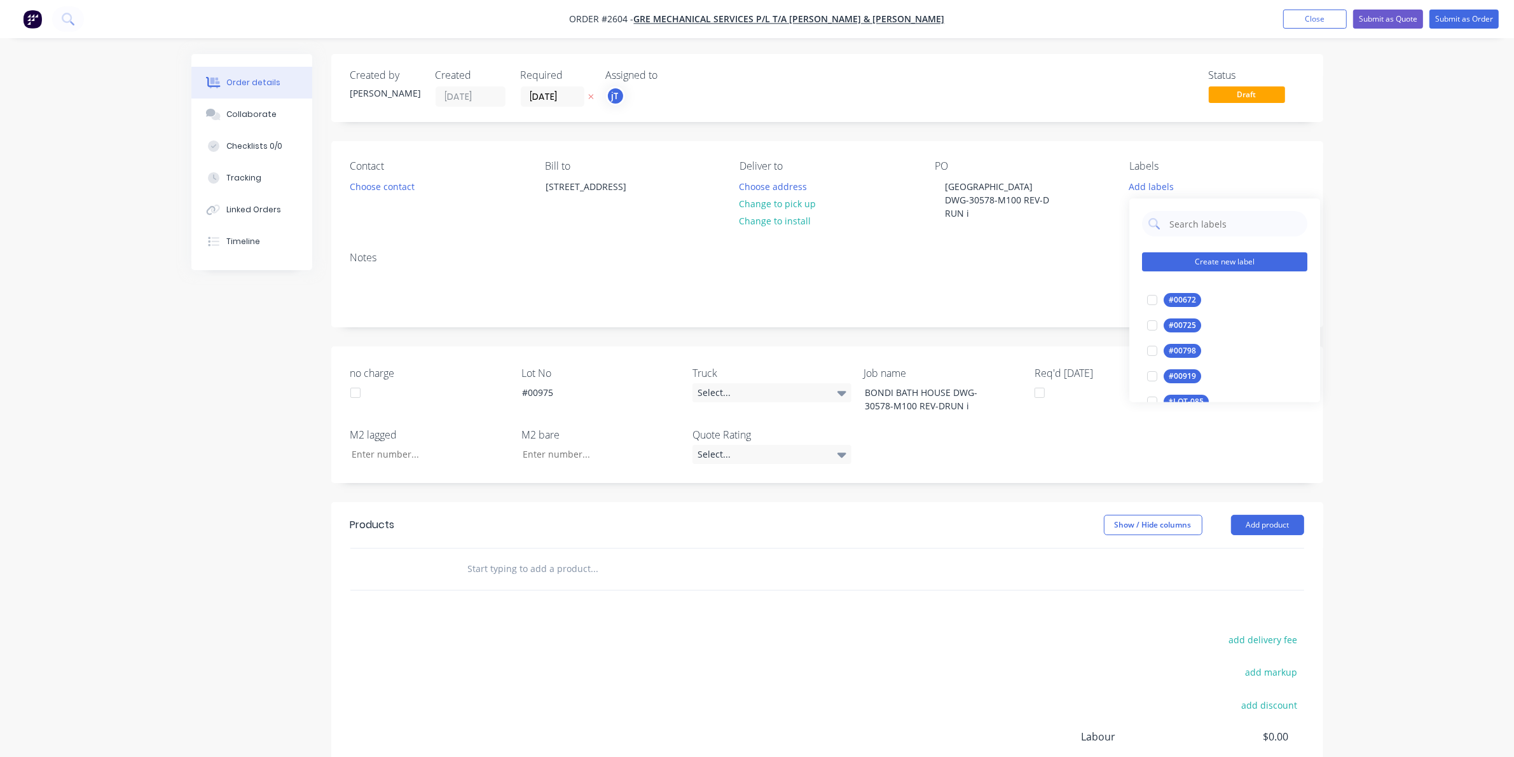
click at [1184, 253] on button "Create new label" at bounding box center [1224, 262] width 165 height 19
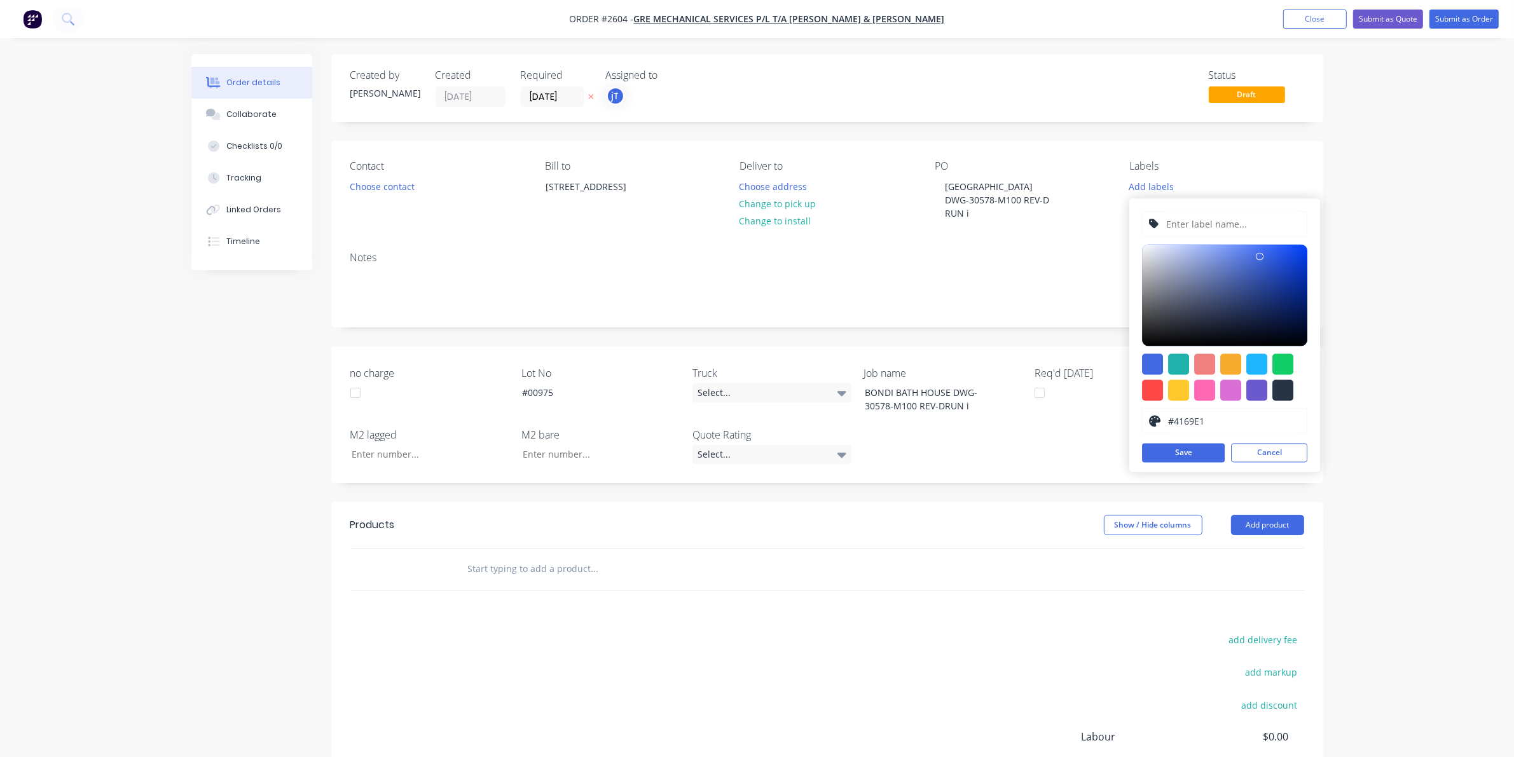
click at [1193, 224] on input "text" at bounding box center [1233, 224] width 135 height 24
type input "LOT-#00975"
click at [1172, 445] on button "Save" at bounding box center [1183, 453] width 83 height 19
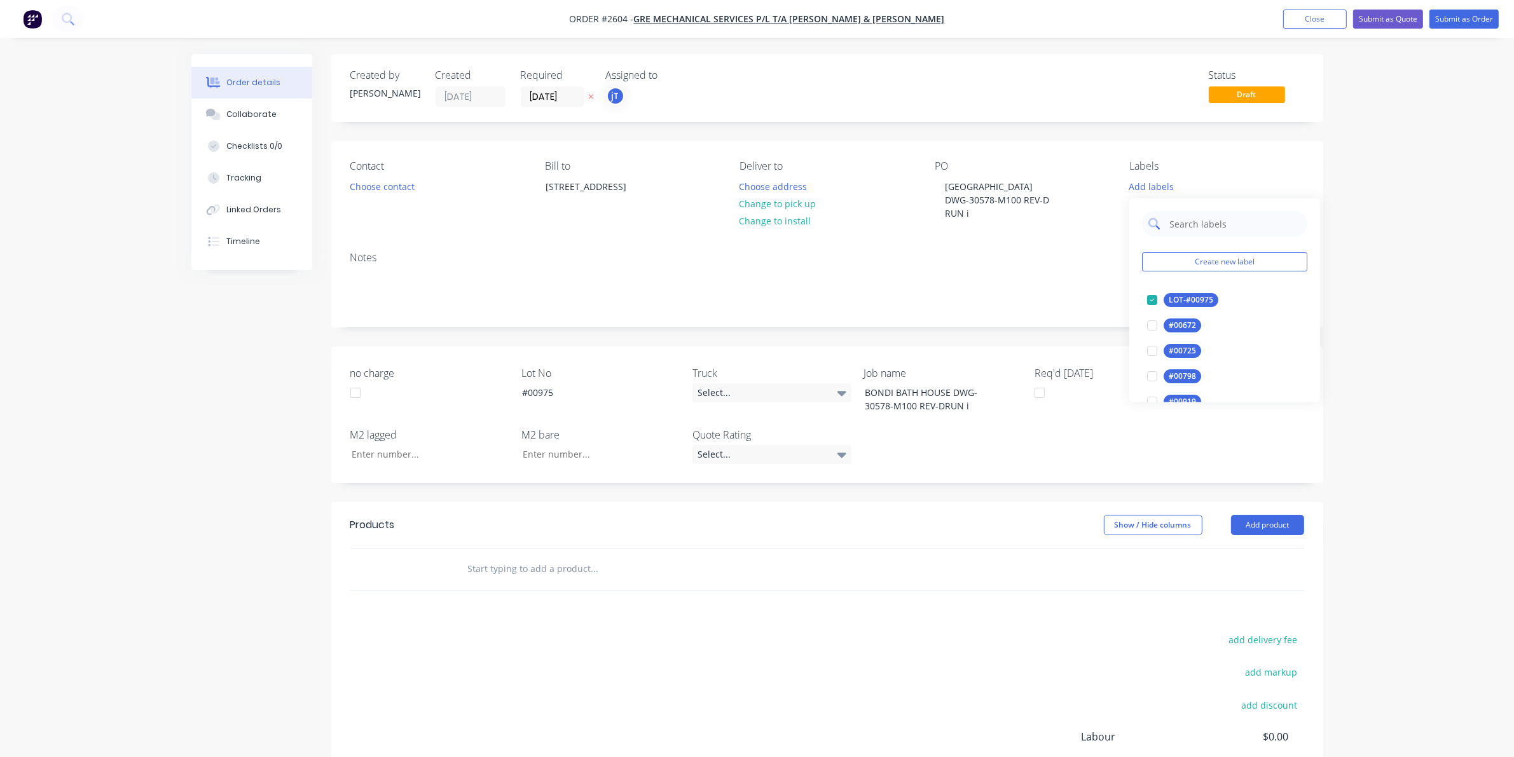
click at [1229, 223] on input "text" at bounding box center [1234, 224] width 133 height 25
type input "MAIN"
click at [1164, 310] on div at bounding box center [1152, 300] width 25 height 25
click at [612, 558] on input "text" at bounding box center [594, 569] width 254 height 25
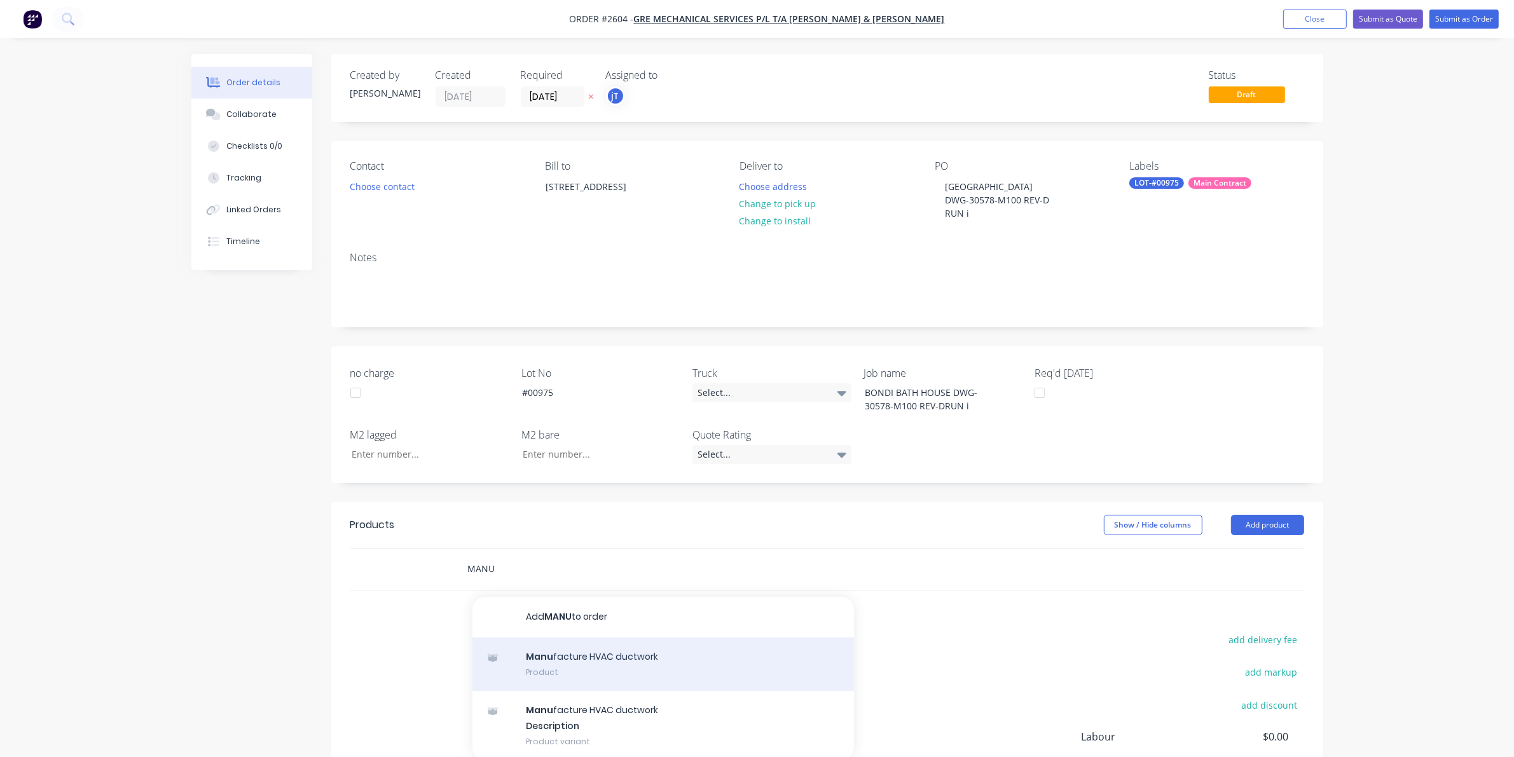
type input "MANU"
click at [560, 655] on div "Manu facture HVAC ductwork Product" at bounding box center [664, 664] width 382 height 53
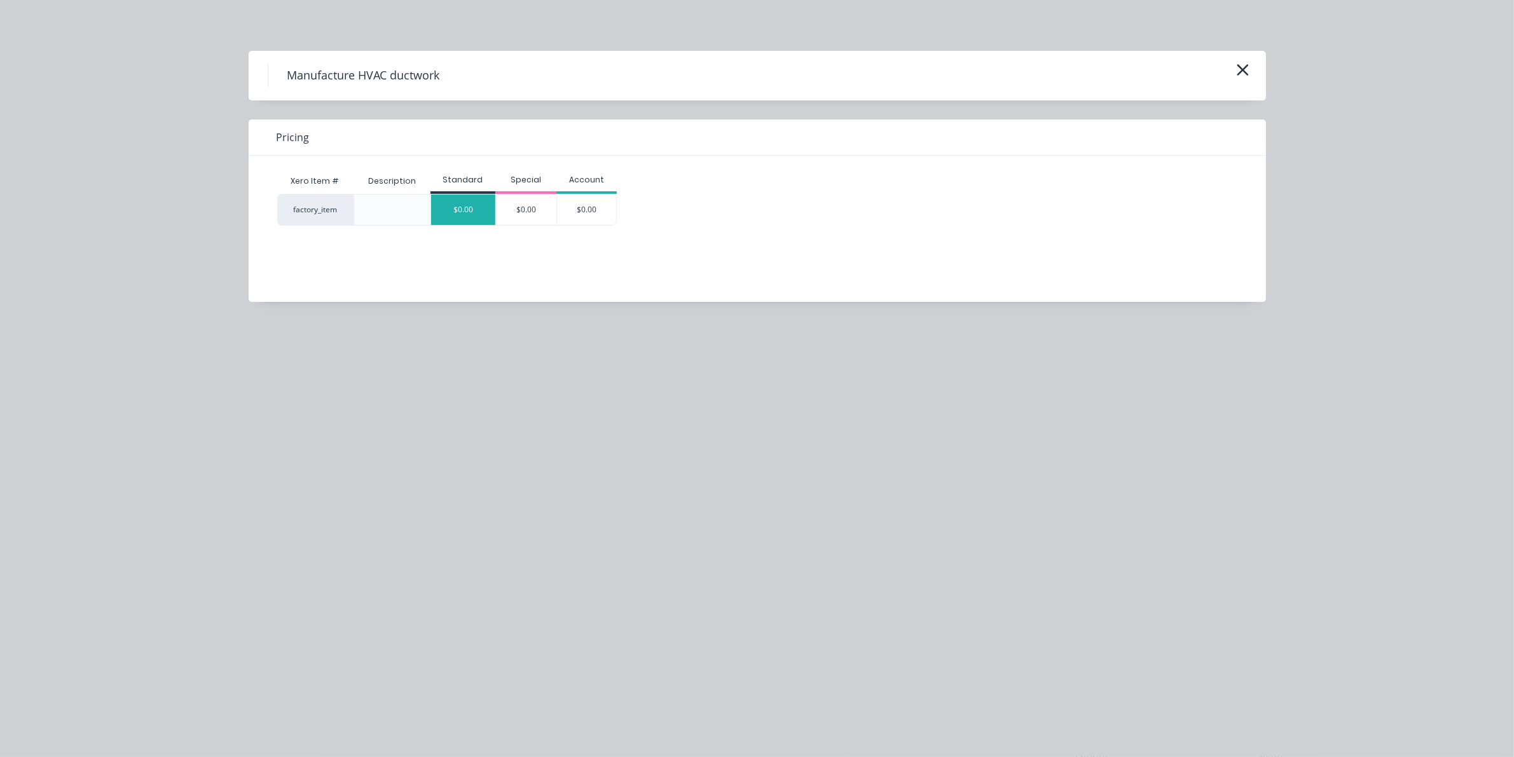
click at [462, 198] on div "$0.00" at bounding box center [463, 210] width 64 height 31
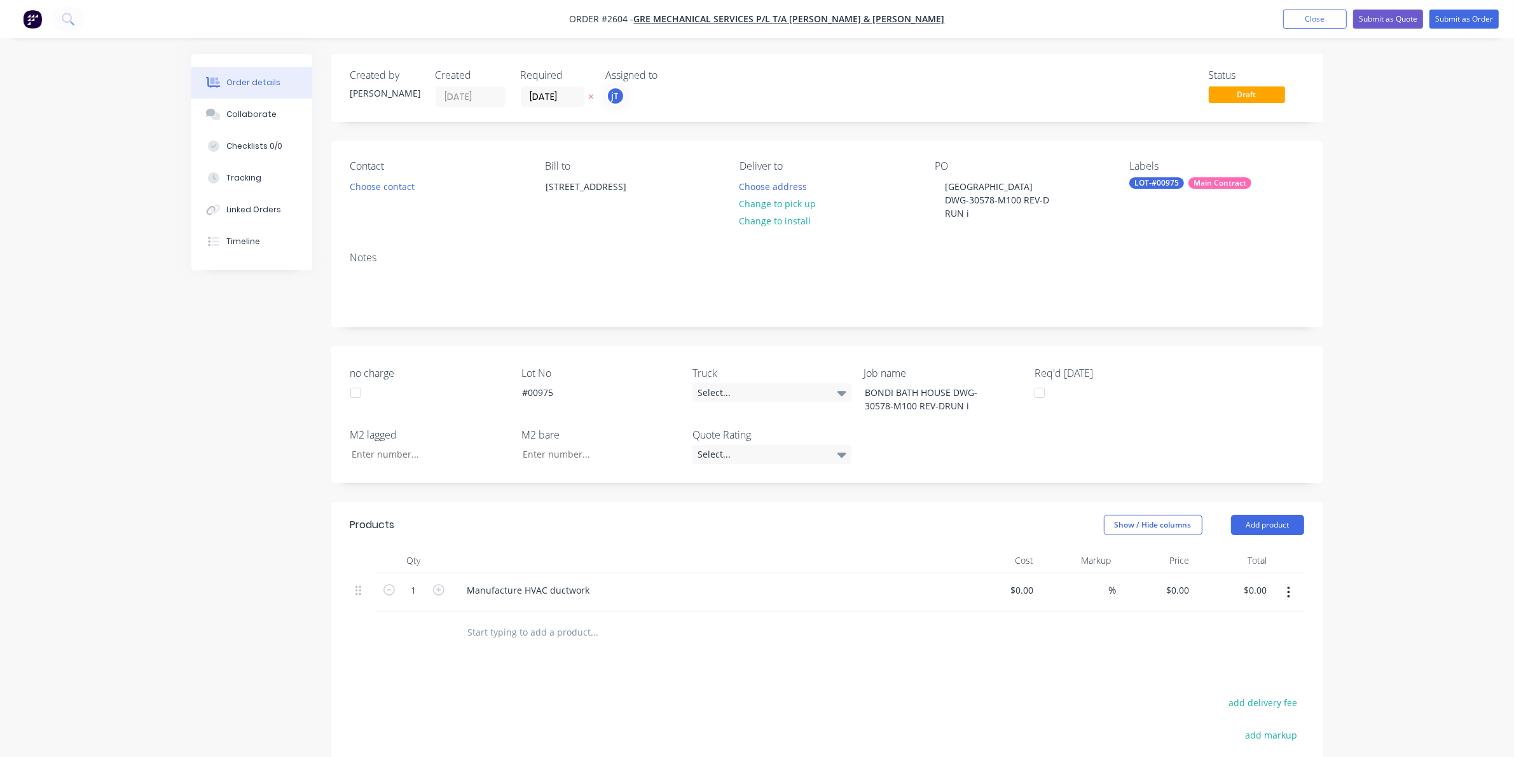
click at [1482, 29] on nav "Order #2604 - GRE Mechanical Services P/L t/a [PERSON_NAME] & [PERSON_NAME] Add…" at bounding box center [757, 19] width 1514 height 38
click at [1482, 18] on button "Submit as Order" at bounding box center [1464, 19] width 69 height 19
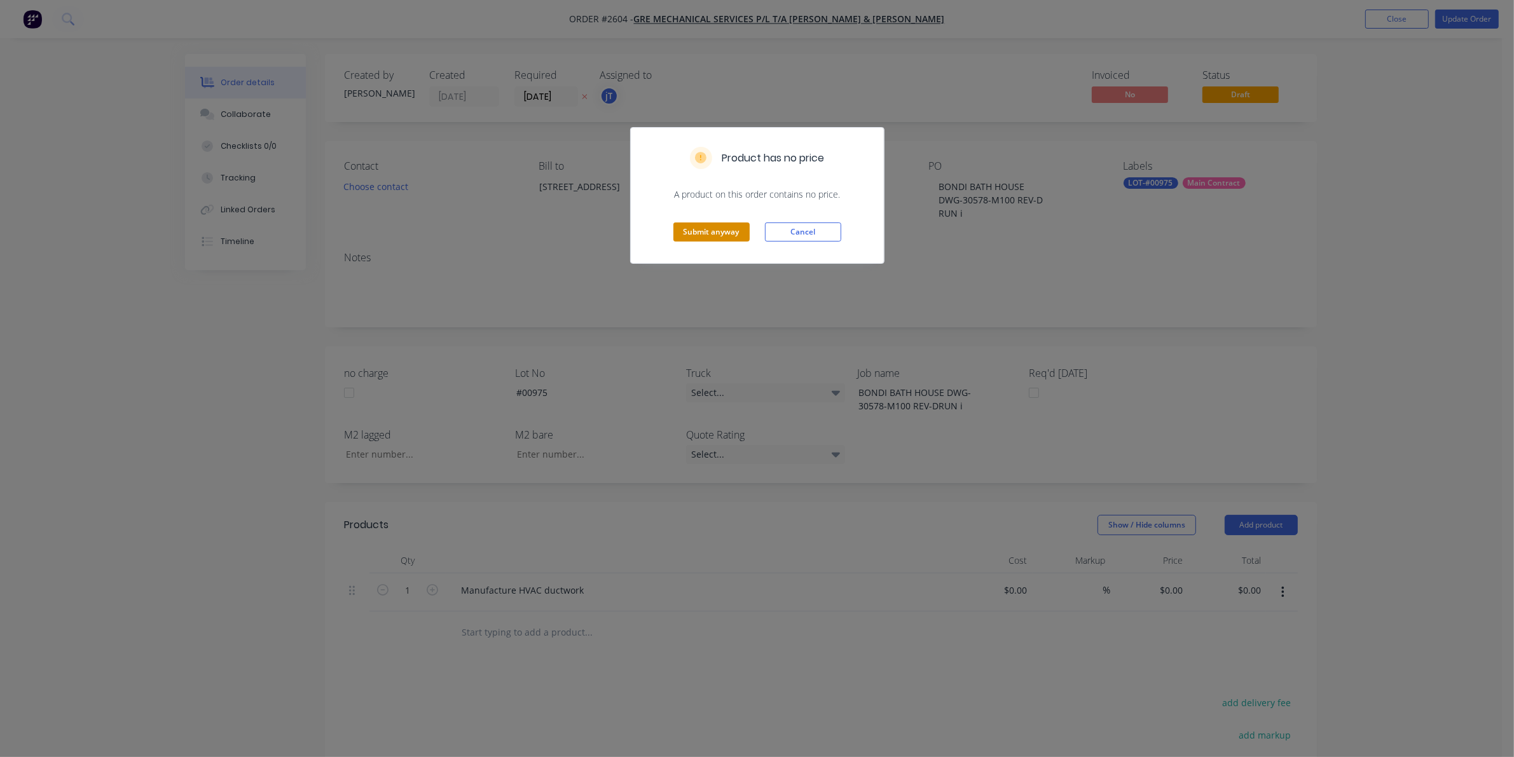
click at [735, 230] on button "Submit anyway" at bounding box center [712, 232] width 76 height 19
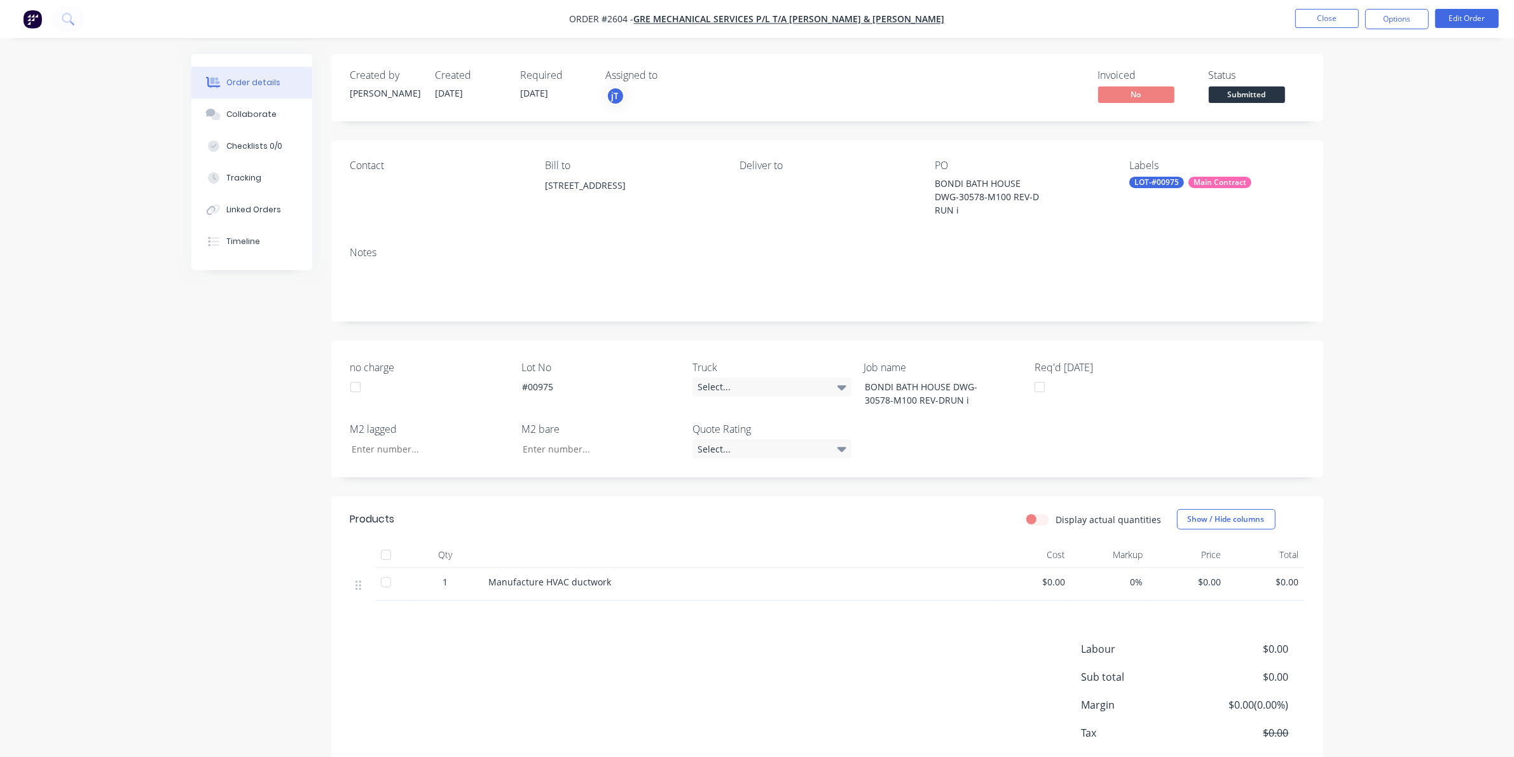
click at [1254, 94] on span "Submitted" at bounding box center [1247, 94] width 76 height 16
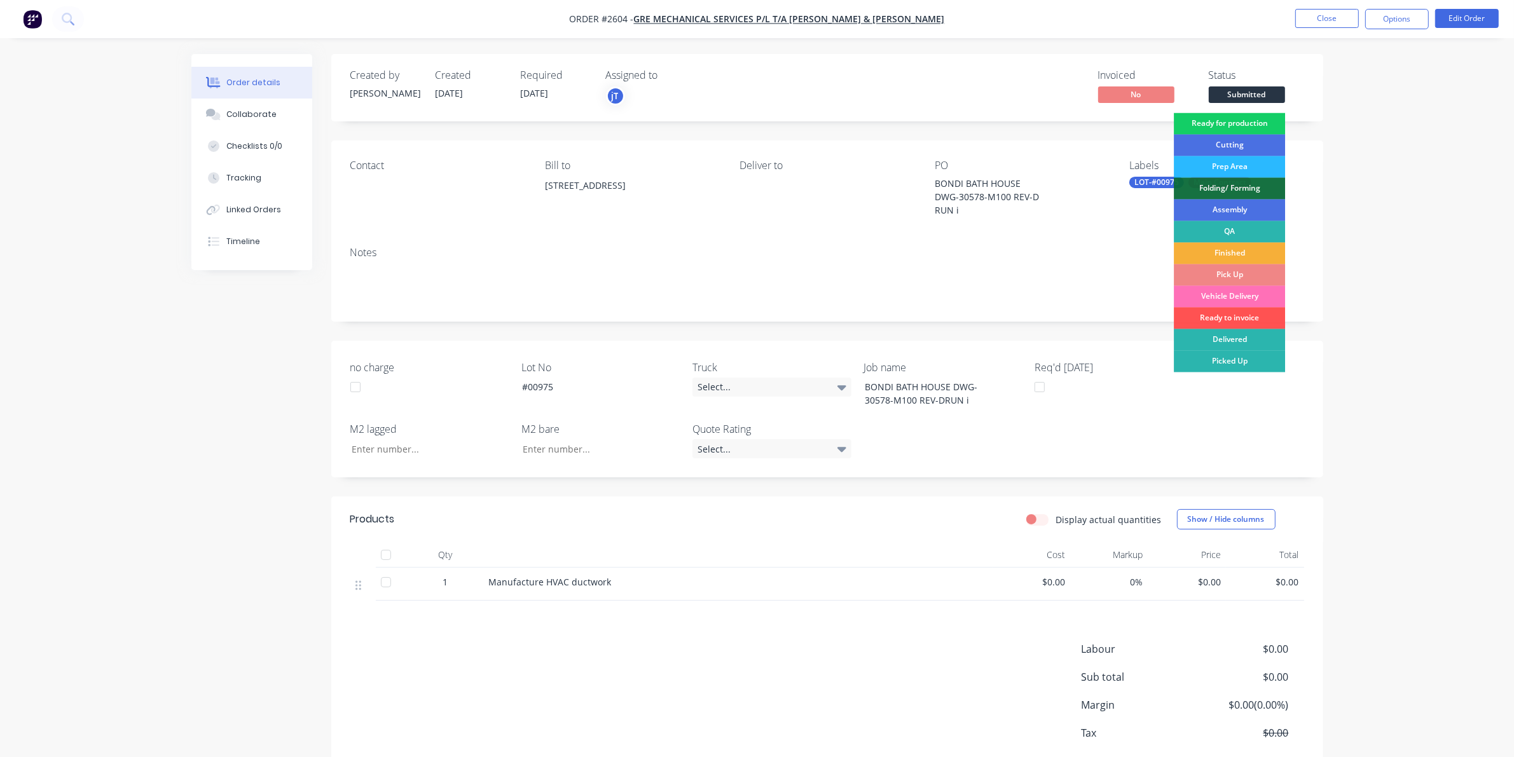
click at [1262, 125] on div "Ready for production" at bounding box center [1229, 124] width 111 height 22
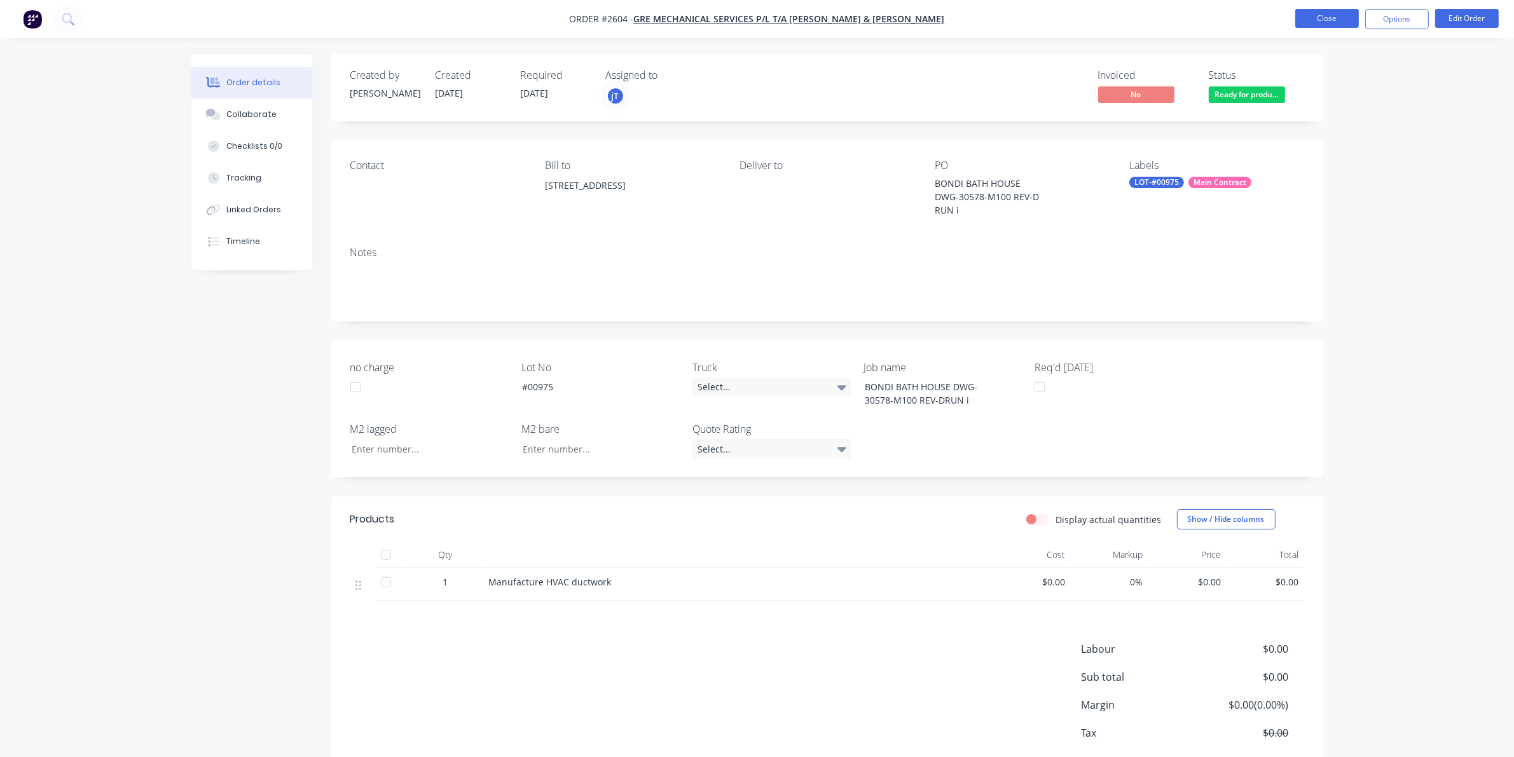
click at [1342, 19] on button "Close" at bounding box center [1328, 18] width 64 height 19
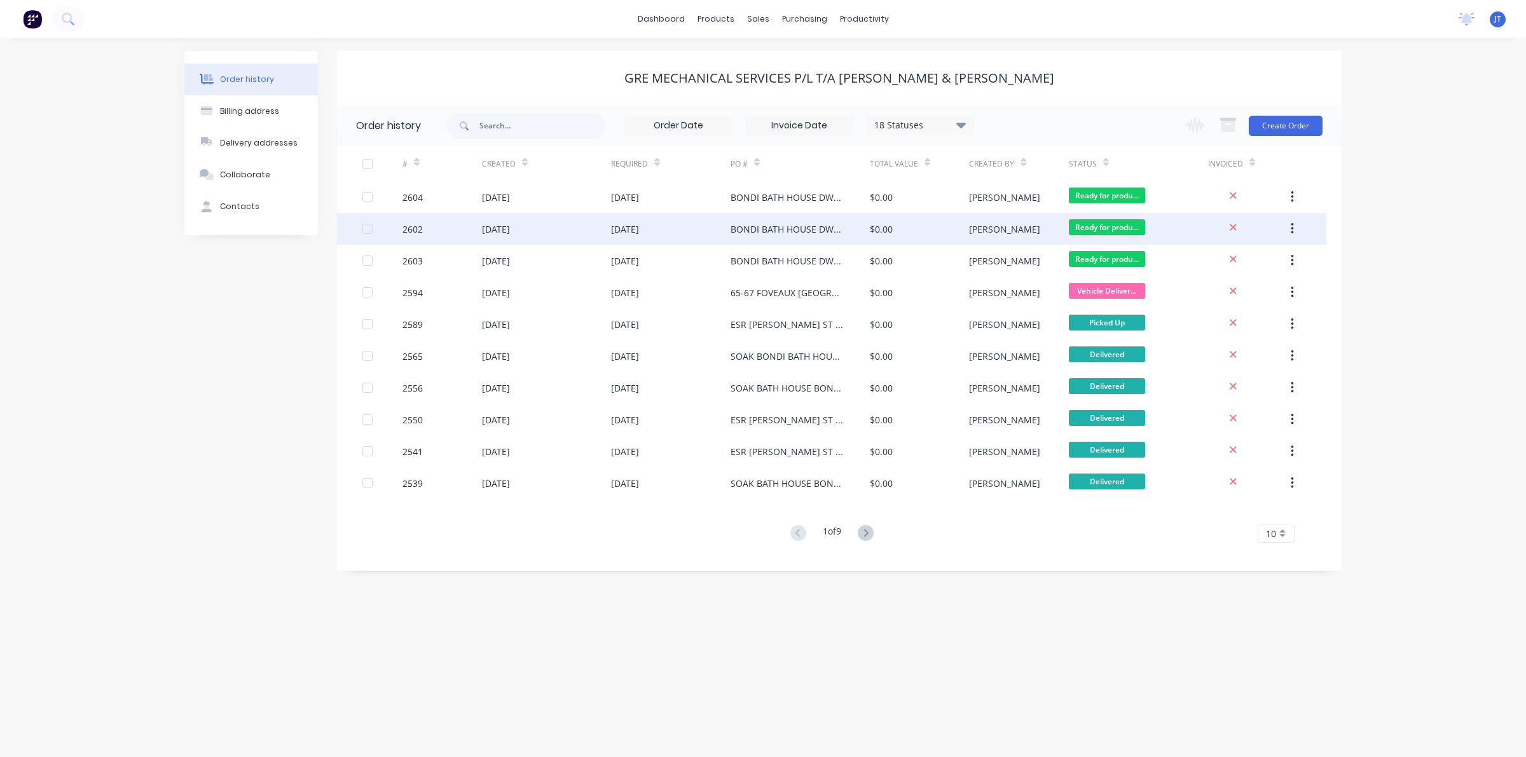
click at [811, 230] on div "BONDI BATH HOUSE DWG-30578-M100- REV D RUN B-RUN C" at bounding box center [788, 229] width 114 height 13
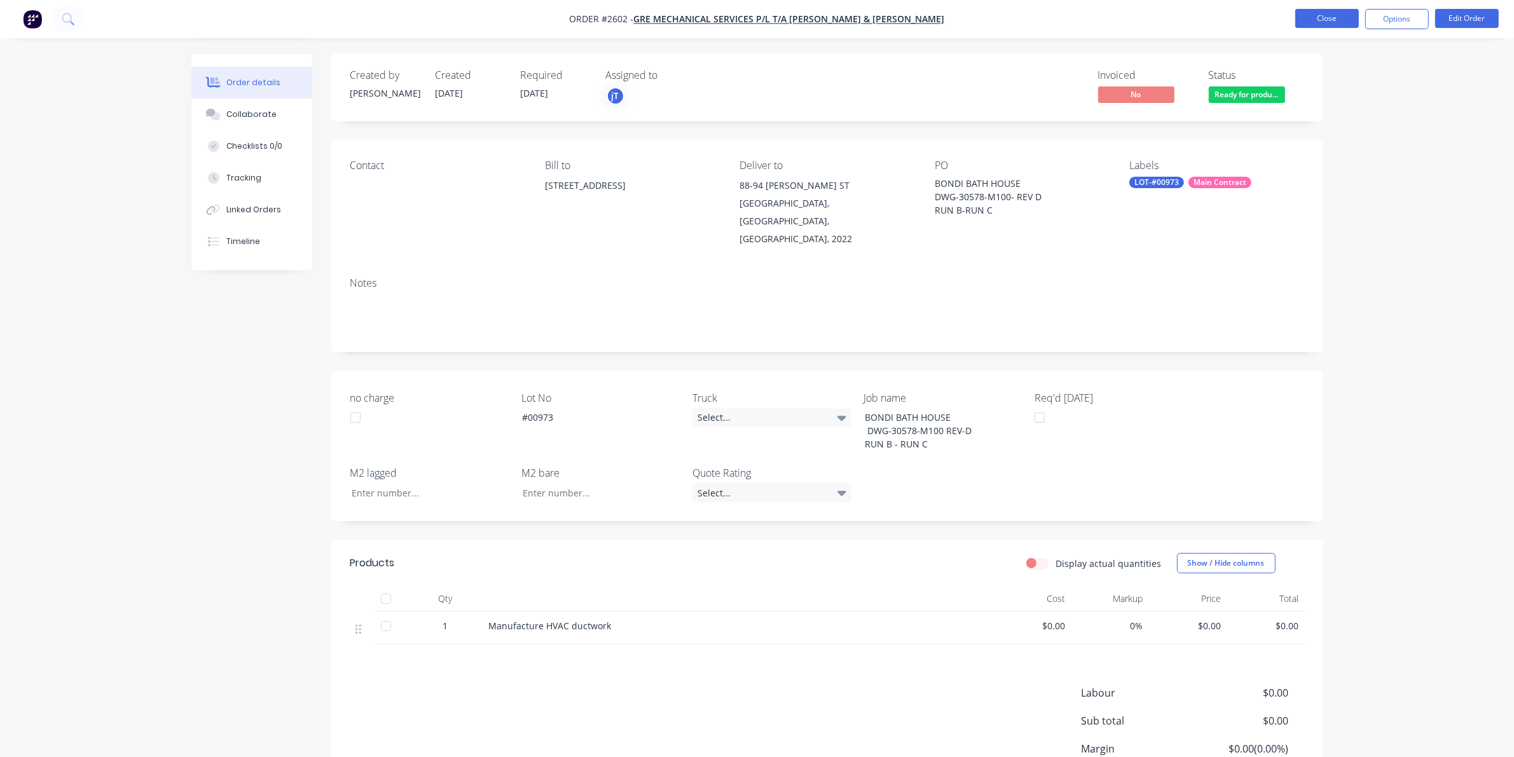
click at [1331, 17] on button "Close" at bounding box center [1328, 18] width 64 height 19
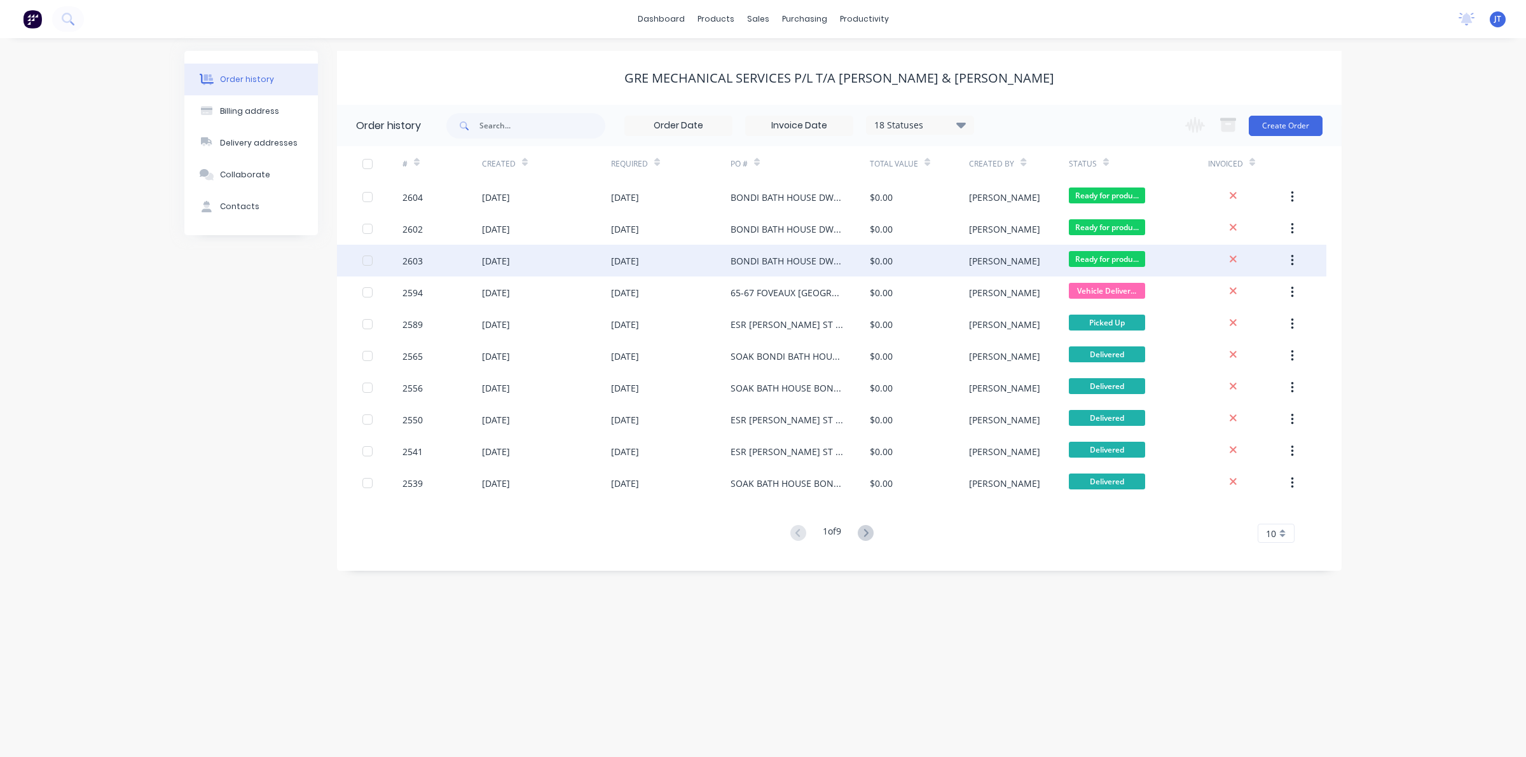
click at [923, 249] on div "$0.00" at bounding box center [919, 261] width 99 height 32
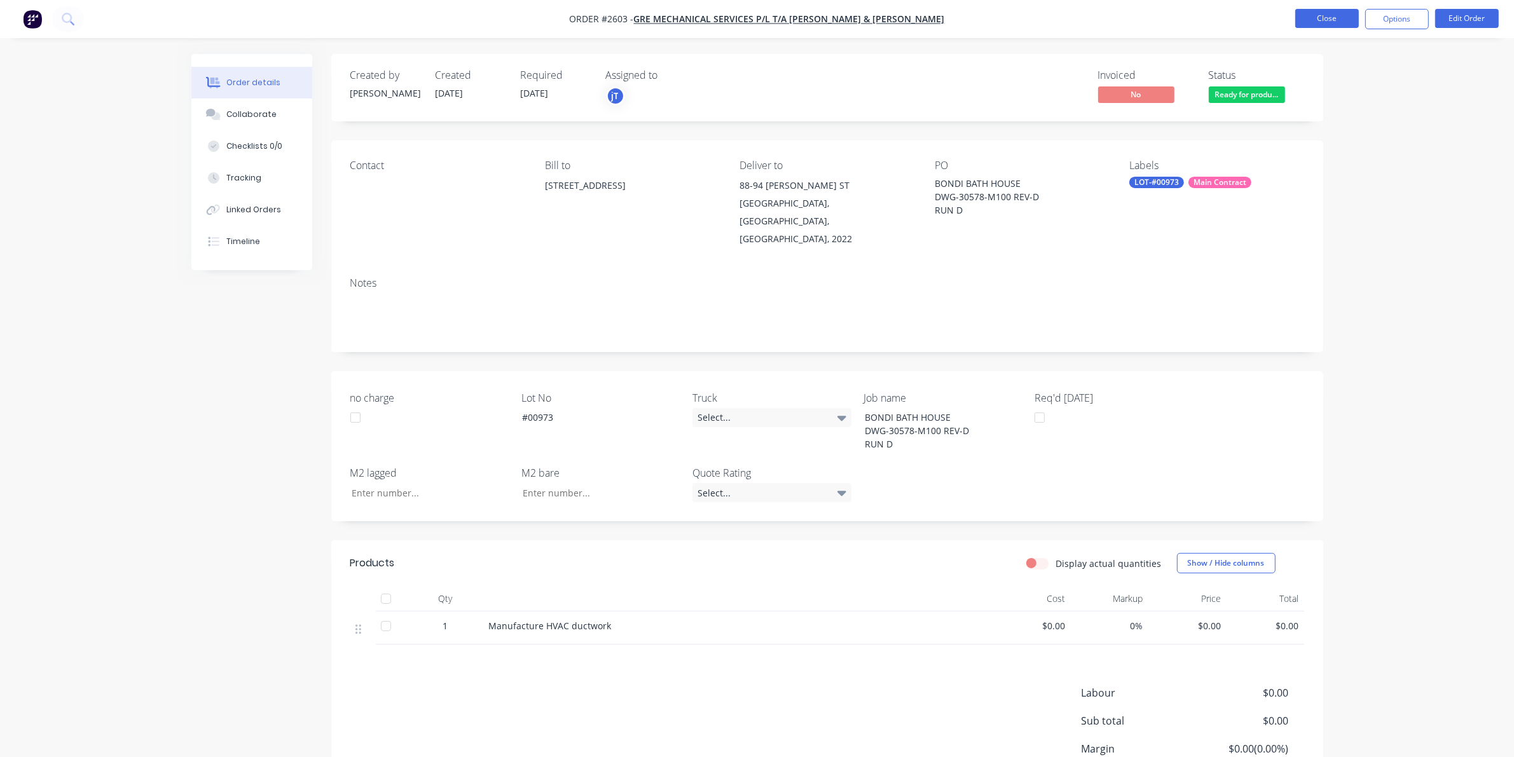
click at [1334, 25] on button "Close" at bounding box center [1328, 18] width 64 height 19
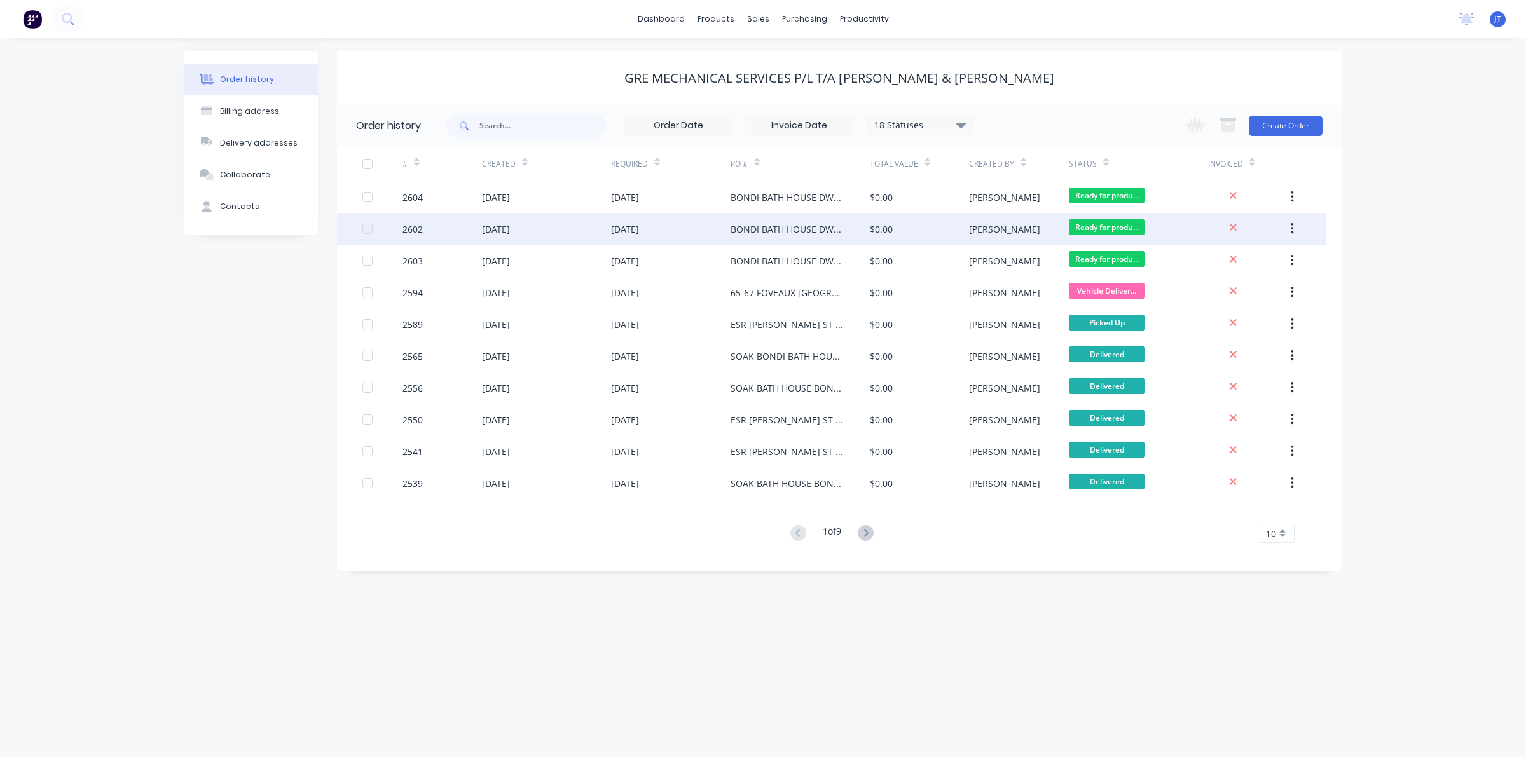
click at [1103, 240] on div "Ready for produ..." at bounding box center [1138, 229] width 139 height 32
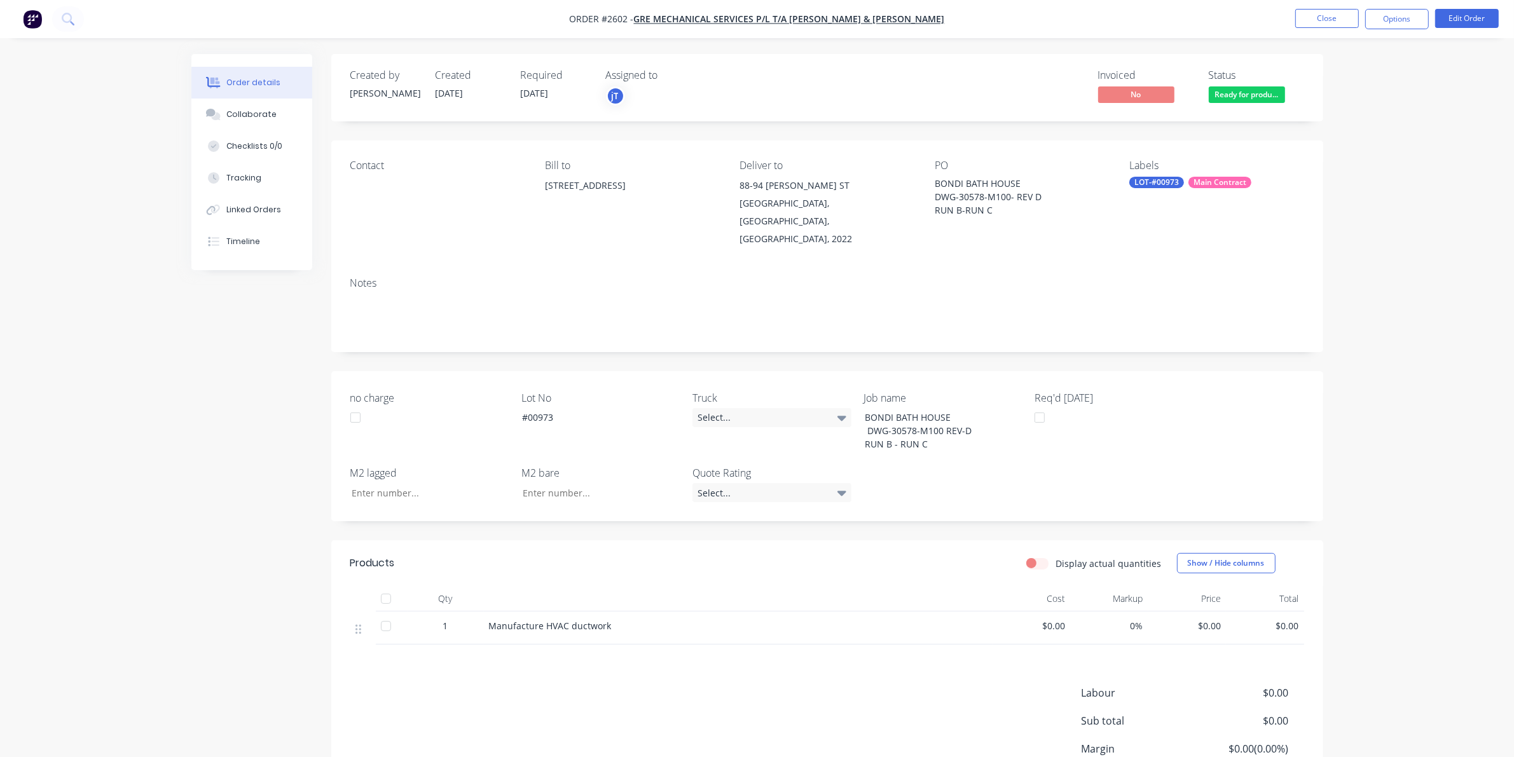
click at [1114, 173] on div "Contact Bill to [STREET_ADDRESS] Deliver to [STREET_ADDRESS][PERSON_NAME], 2022…" at bounding box center [827, 204] width 992 height 127
click at [1153, 184] on div "LOT-#00973" at bounding box center [1157, 182] width 55 height 11
click at [1291, 289] on button "edit" at bounding box center [1299, 293] width 17 height 13
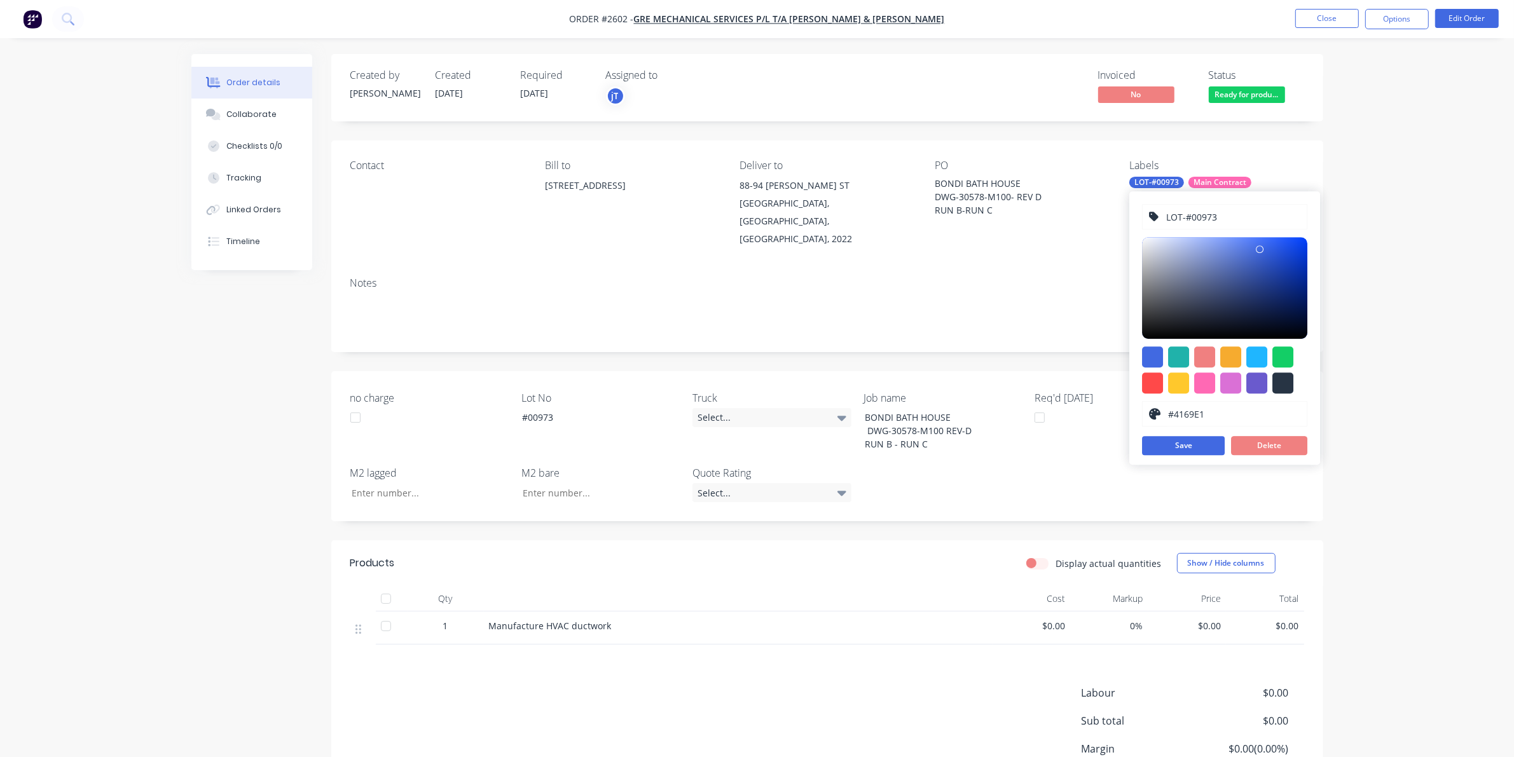
click at [1238, 218] on input "LOT-#00973" at bounding box center [1233, 217] width 135 height 24
type input "LOT-#00974"
click at [1196, 446] on button "Save" at bounding box center [1183, 445] width 83 height 19
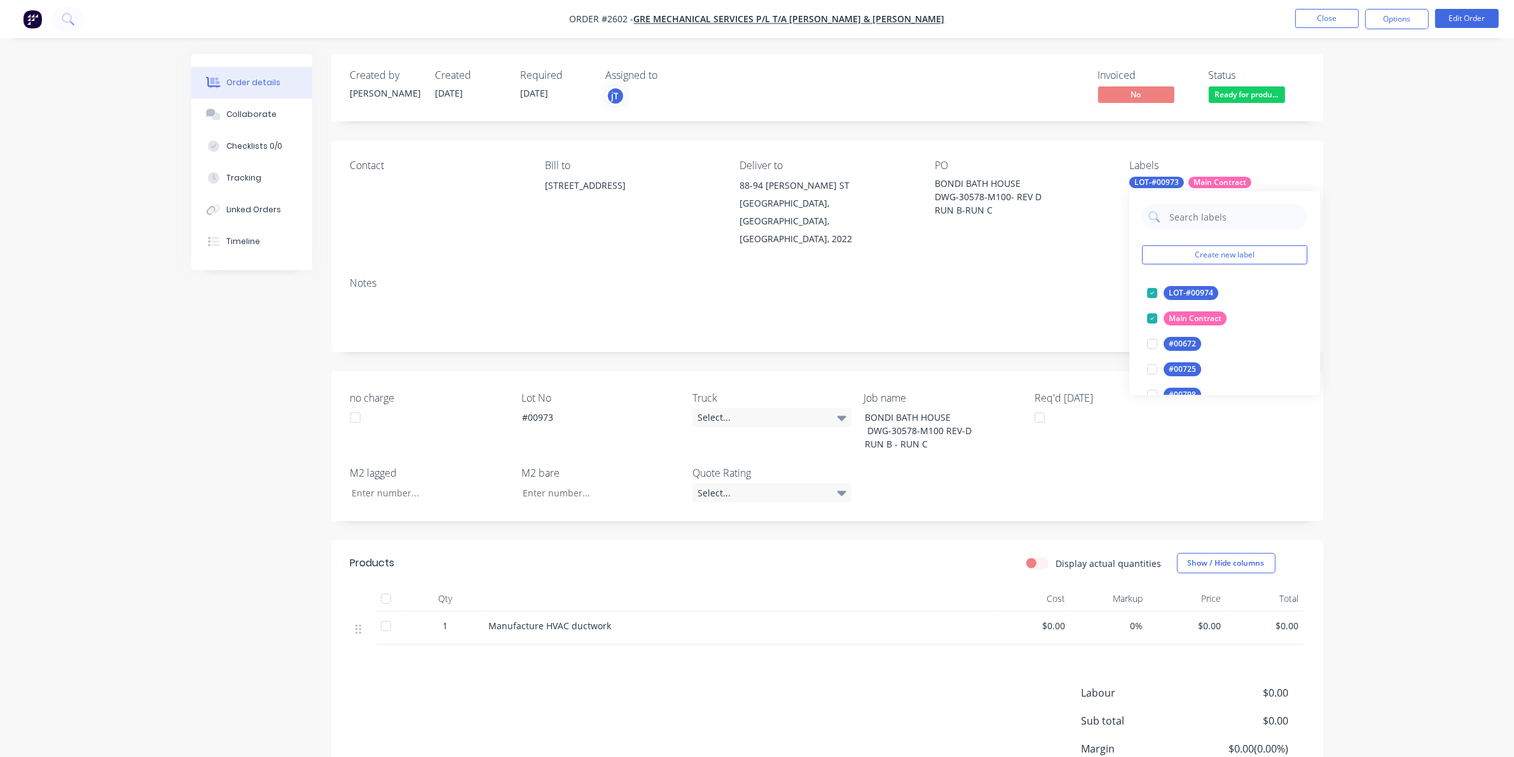
click at [589, 421] on div "Lot No #00973" at bounding box center [601, 422] width 159 height 63
click at [566, 408] on div "#00973" at bounding box center [591, 417] width 159 height 18
click at [1338, 19] on button "Close" at bounding box center [1328, 18] width 64 height 19
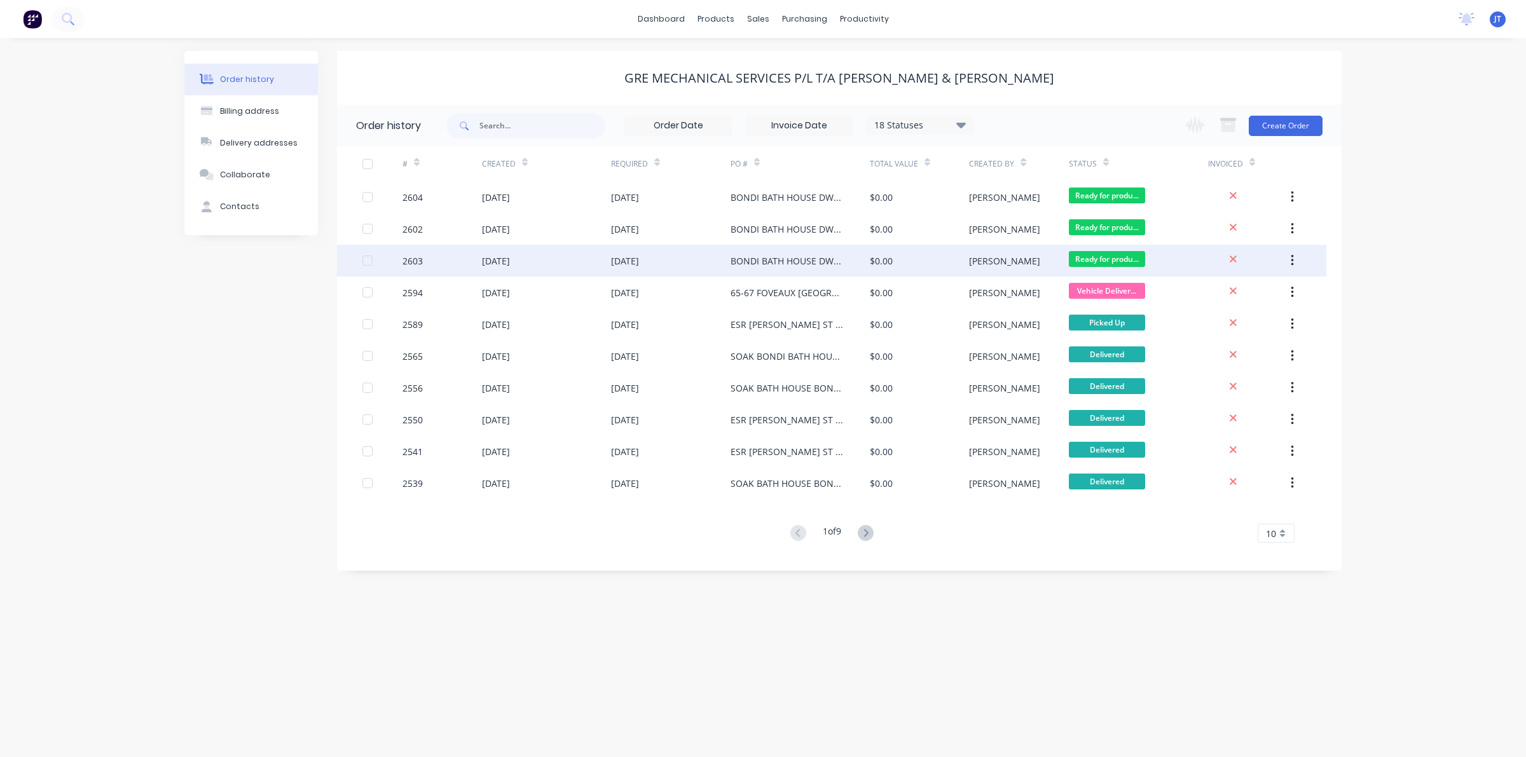
click at [970, 258] on div "[PERSON_NAME]" at bounding box center [1004, 260] width 71 height 13
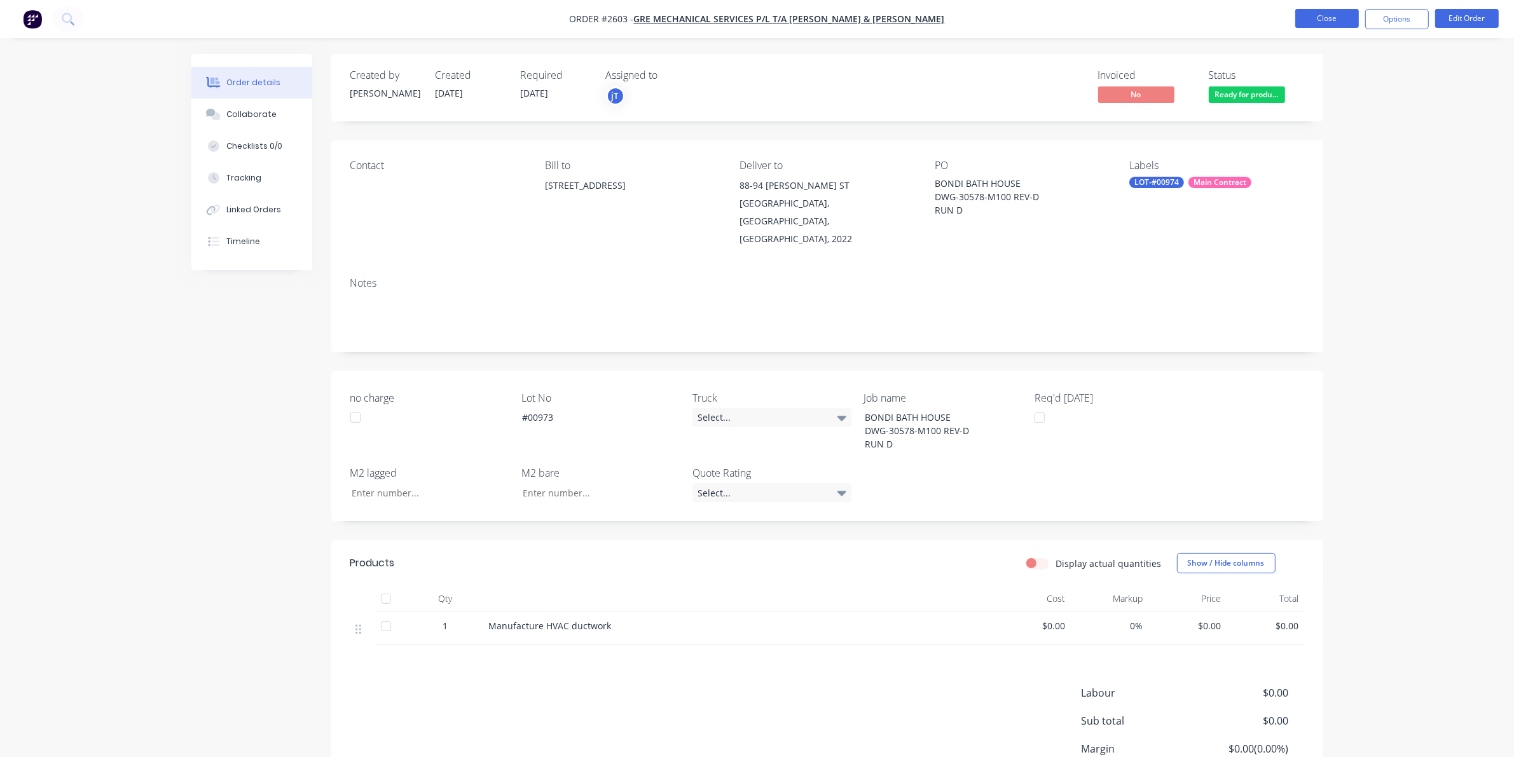
click at [1329, 22] on button "Close" at bounding box center [1328, 18] width 64 height 19
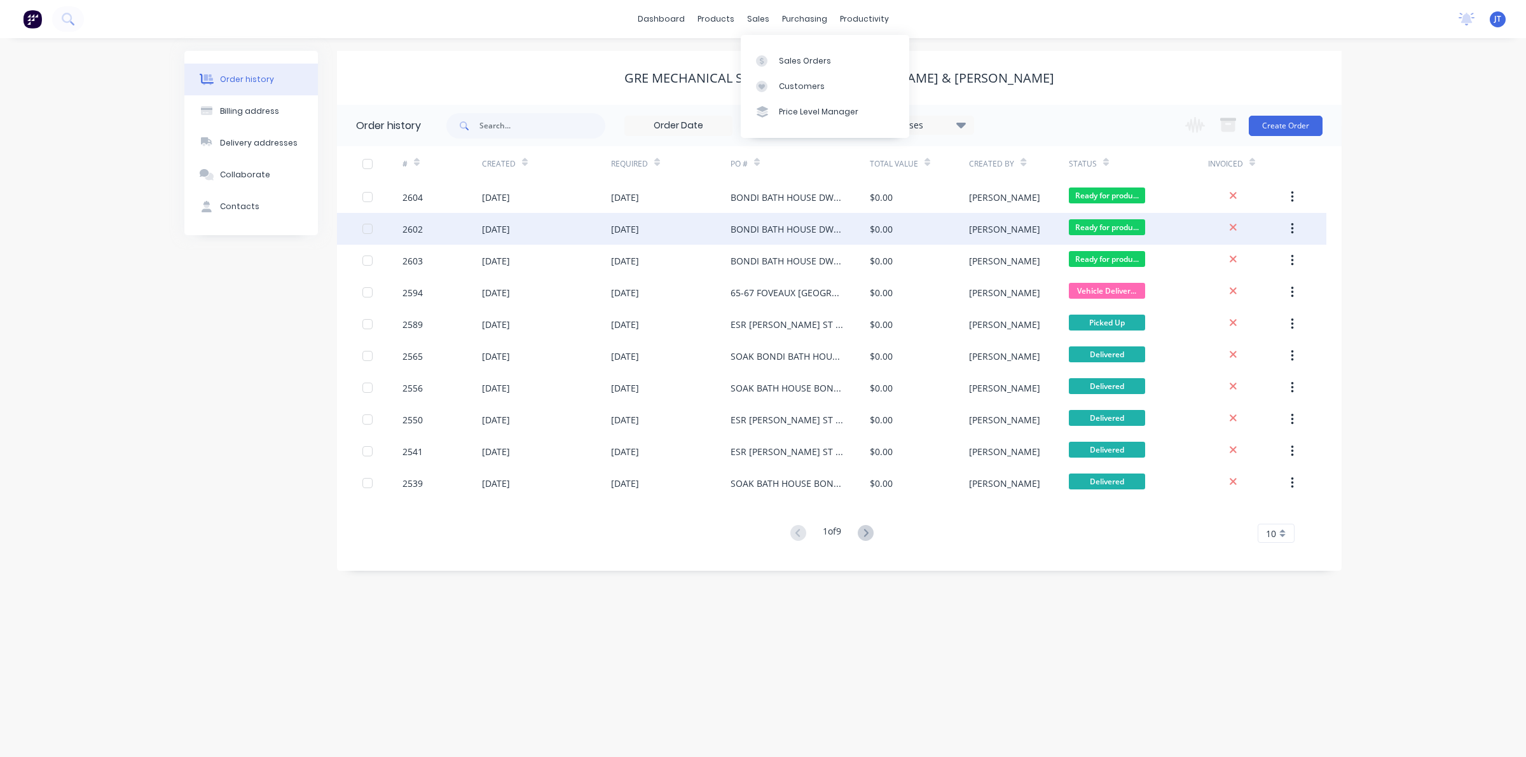
click at [815, 227] on div "BONDI BATH HOUSE DWG-30578-M100- REV D RUN B-RUN C" at bounding box center [788, 229] width 114 height 13
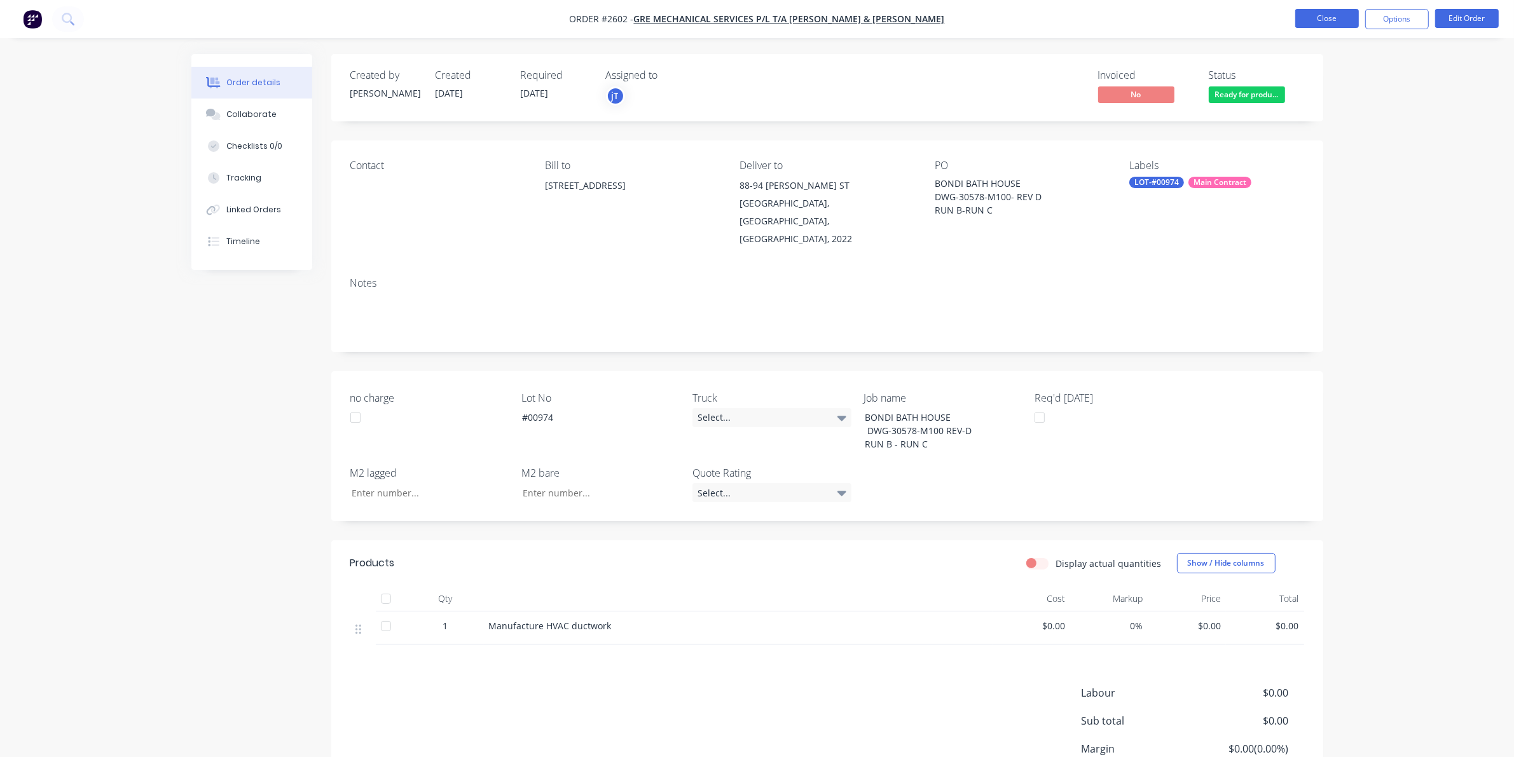
click at [1314, 24] on button "Close" at bounding box center [1328, 18] width 64 height 19
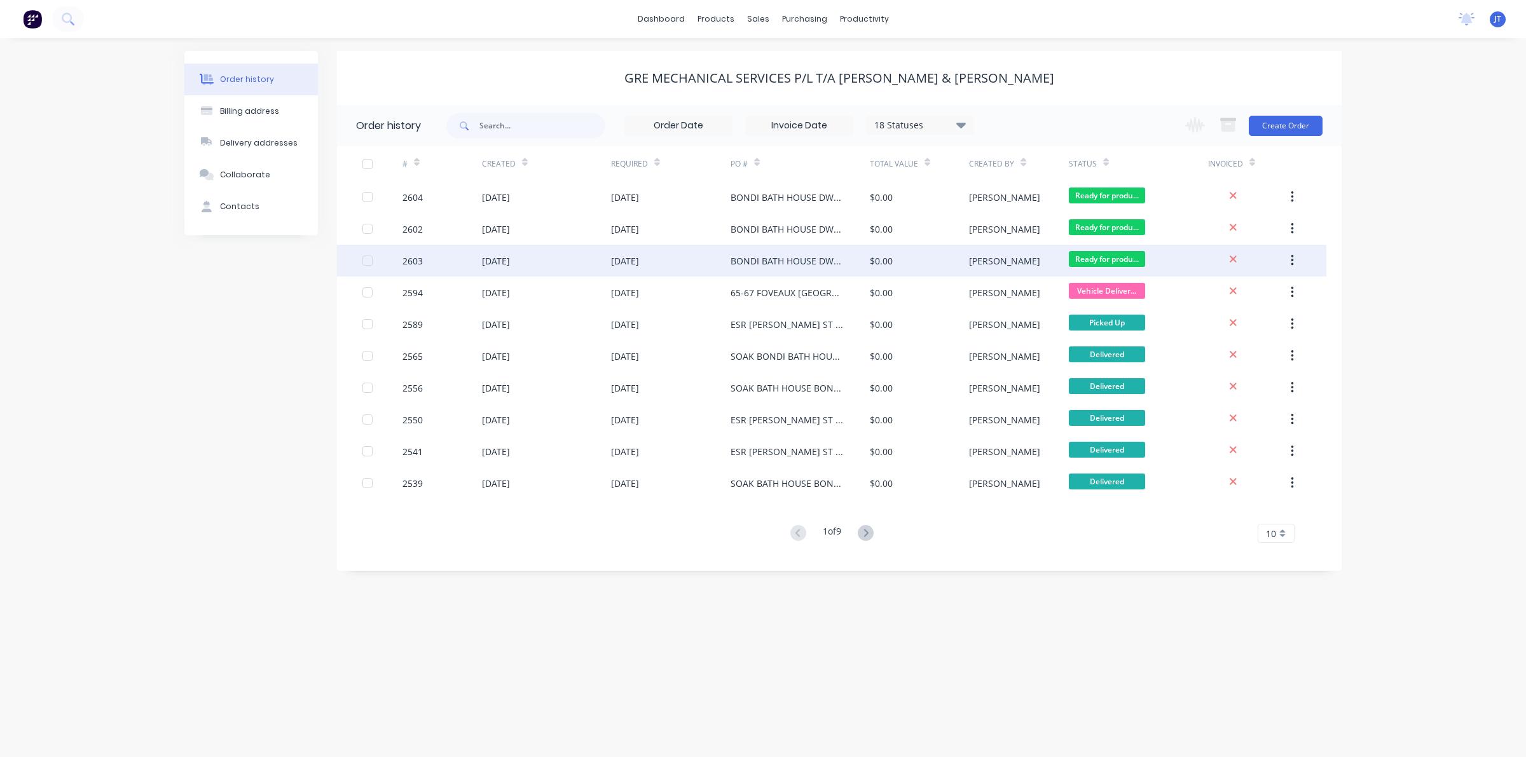
click at [937, 256] on div "$0.00" at bounding box center [919, 261] width 99 height 32
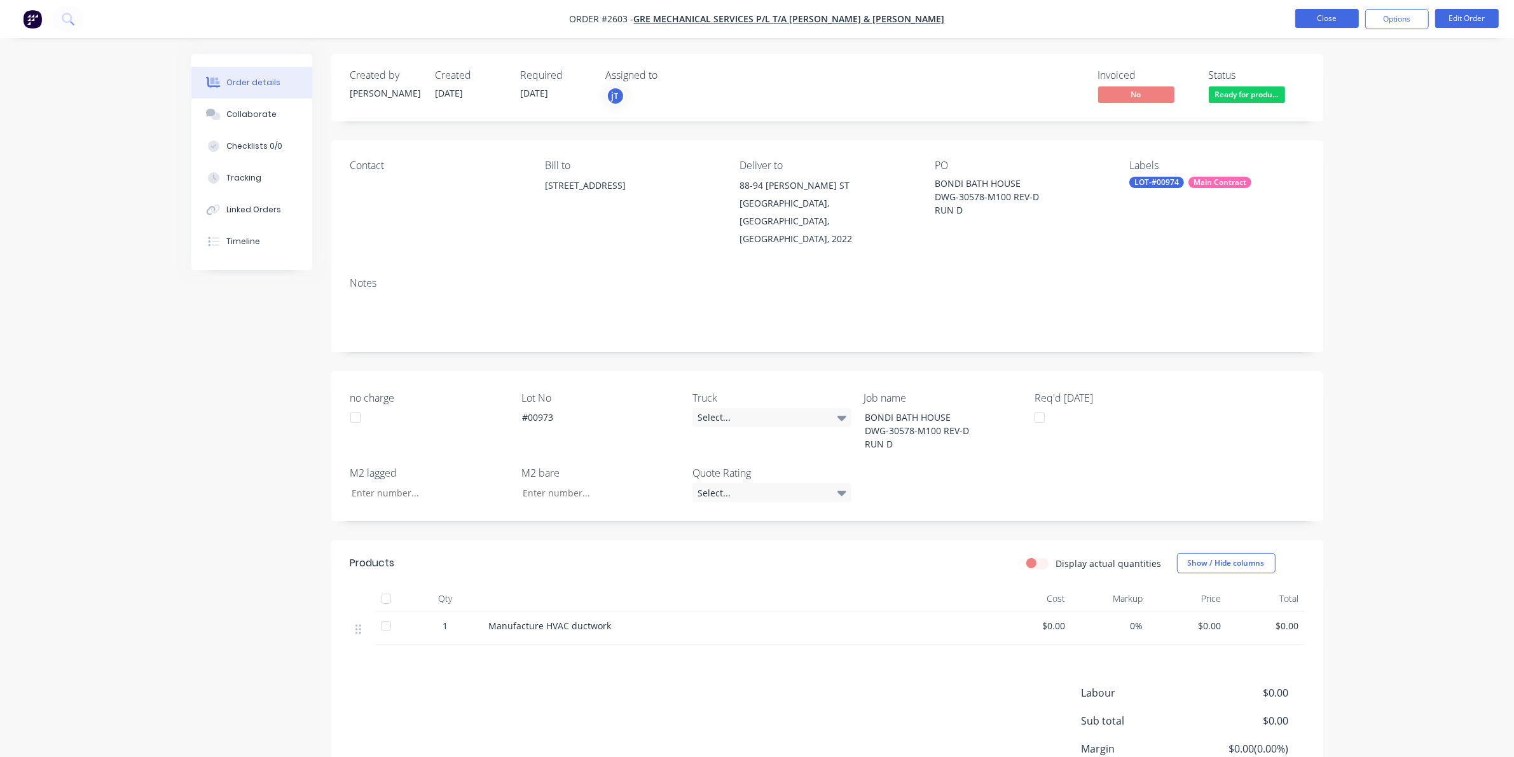
click at [1311, 16] on button "Close" at bounding box center [1328, 18] width 64 height 19
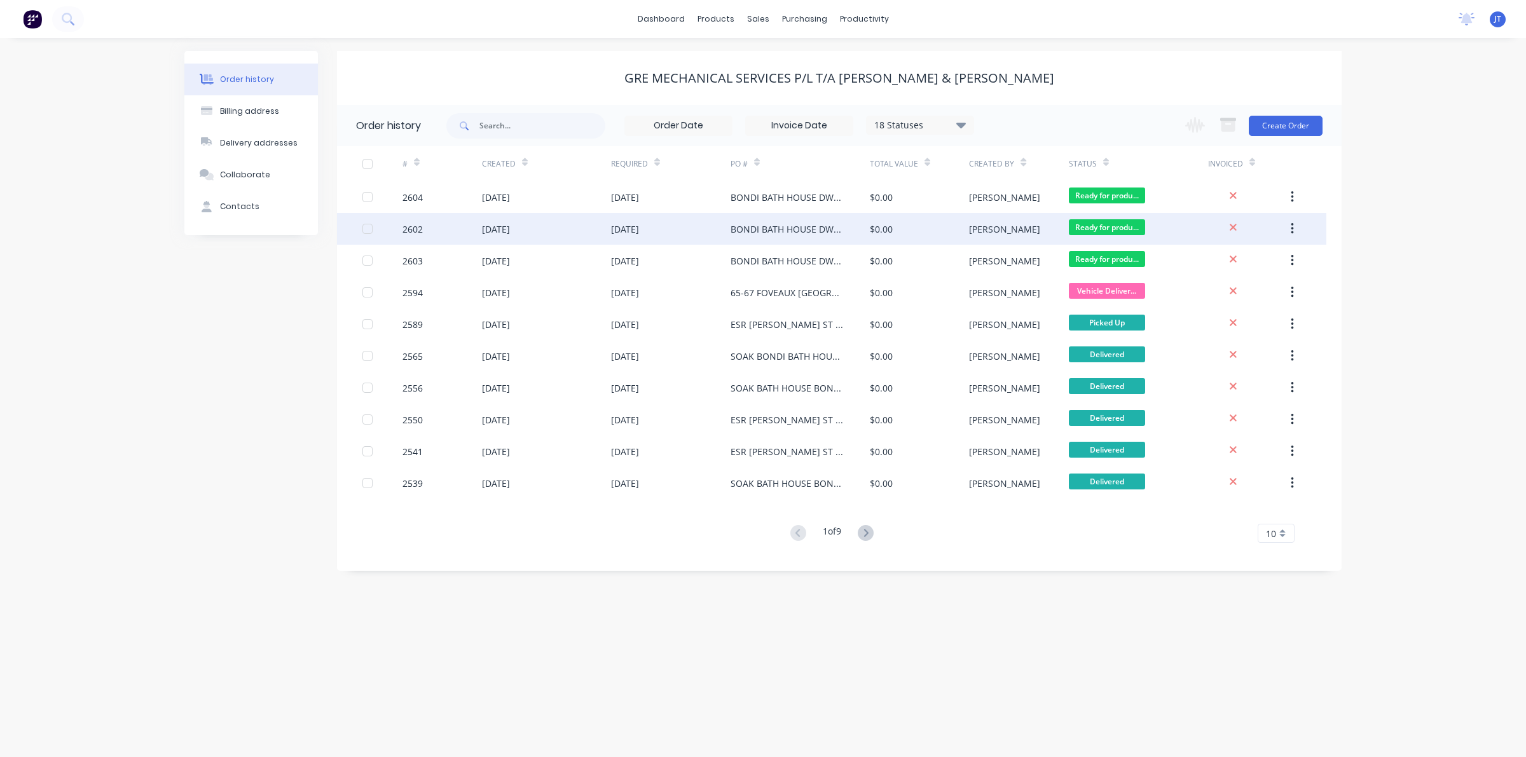
click at [925, 235] on div "$0.00" at bounding box center [919, 229] width 99 height 32
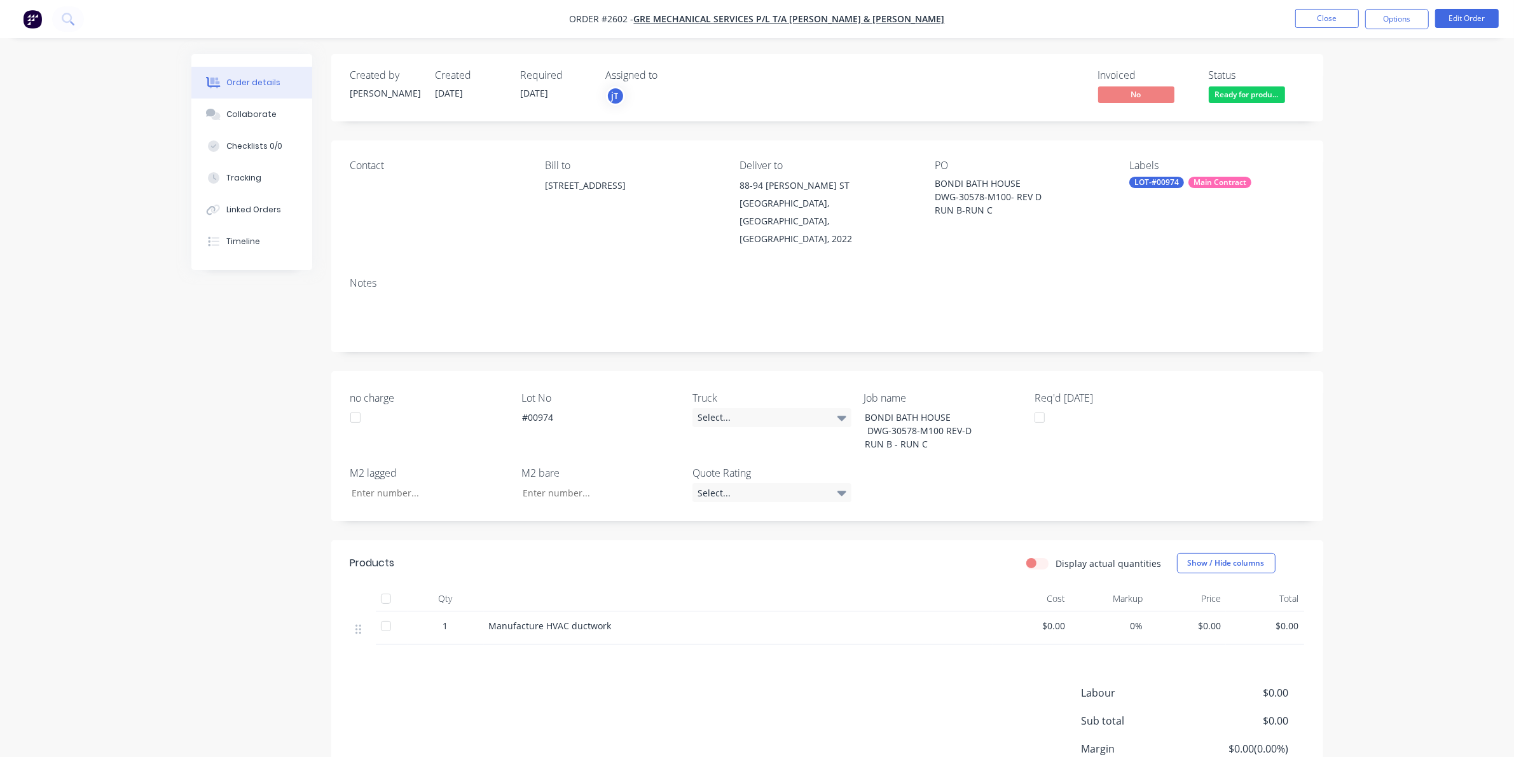
click at [1142, 180] on div "LOT-#00974" at bounding box center [1157, 182] width 55 height 11
click at [1292, 293] on button "edit" at bounding box center [1299, 293] width 17 height 13
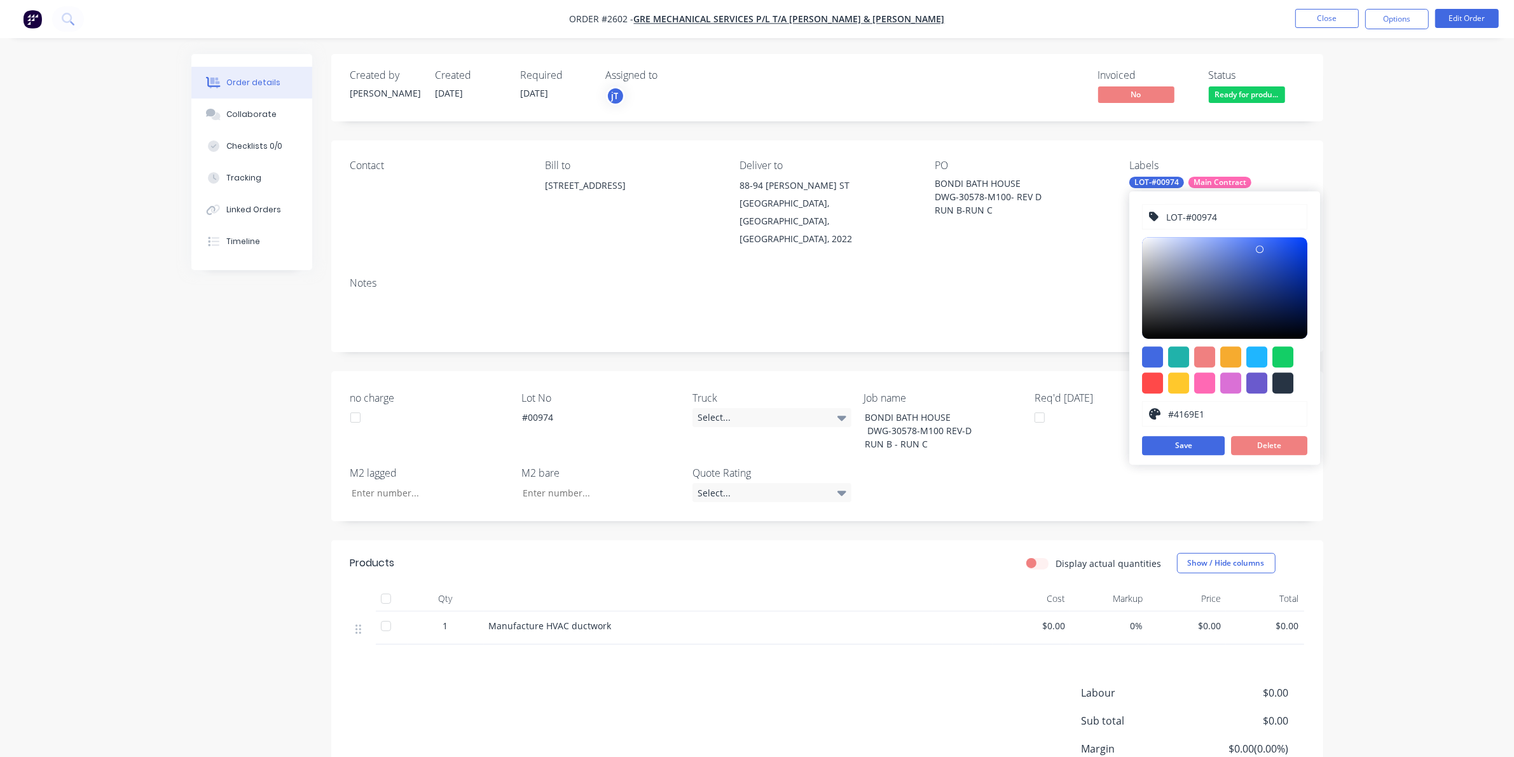
click at [1244, 218] on input "LOT-#00974" at bounding box center [1233, 217] width 135 height 24
type input "LOT-#00973"
click at [1212, 446] on button "Save" at bounding box center [1183, 445] width 83 height 19
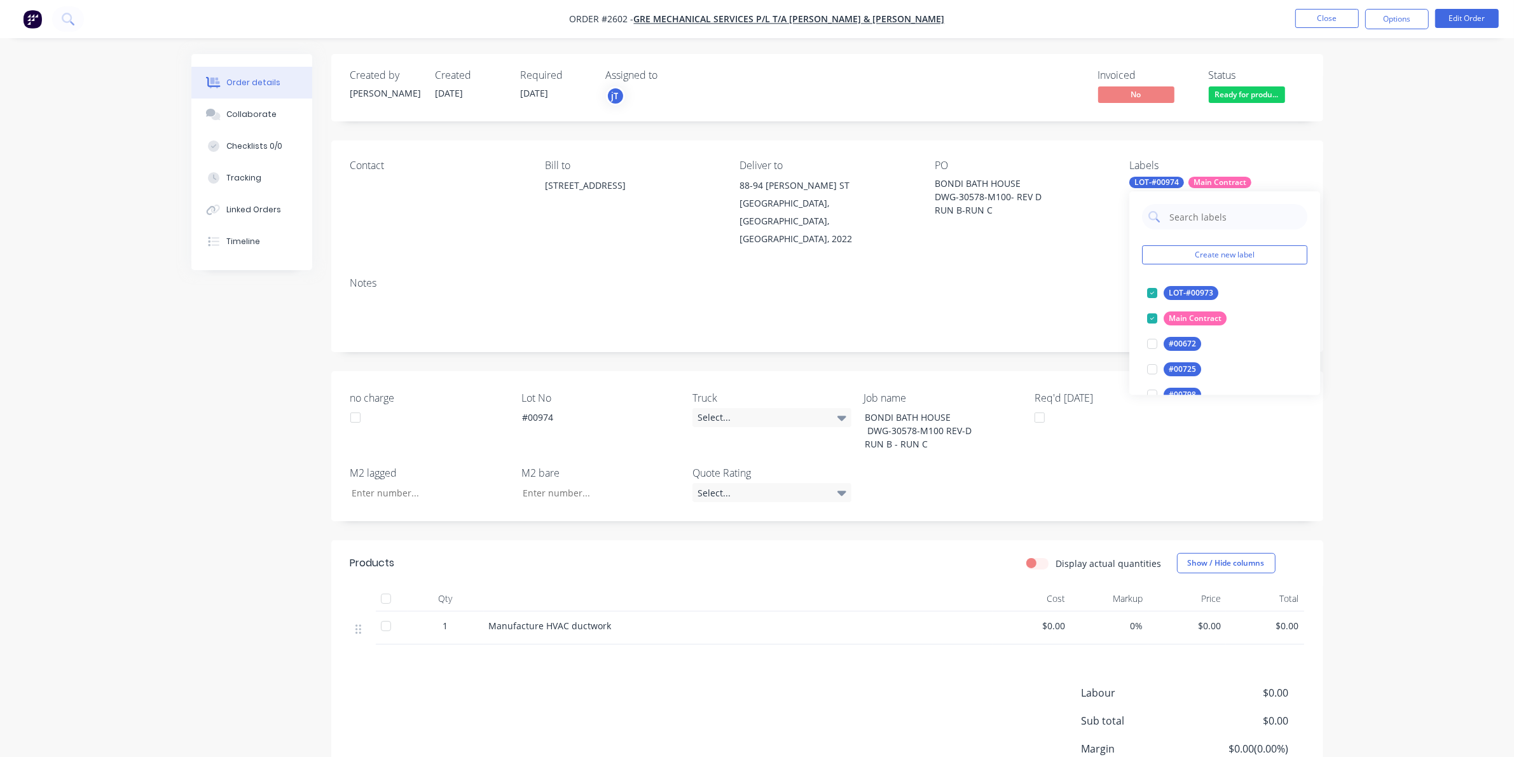
click at [1377, 293] on div "Order details Collaborate Checklists 0/0 Tracking Linked Orders Timeline Order …" at bounding box center [757, 435] width 1514 height 871
click at [560, 408] on div "#00974" at bounding box center [591, 417] width 159 height 18
click at [1339, 20] on button "Close" at bounding box center [1328, 18] width 64 height 19
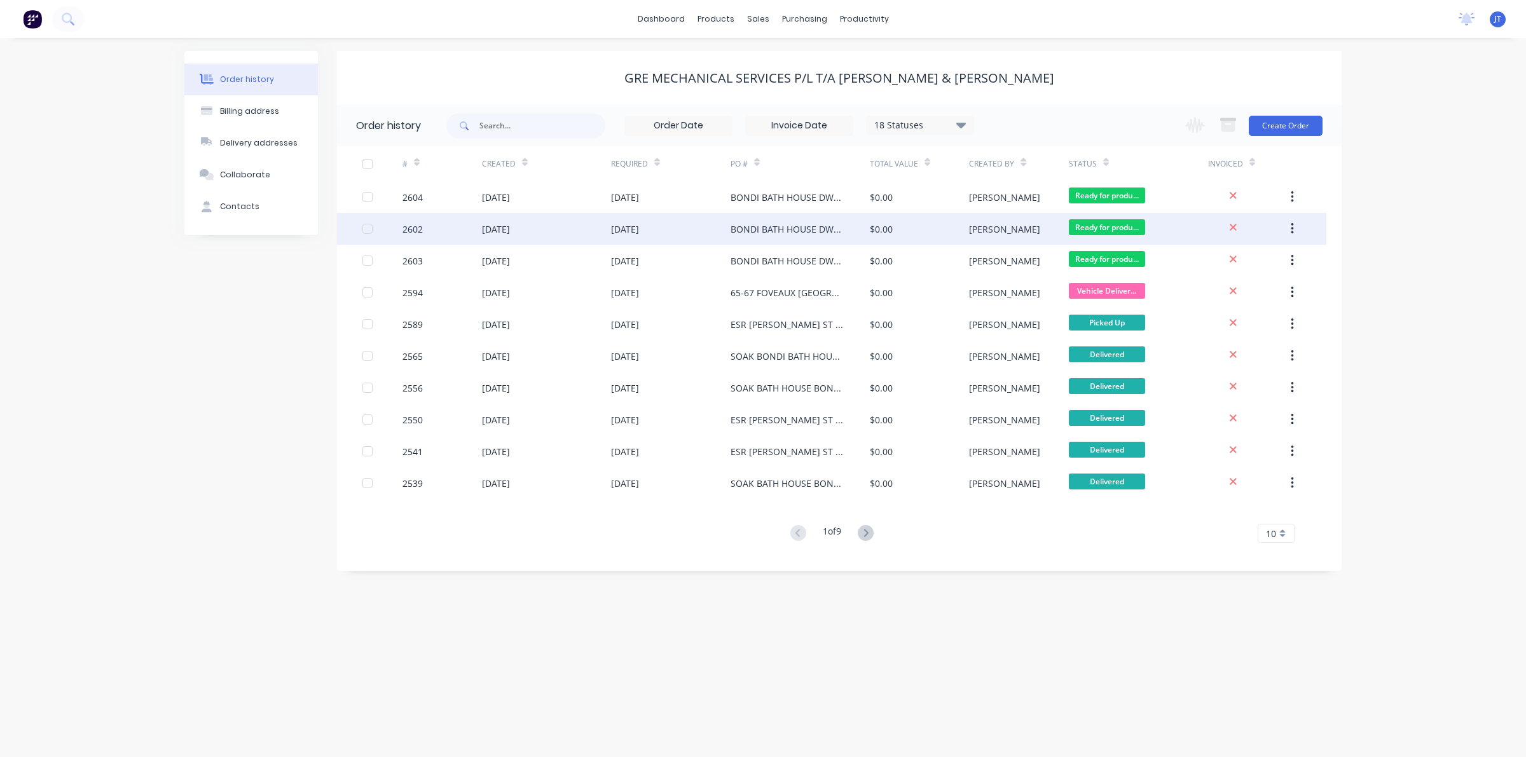
click at [1086, 223] on span "Ready for produ..." at bounding box center [1107, 227] width 76 height 16
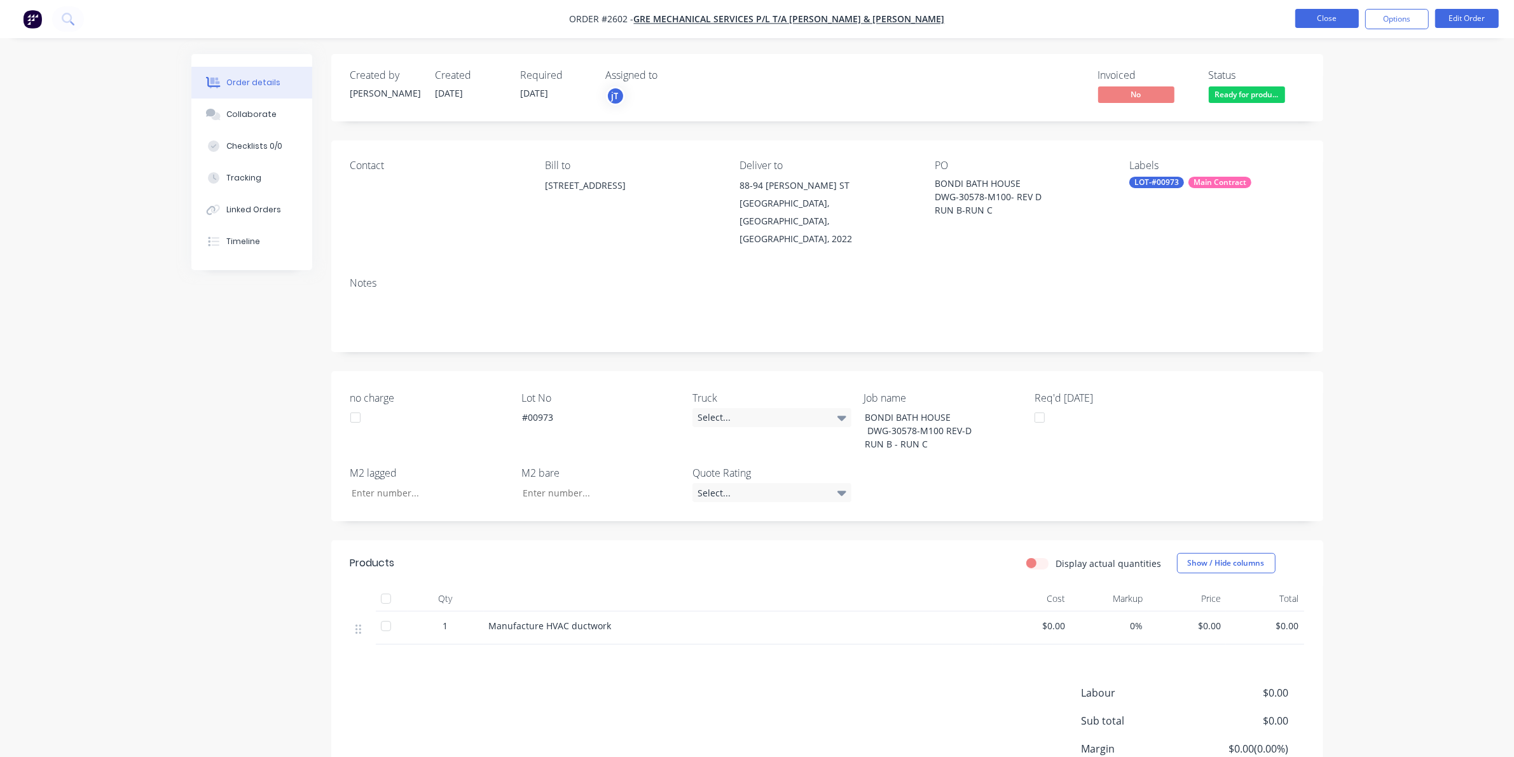
click at [1324, 16] on button "Close" at bounding box center [1328, 18] width 64 height 19
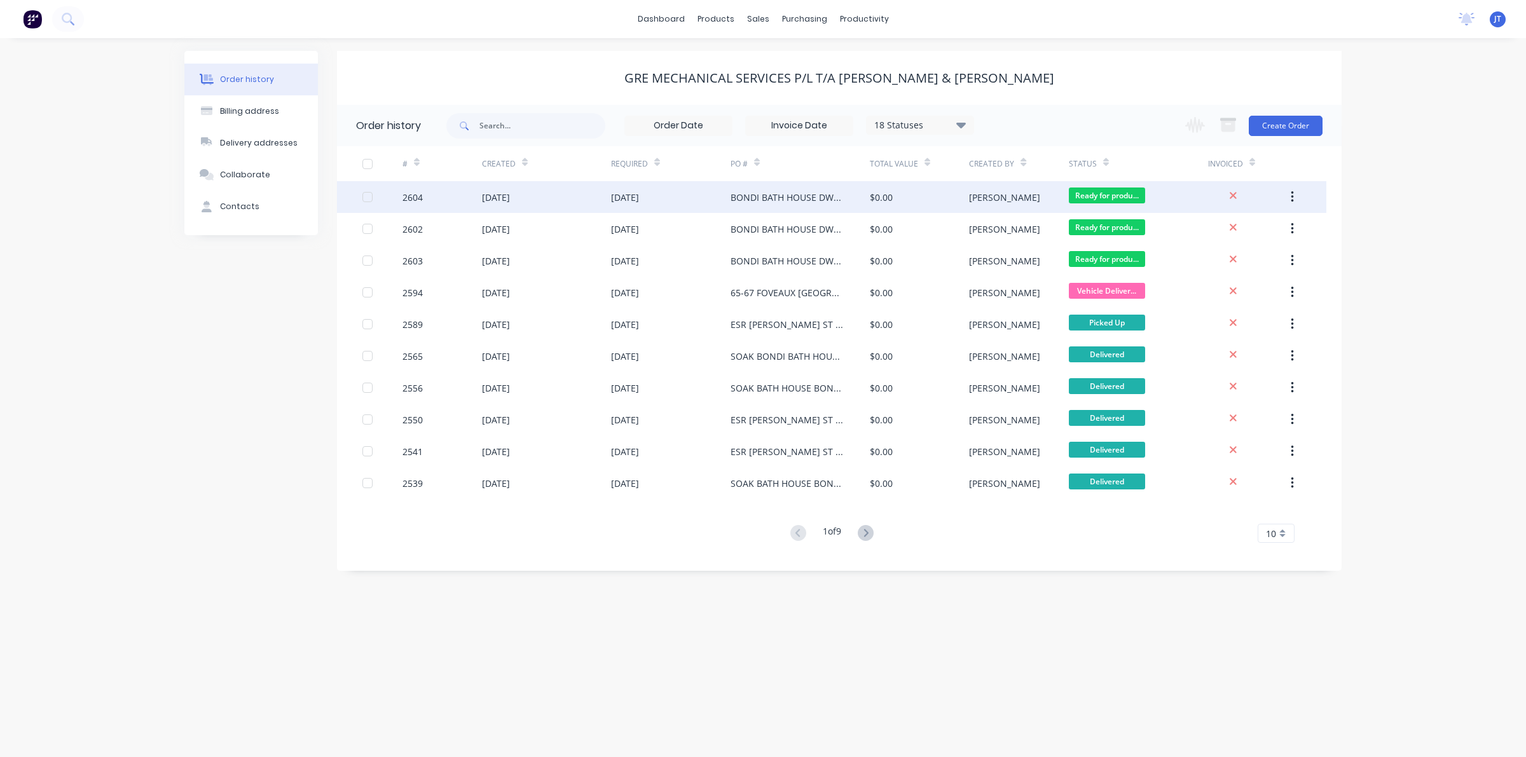
click at [1014, 201] on div "[PERSON_NAME]" at bounding box center [1018, 197] width 99 height 32
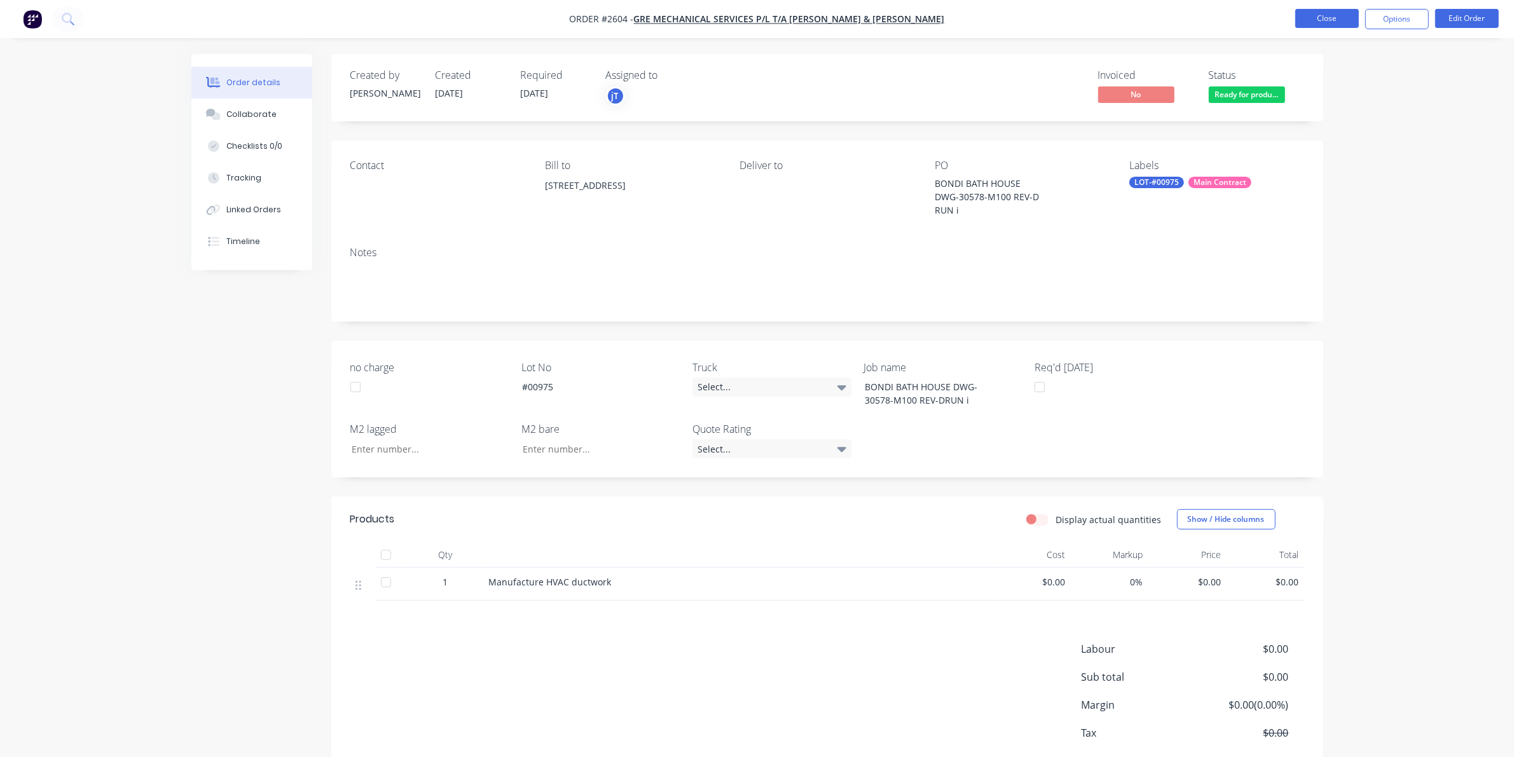
click at [1350, 17] on button "Close" at bounding box center [1328, 18] width 64 height 19
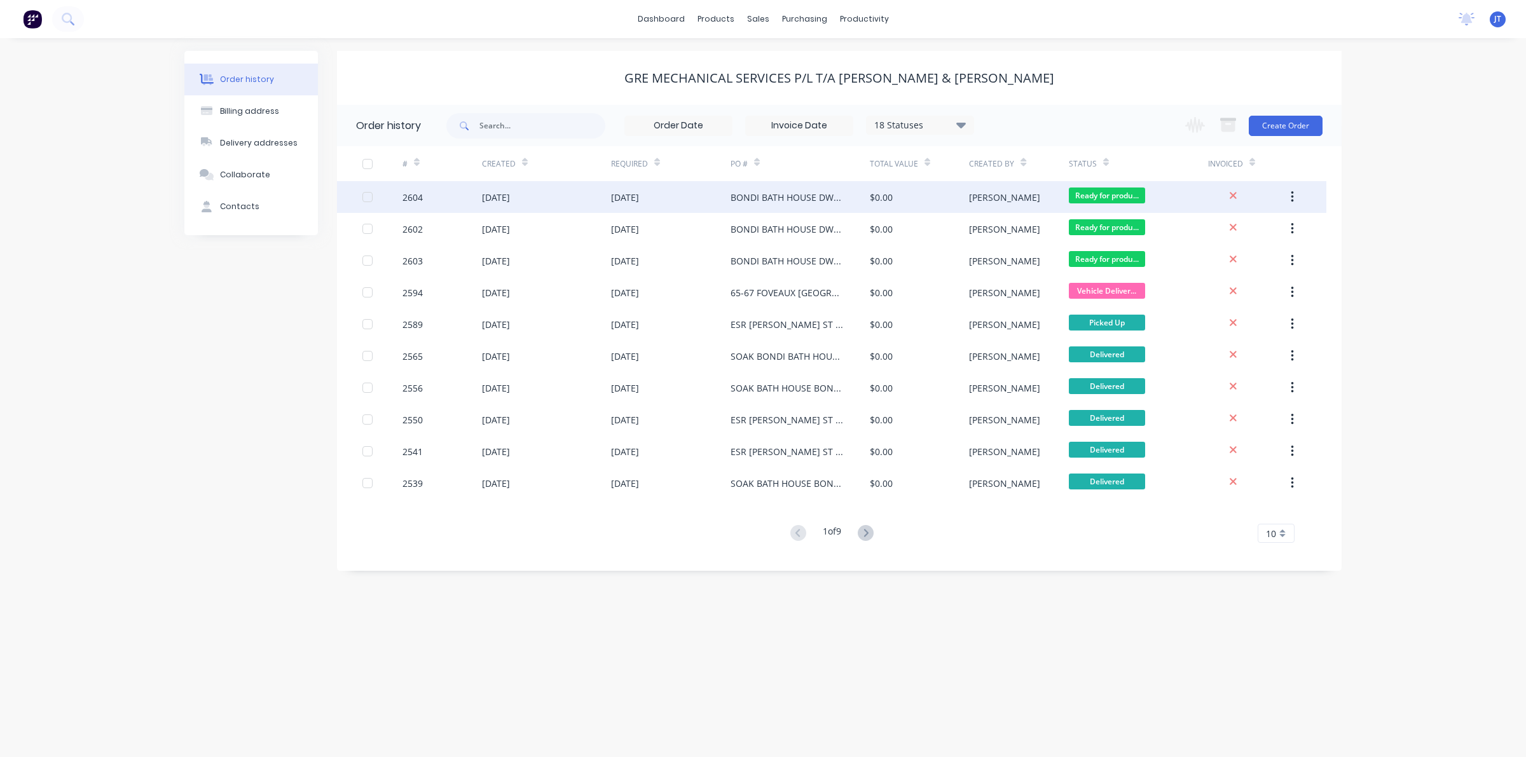
click at [1194, 208] on div "Ready for produ..." at bounding box center [1138, 197] width 139 height 32
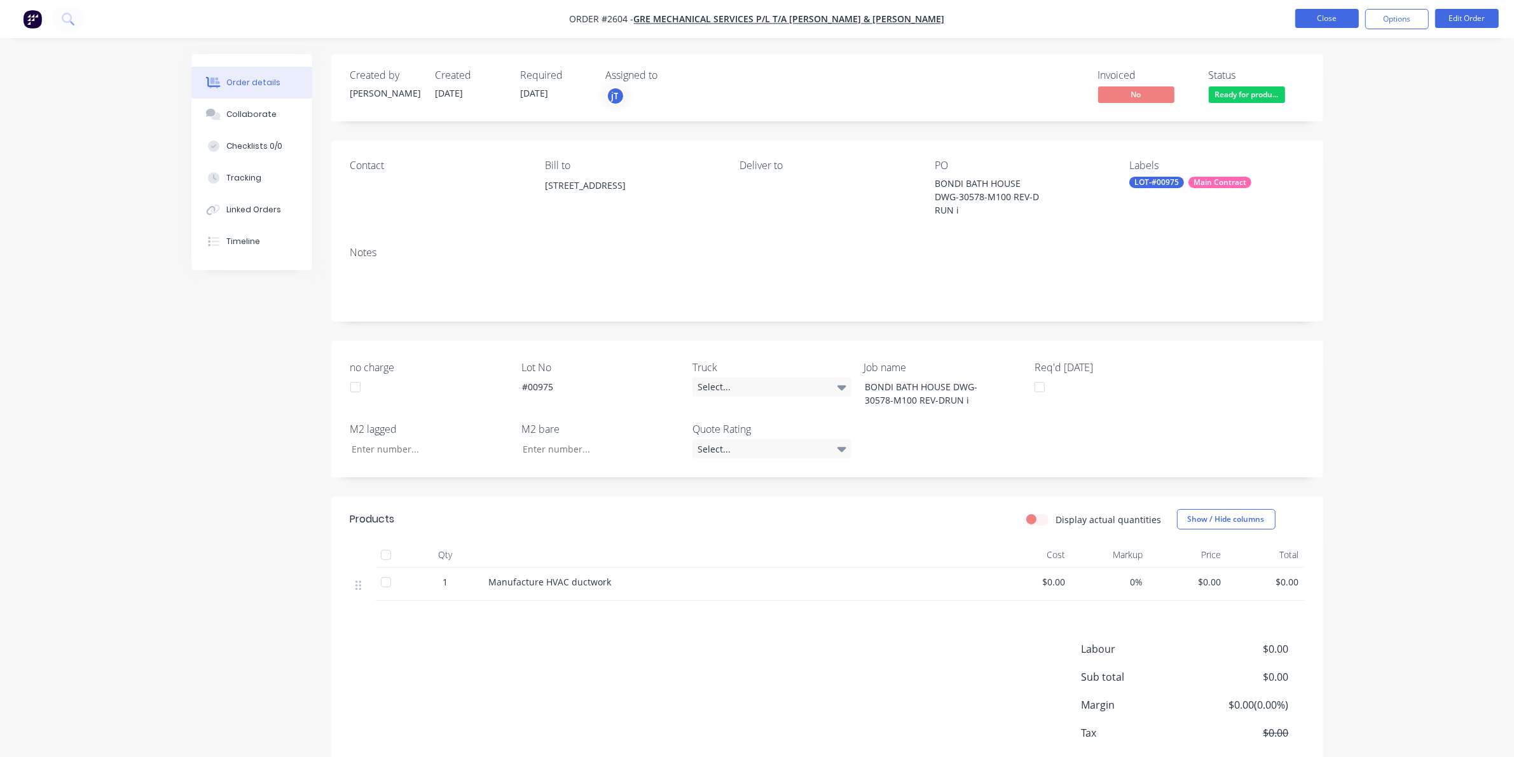
click at [1325, 19] on button "Close" at bounding box center [1328, 18] width 64 height 19
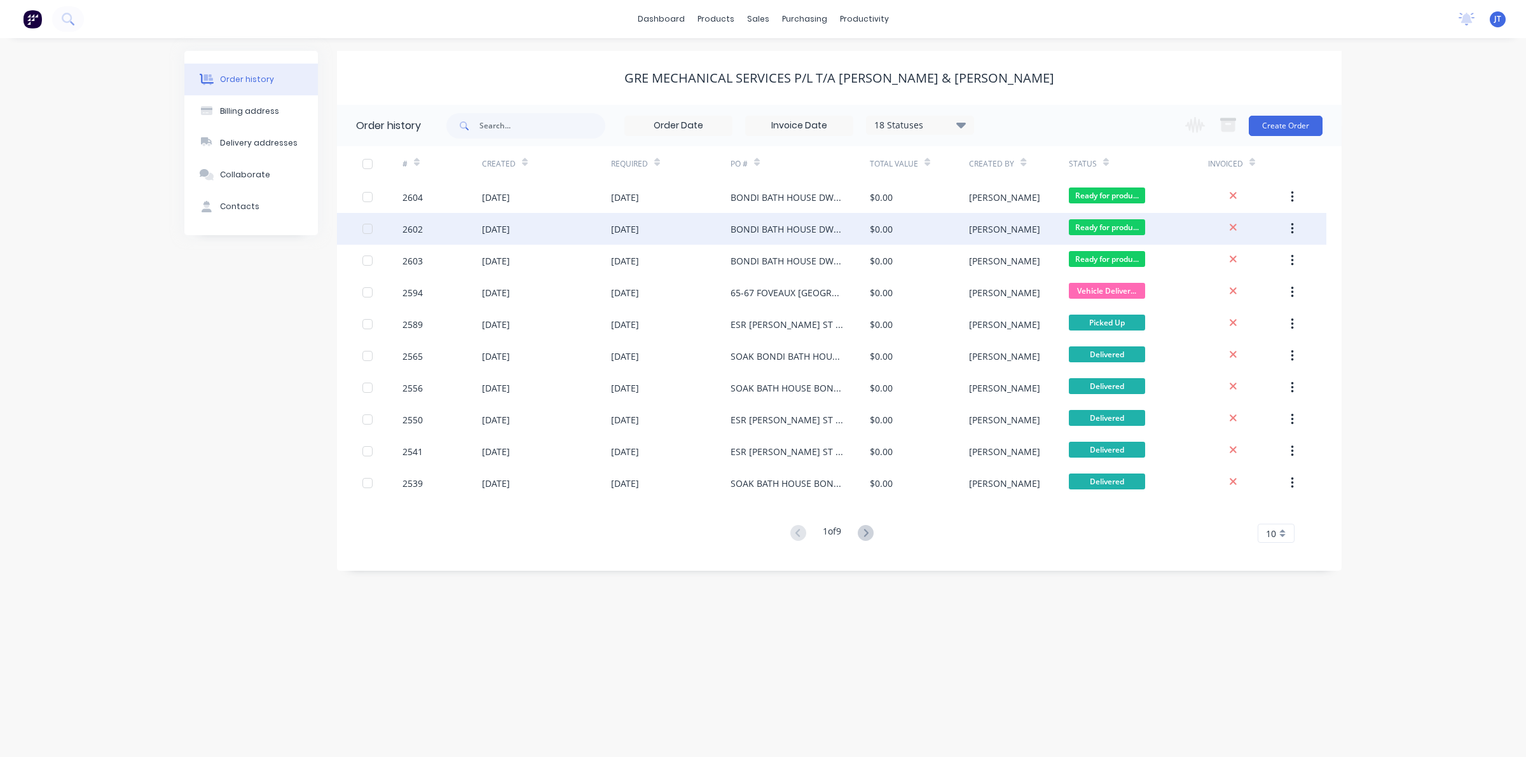
click at [1103, 224] on span "Ready for produ..." at bounding box center [1107, 227] width 76 height 16
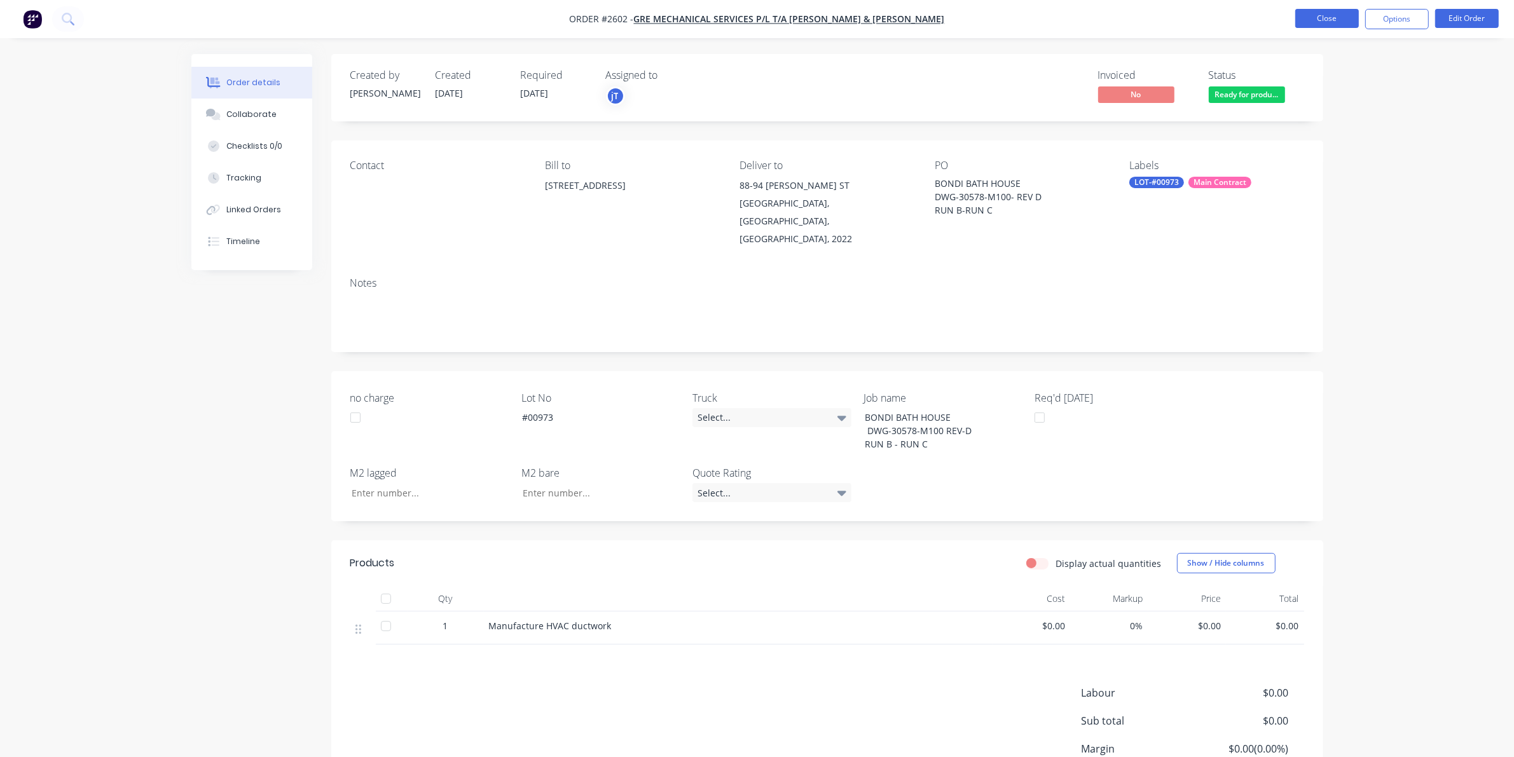
click at [1327, 17] on button "Close" at bounding box center [1328, 18] width 64 height 19
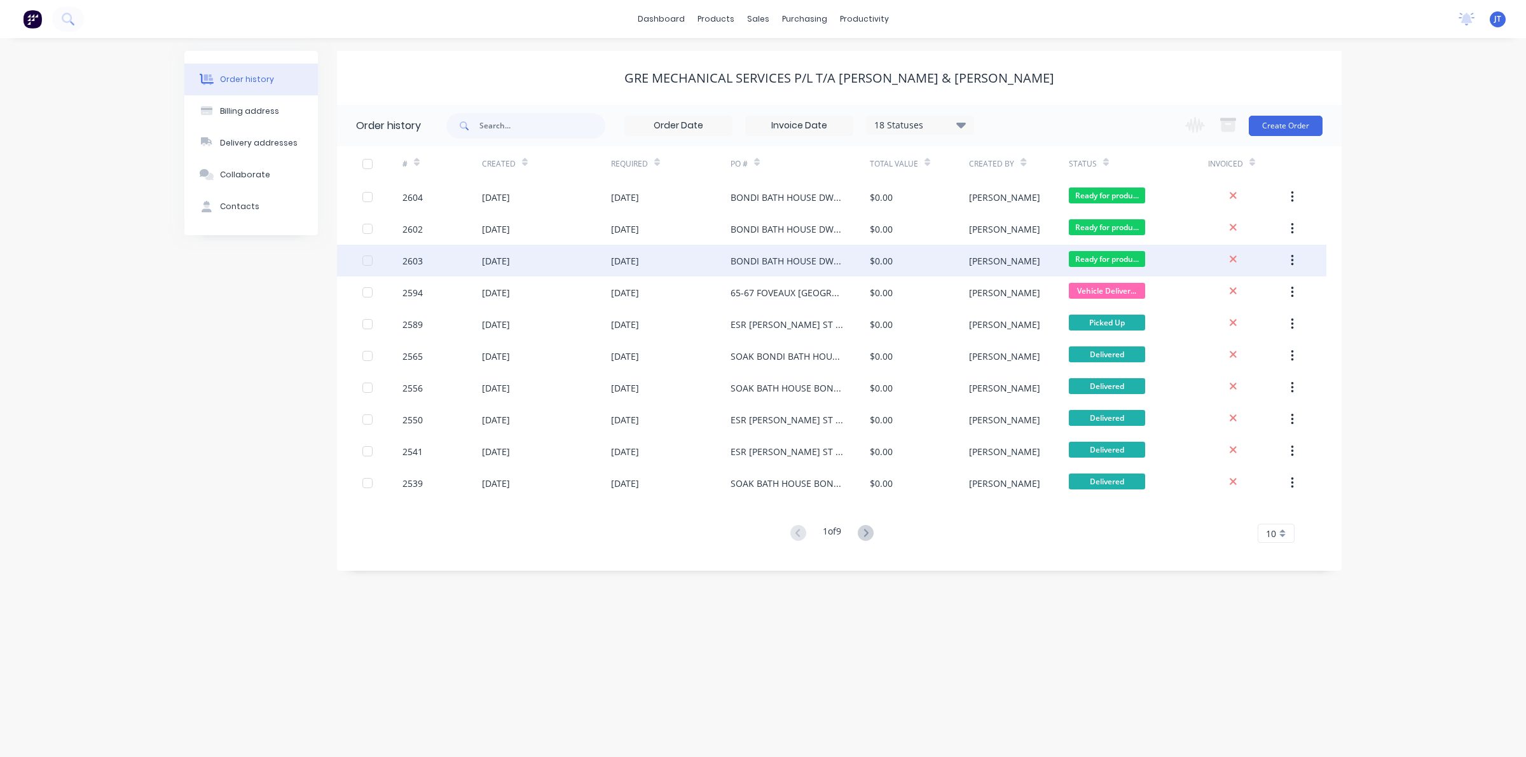
click at [1152, 259] on div "Ready for produ..." at bounding box center [1138, 261] width 139 height 32
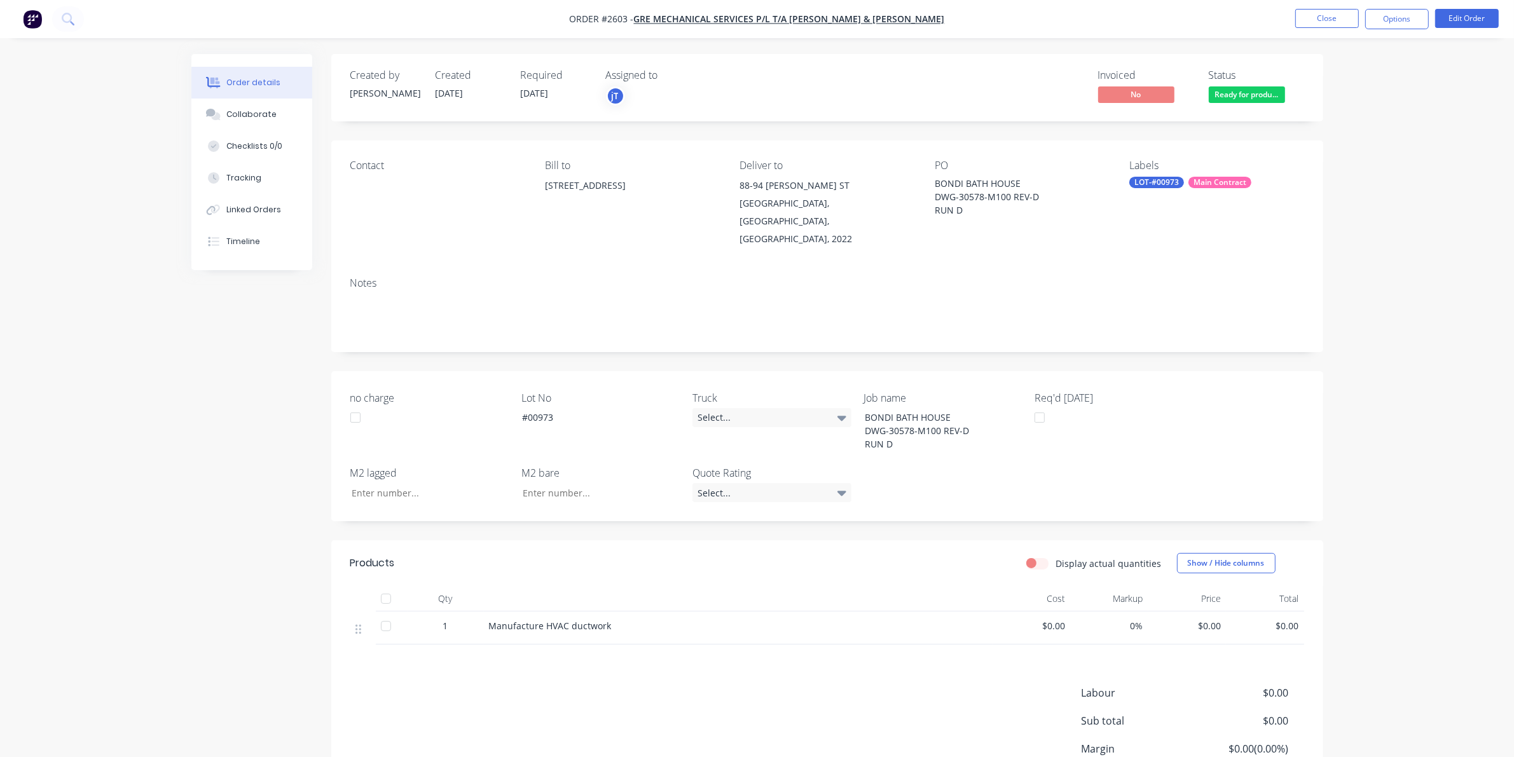
click at [1159, 189] on div "Labels LOT-#00973 Main Contract" at bounding box center [1217, 204] width 174 height 88
click at [1159, 183] on div "LOT-#00973" at bounding box center [1157, 182] width 55 height 11
click at [1158, 285] on div at bounding box center [1152, 292] width 25 height 25
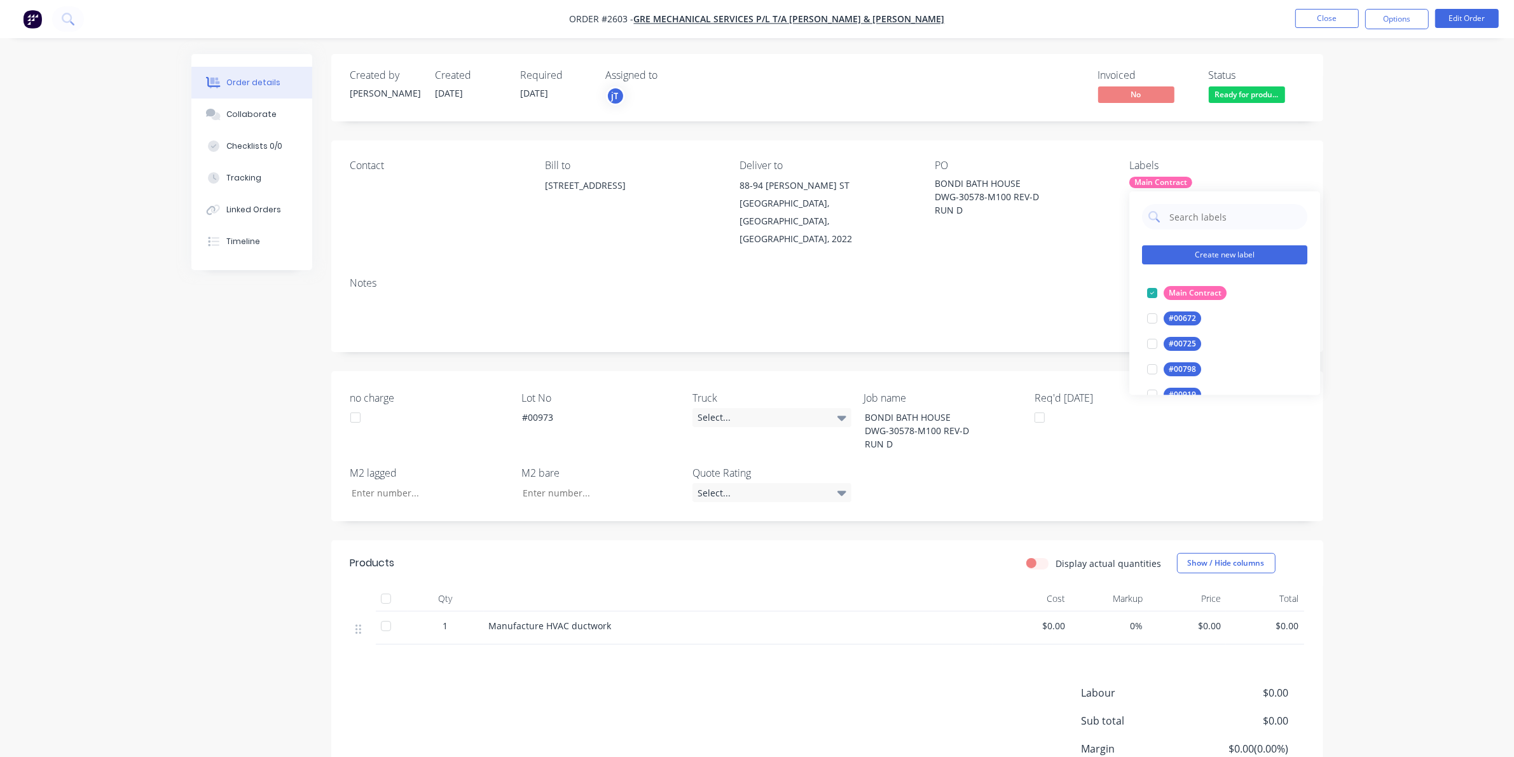
click at [1177, 246] on button "Create new label" at bounding box center [1224, 255] width 165 height 19
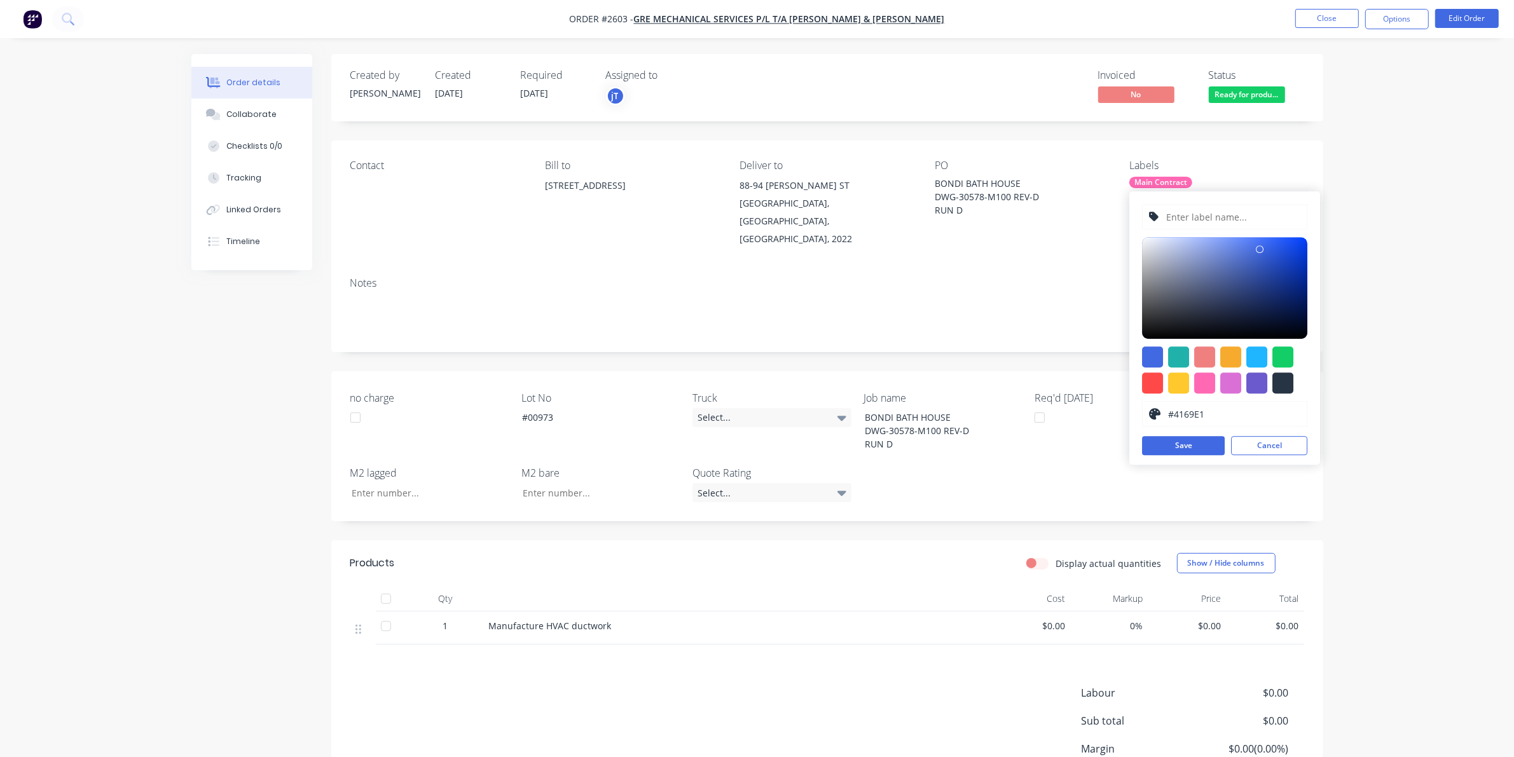
click at [1189, 220] on input "text" at bounding box center [1233, 217] width 135 height 24
type input "LOT-#00974"
click at [1178, 443] on button "Save" at bounding box center [1183, 445] width 83 height 19
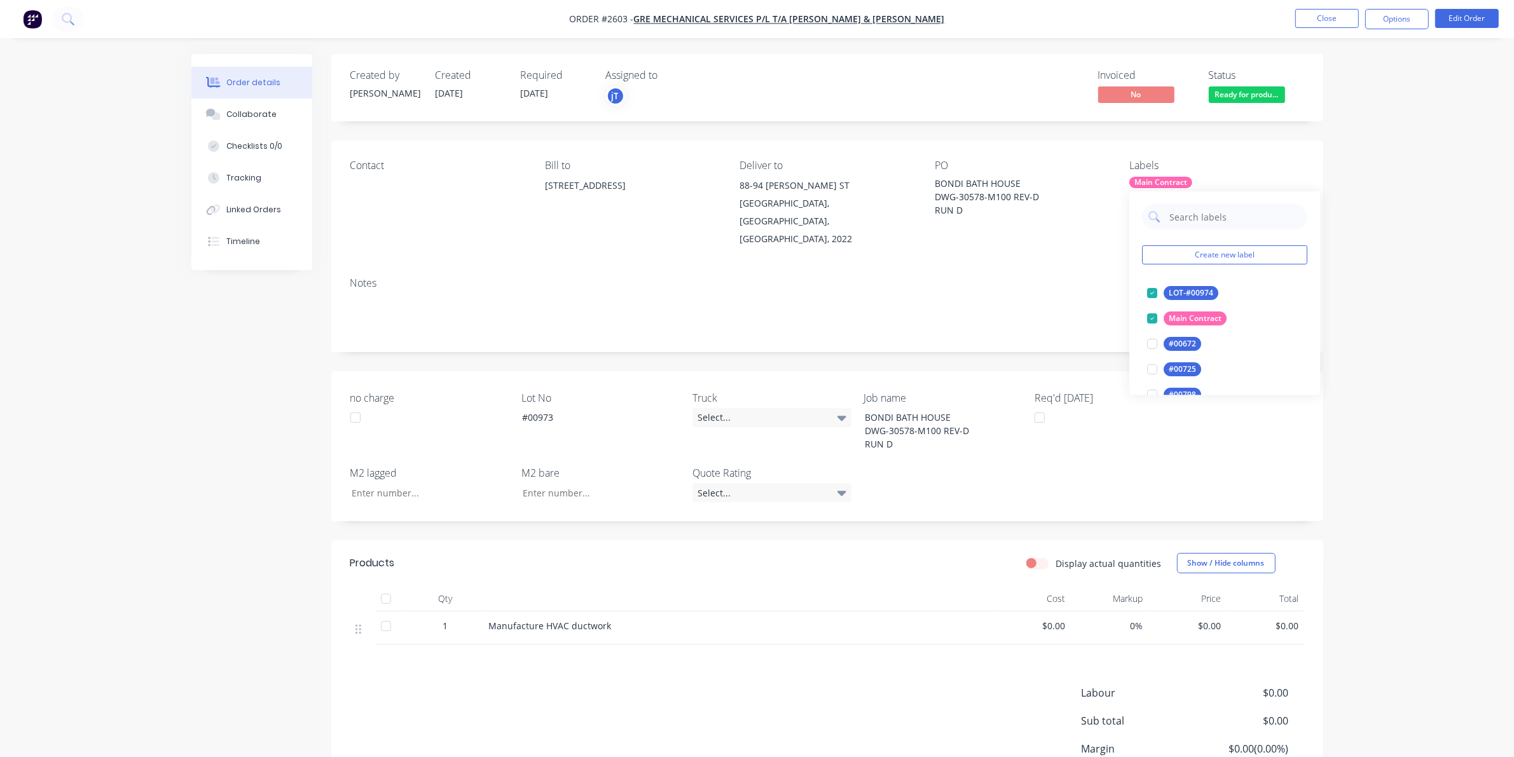
click at [1379, 277] on div "Order details Collaborate Checklists 0/0 Tracking Linked Orders Timeline Order …" at bounding box center [757, 435] width 1514 height 871
click at [563, 391] on label "Lot No" at bounding box center [601, 398] width 159 height 15
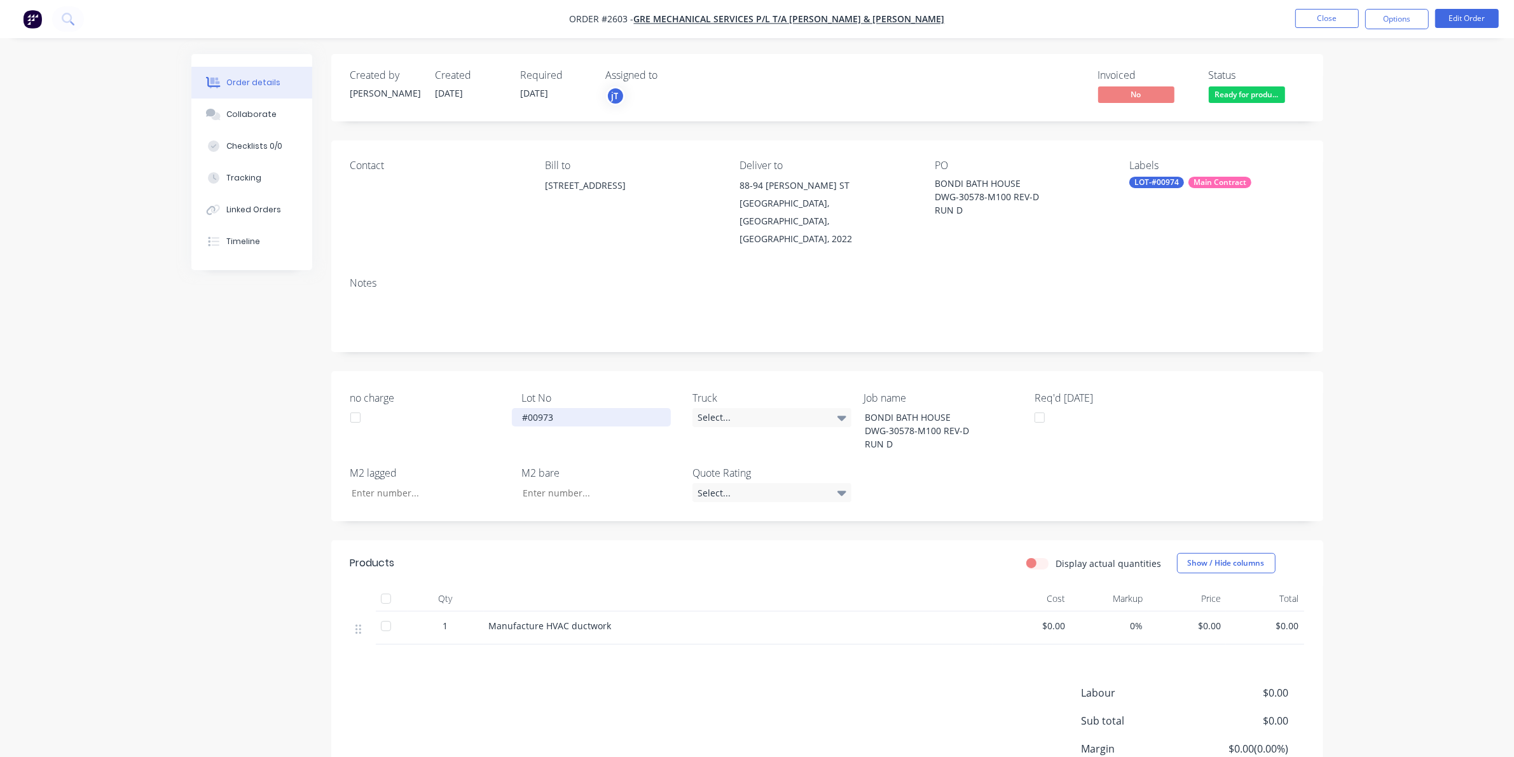
click at [563, 408] on div "#00973" at bounding box center [591, 417] width 159 height 18
click at [1334, 19] on button "Close" at bounding box center [1328, 18] width 64 height 19
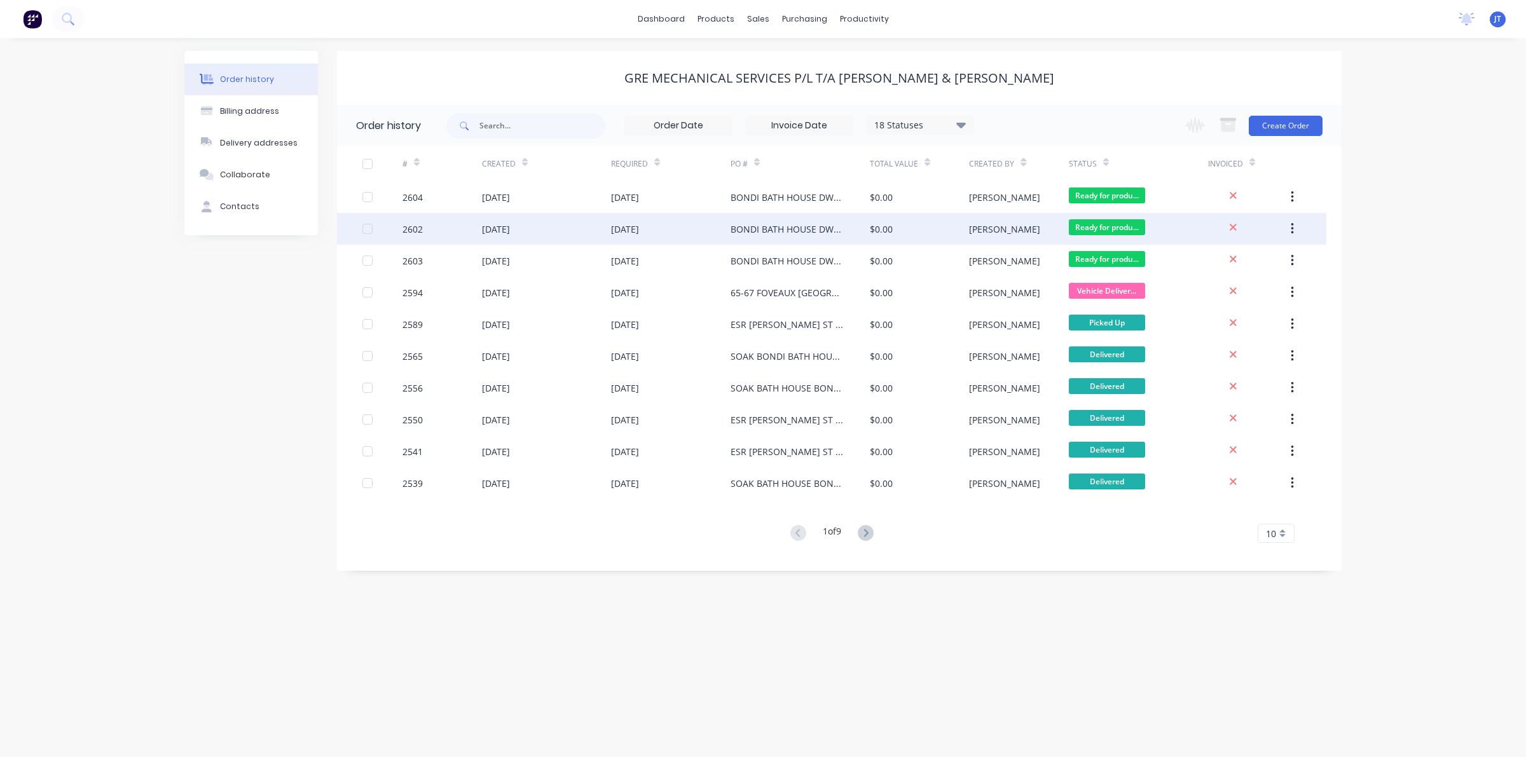
click at [943, 232] on div "$0.00" at bounding box center [919, 229] width 99 height 32
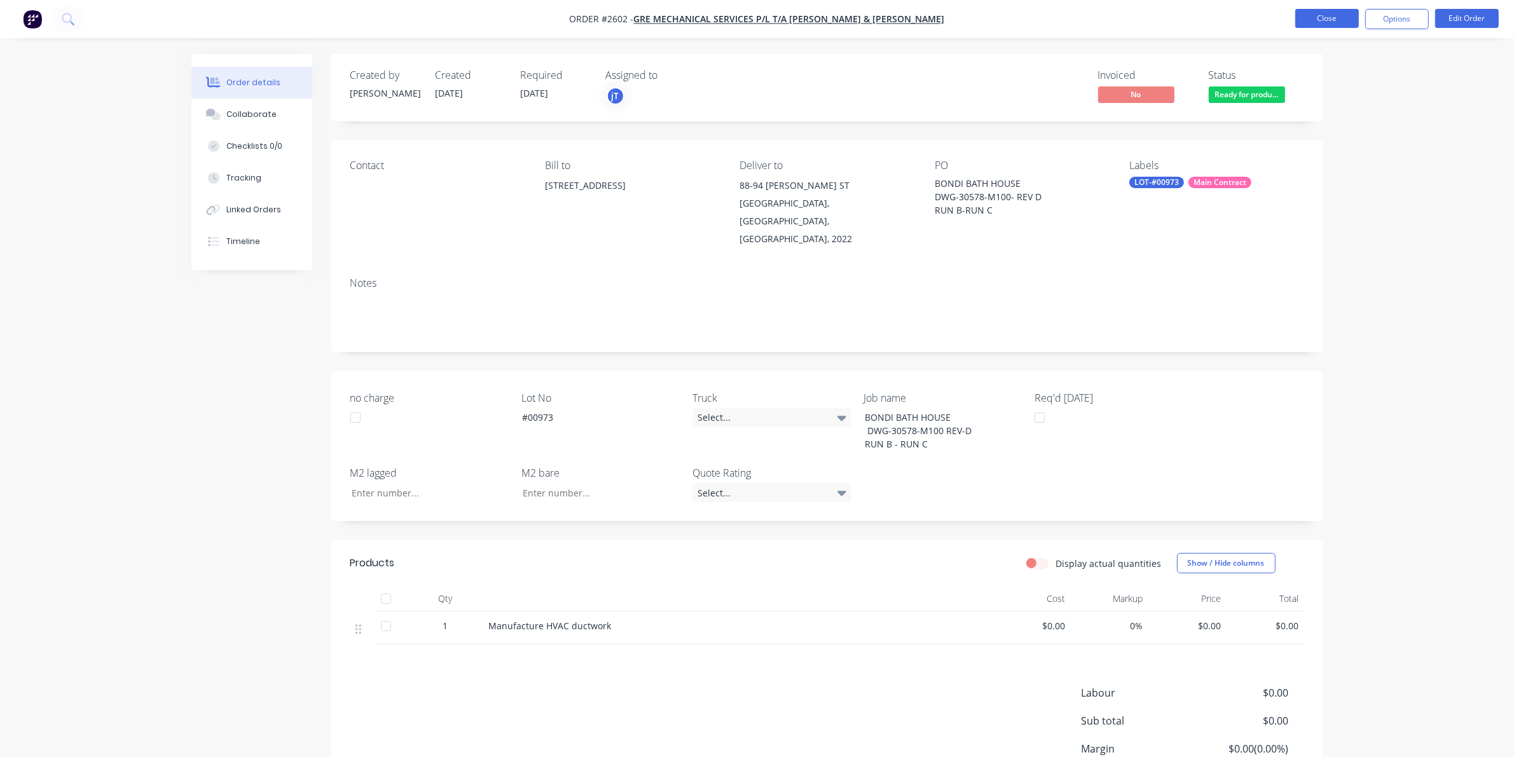
click at [1357, 13] on button "Close" at bounding box center [1328, 18] width 64 height 19
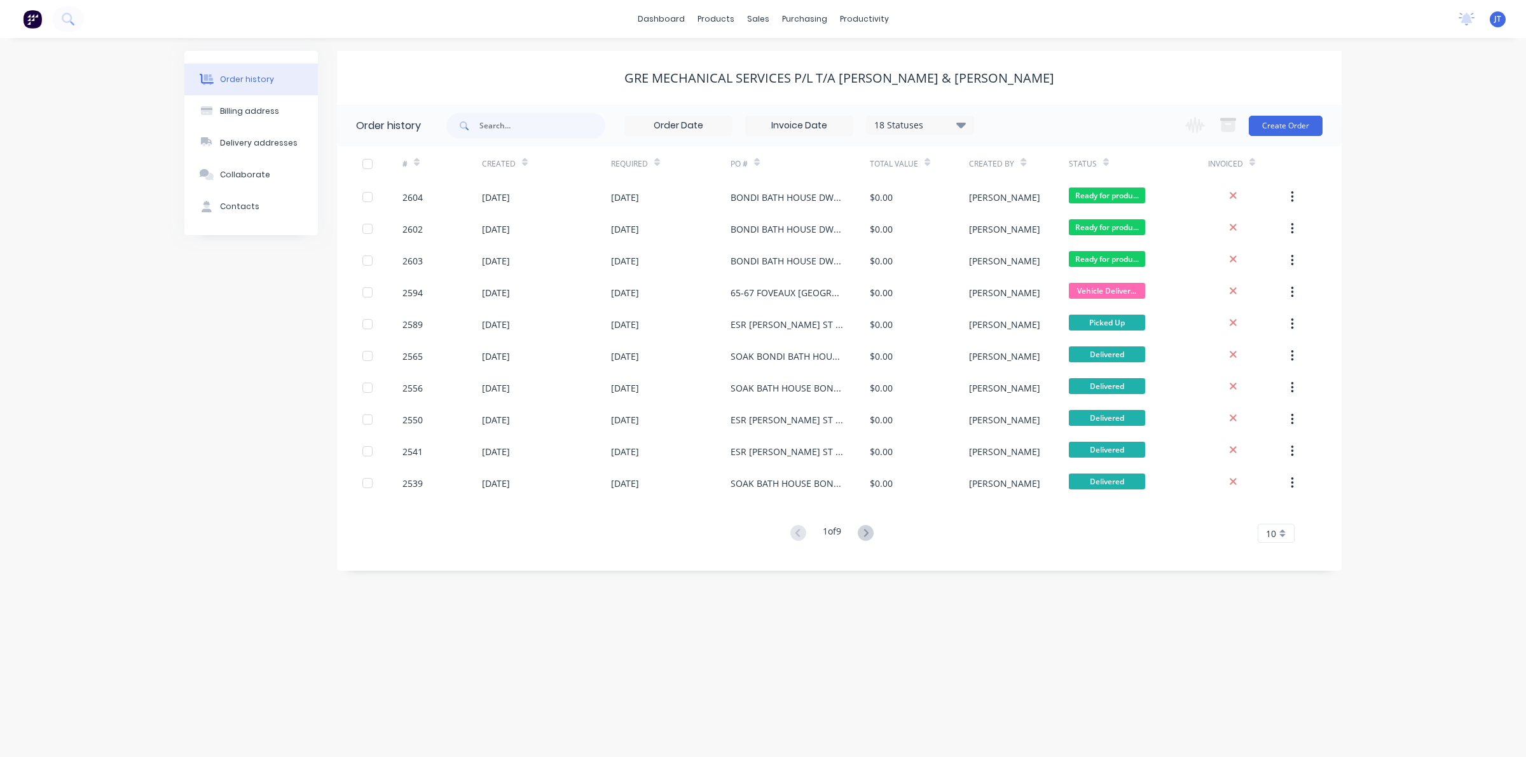
click at [941, 294] on div "$0.00" at bounding box center [919, 293] width 99 height 32
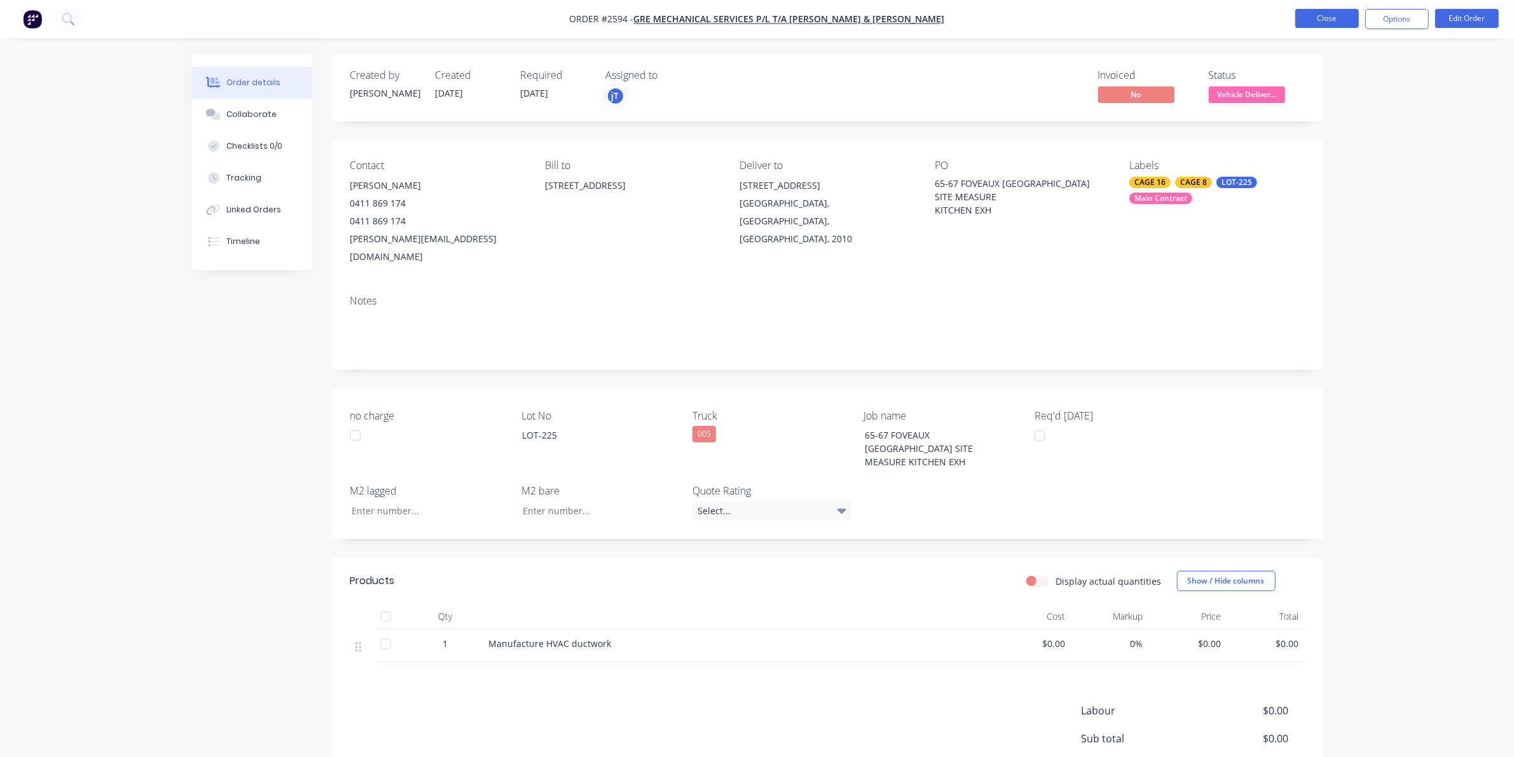
click at [1315, 26] on button "Close" at bounding box center [1328, 18] width 64 height 19
